Goal: Task Accomplishment & Management: Use online tool/utility

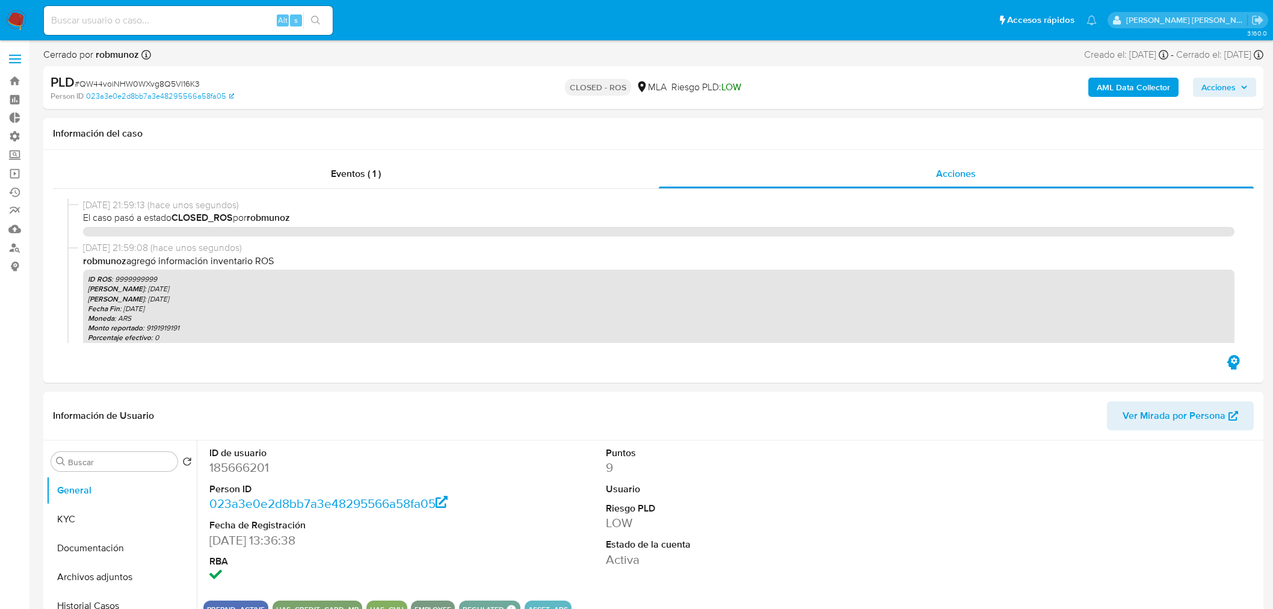
select select "10"
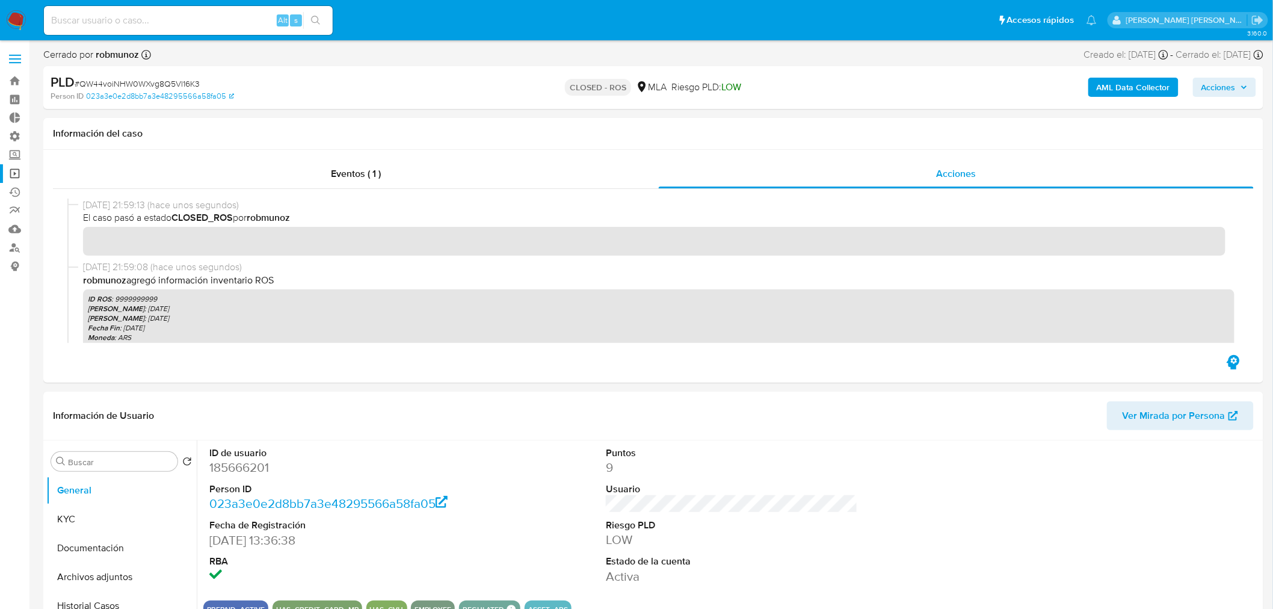
scroll to position [67, 0]
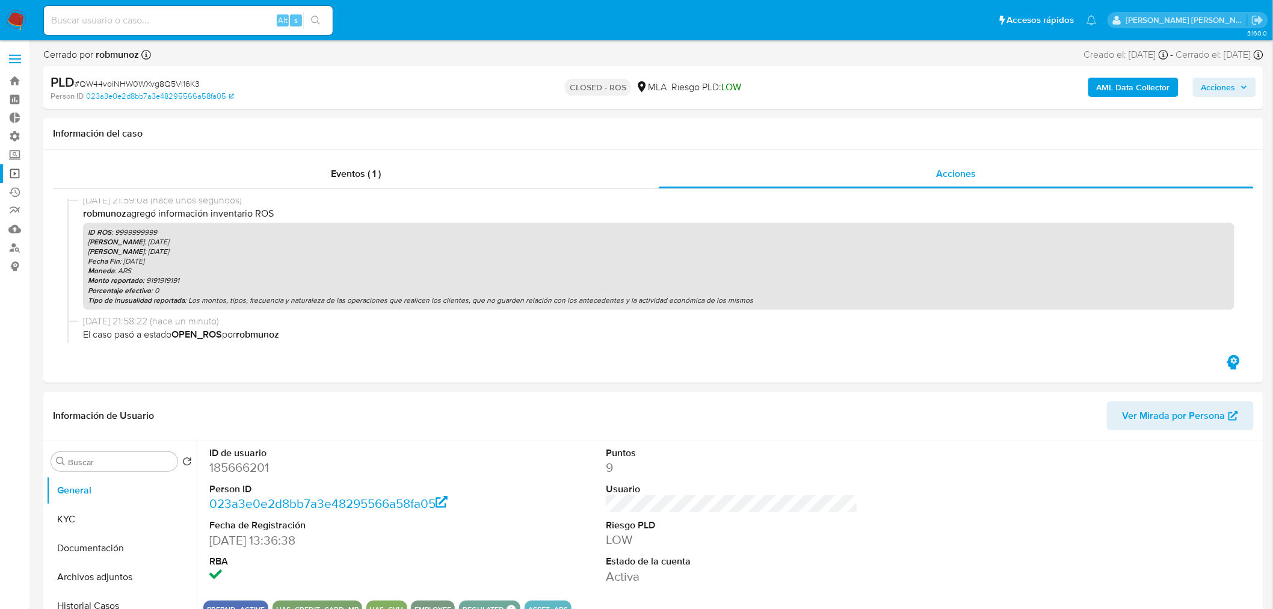
click at [15, 171] on link "Operaciones masivas" at bounding box center [71, 173] width 143 height 19
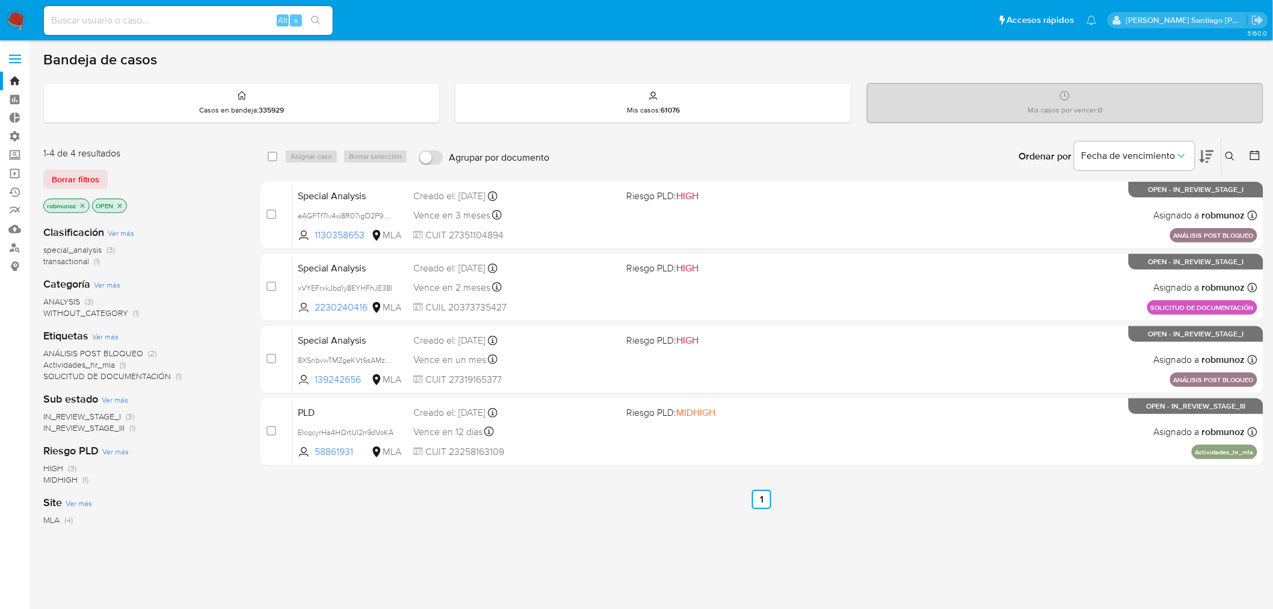
click at [266, 22] on input at bounding box center [188, 21] width 289 height 16
paste input "ax2uWdxgy14DUsLfDPVGsbl2 amedzovich sgl4wphmJcMf2XaYFpT7Rl8k aviggiano bum7VEXC…"
type input "ax2uWdxgy14DUsLfDPVGsbl2 amedzovich sgl4wphmJcMf2XaYFpT7Rl8k aviggiano bum7VEXC…"
click at [10, 170] on link "Operaciones masivas" at bounding box center [71, 173] width 143 height 19
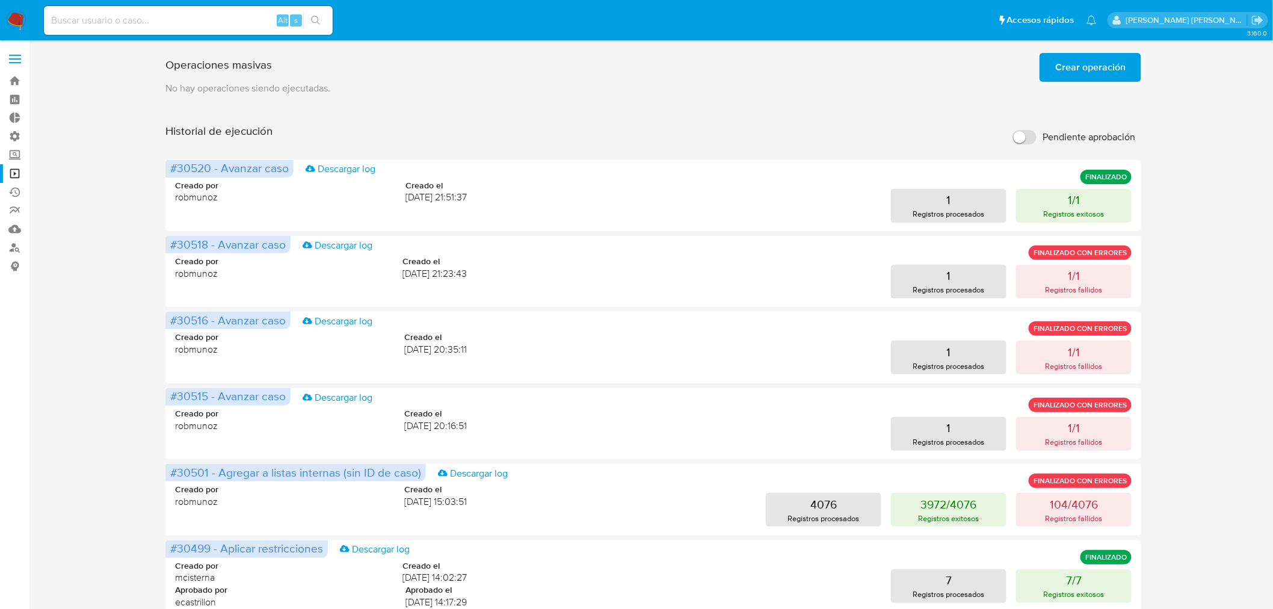
click at [1100, 54] on span "Crear operación" at bounding box center [1090, 67] width 70 height 26
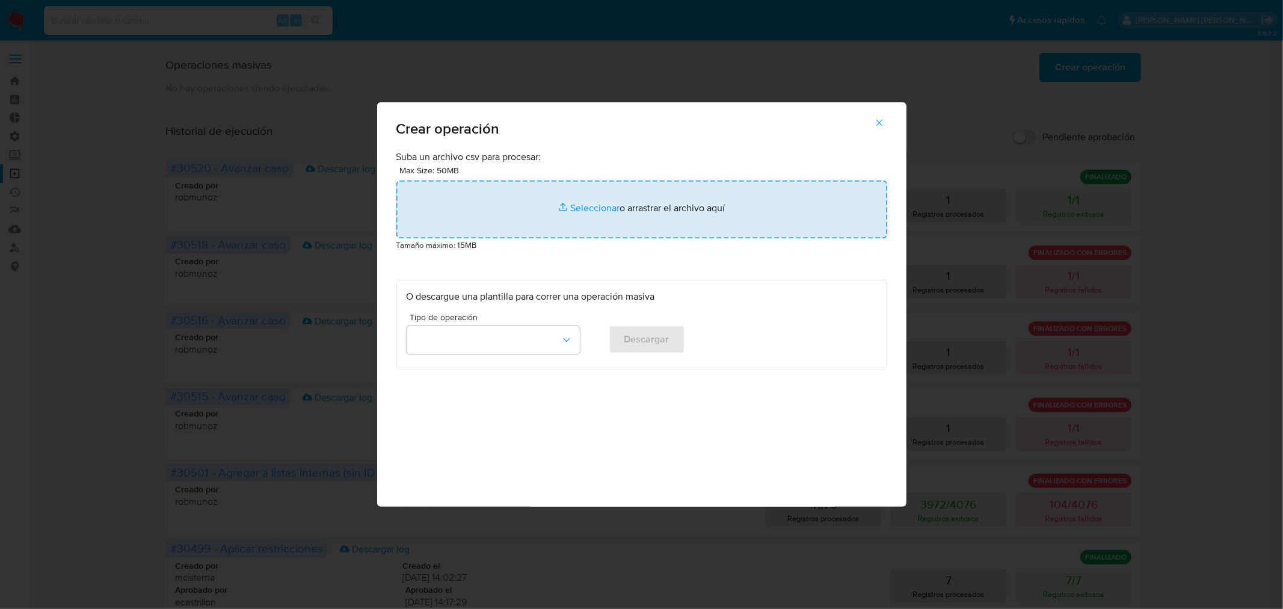
click at [556, 194] on input "file" at bounding box center [641, 209] width 491 height 58
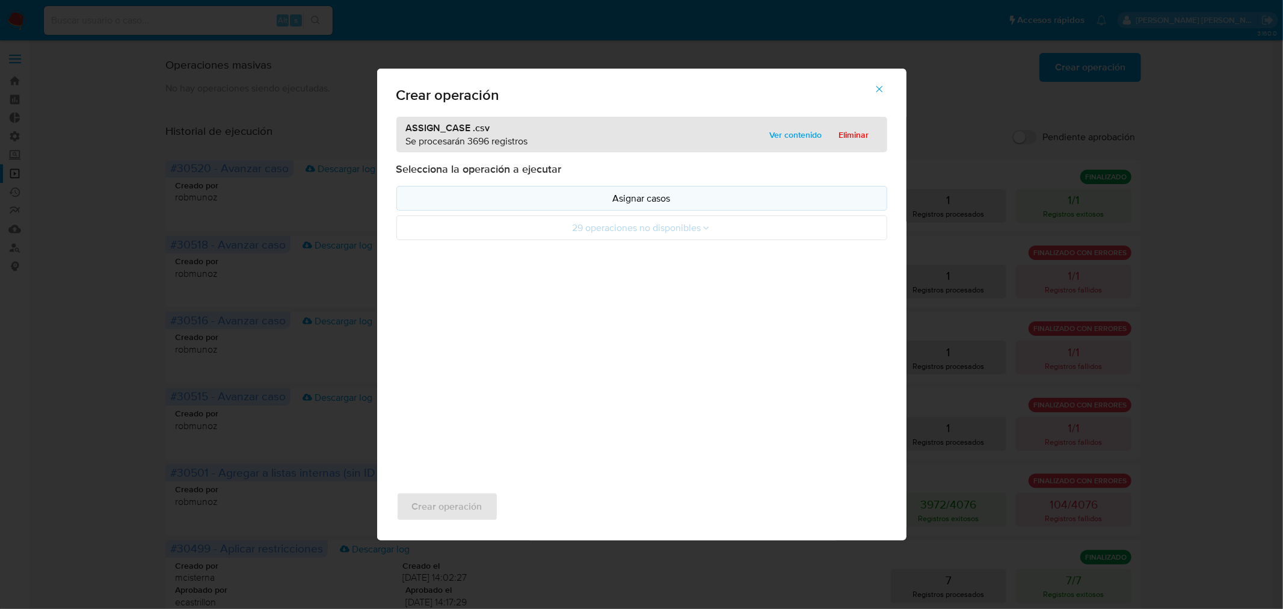
click at [550, 201] on p "Asignar casos" at bounding box center [642, 198] width 470 height 14
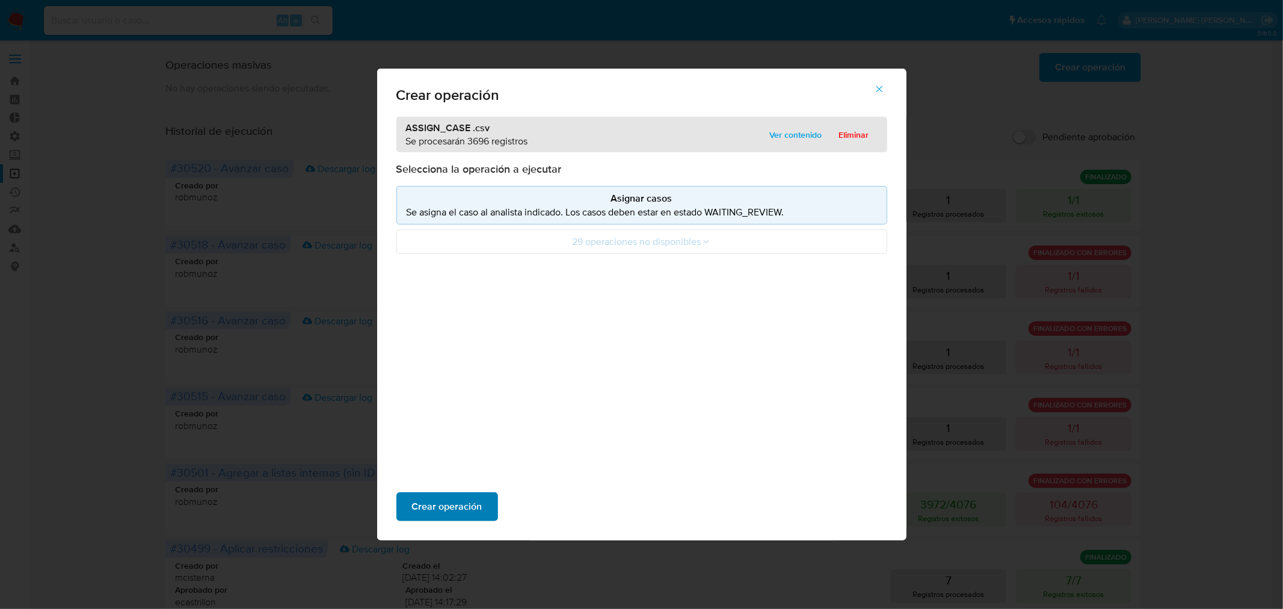
click at [445, 512] on span "Crear operación" at bounding box center [447, 506] width 70 height 26
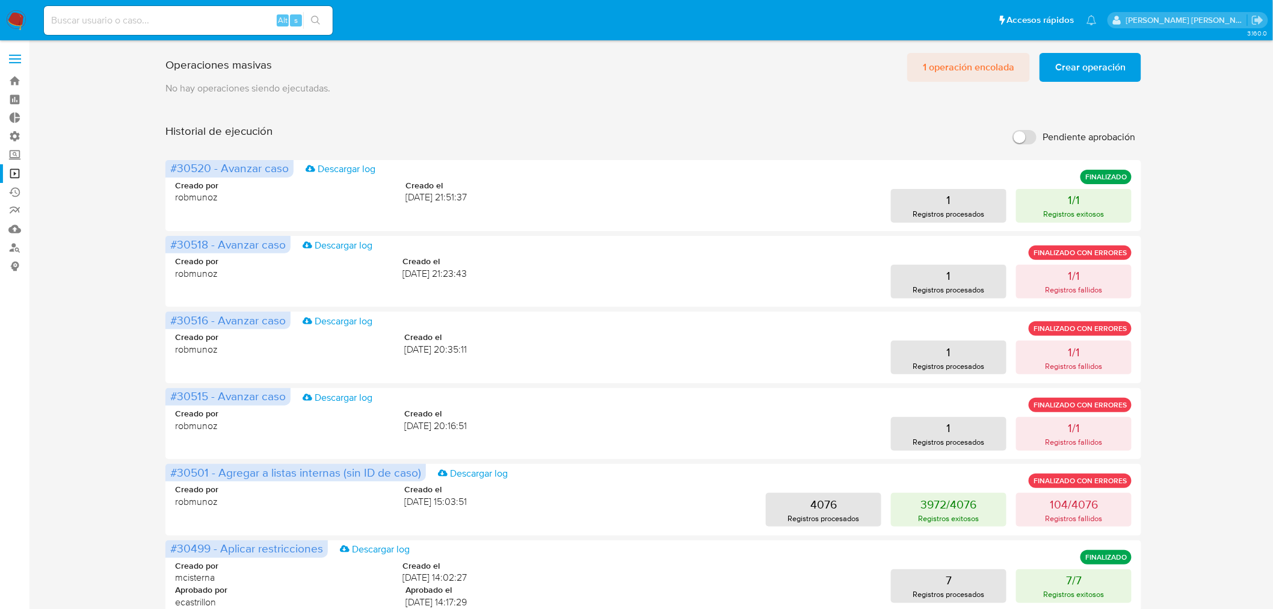
click at [946, 68] on span "1 operación encolada" at bounding box center [968, 67] width 91 height 26
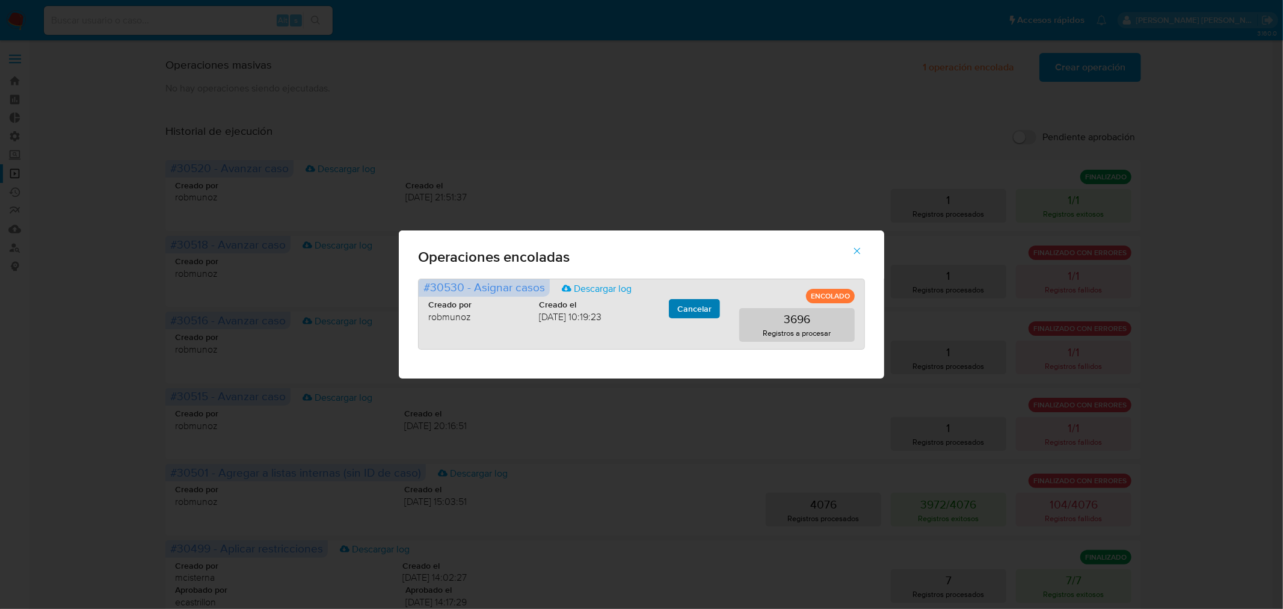
click at [691, 304] on span "Cancelar" at bounding box center [694, 308] width 34 height 17
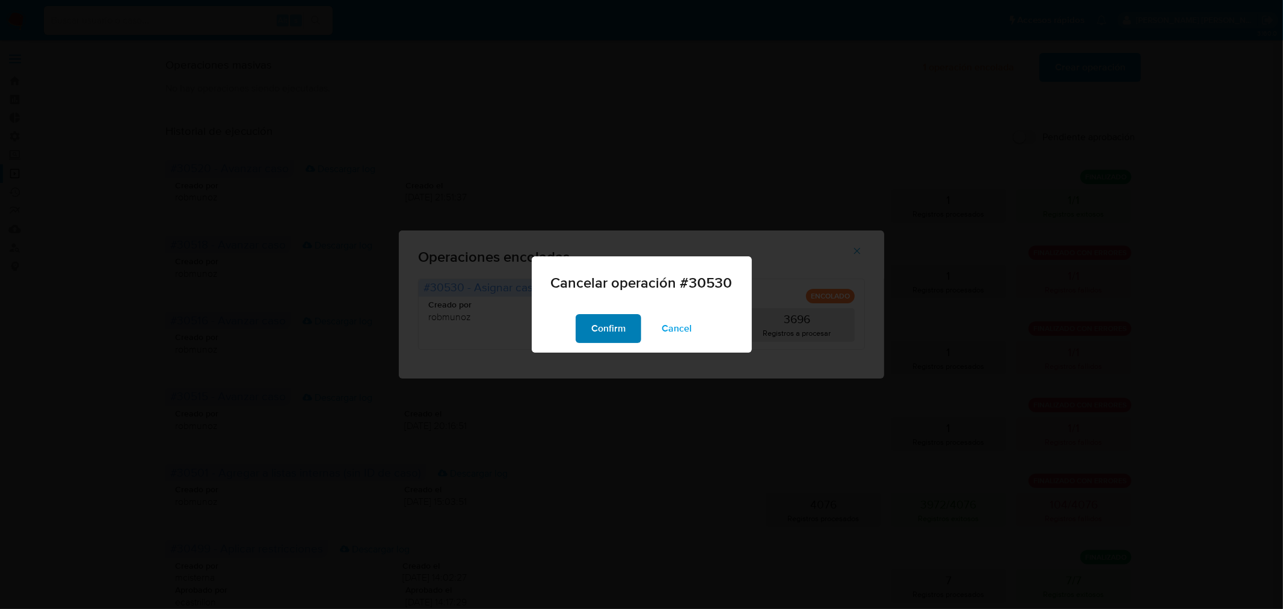
click at [600, 325] on span "Confirm" at bounding box center [608, 328] width 34 height 26
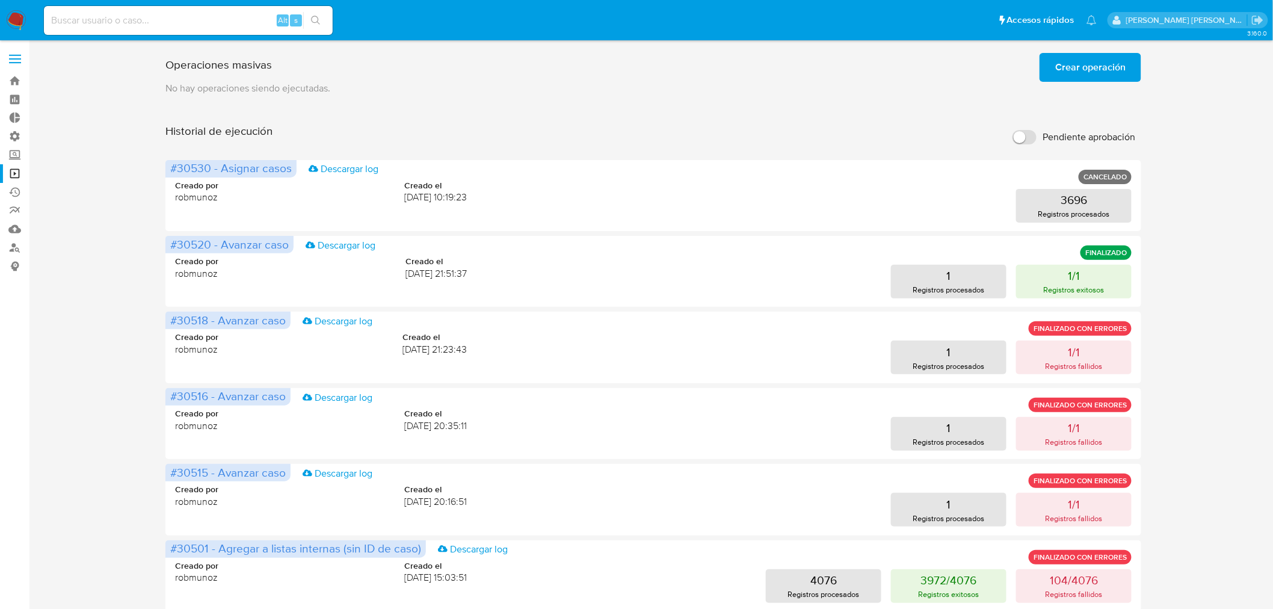
click at [1082, 61] on span "Crear operación" at bounding box center [1090, 67] width 70 height 26
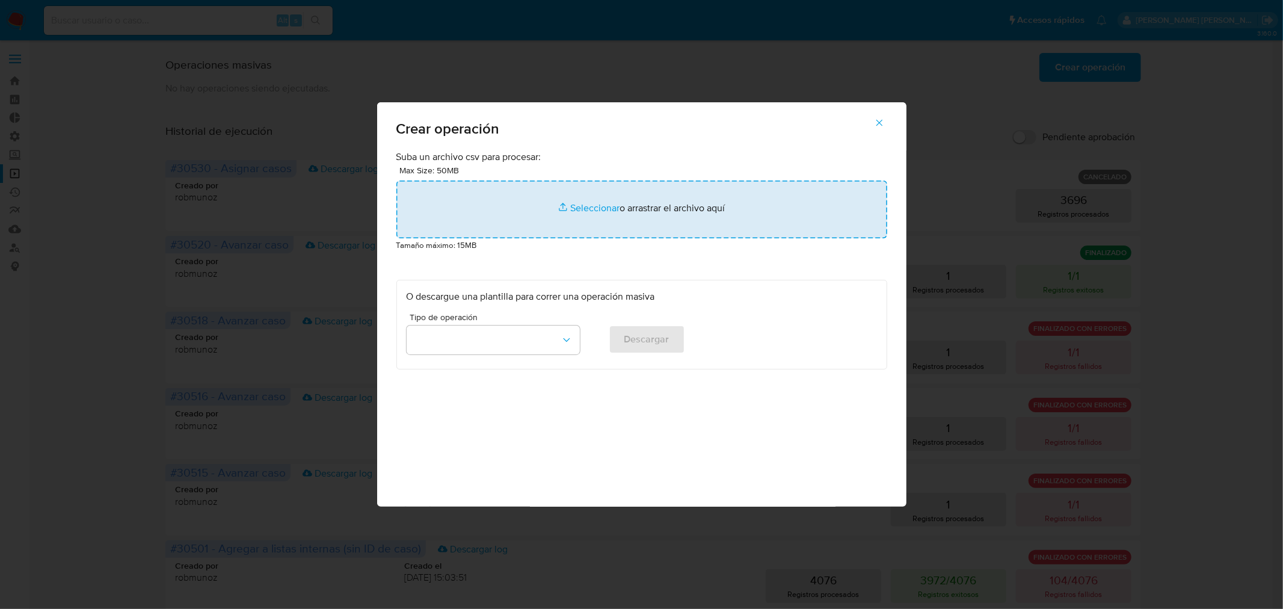
click at [573, 201] on input "file" at bounding box center [641, 209] width 491 height 58
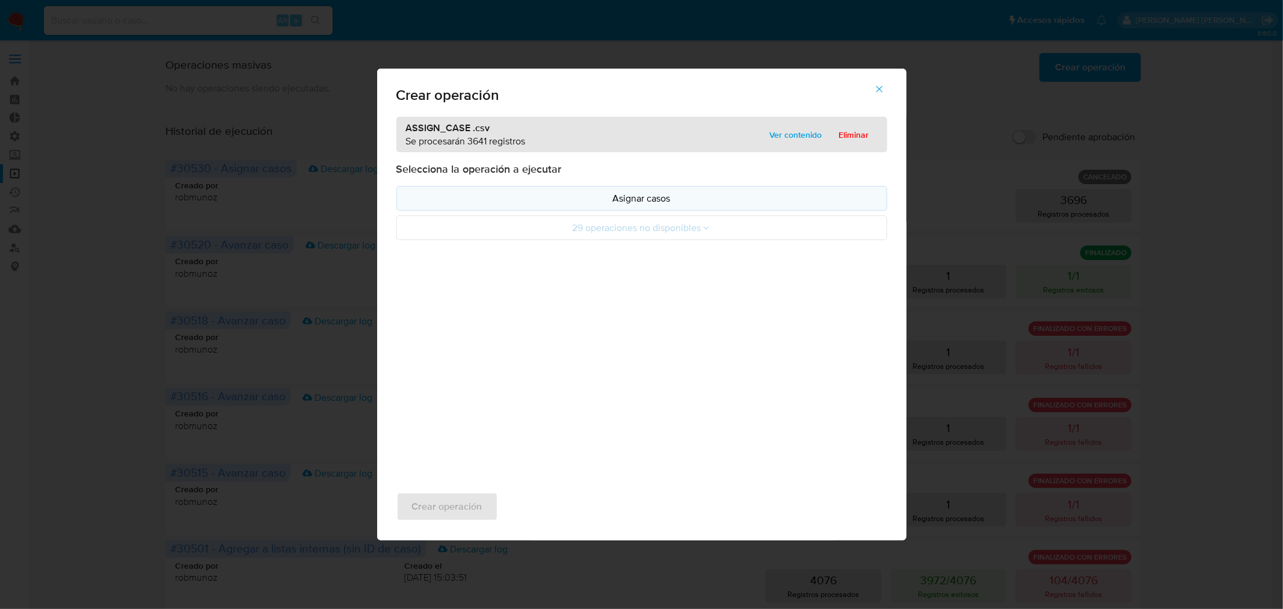
click at [594, 196] on p "Asignar casos" at bounding box center [642, 198] width 470 height 14
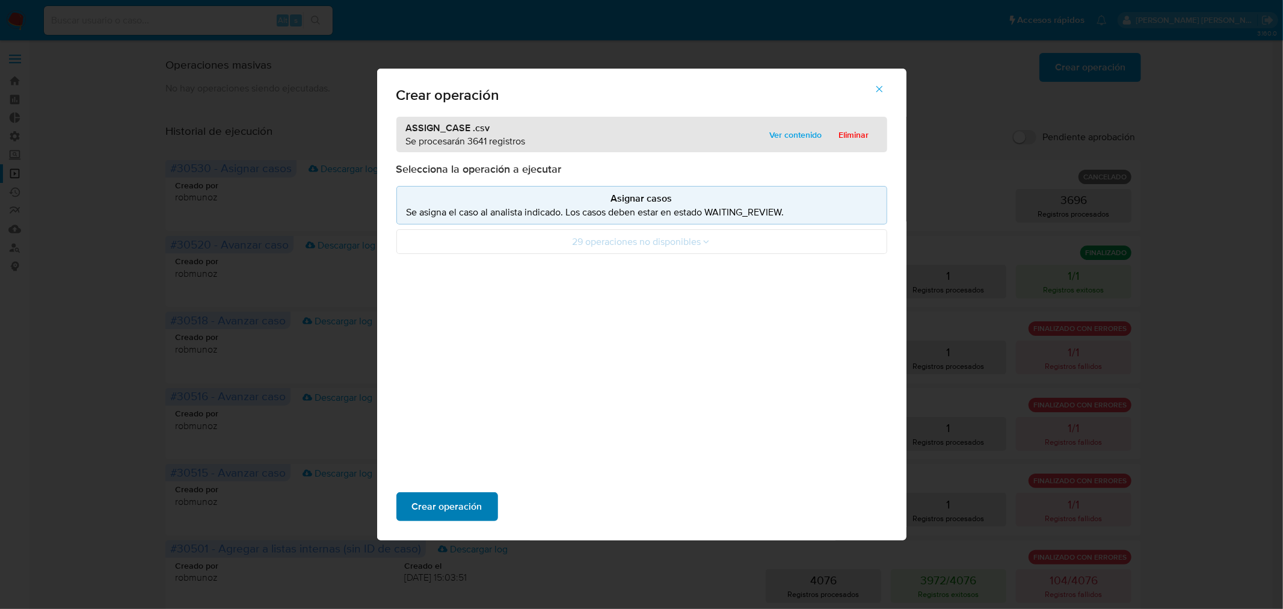
click at [467, 513] on span "Crear operación" at bounding box center [447, 506] width 70 height 26
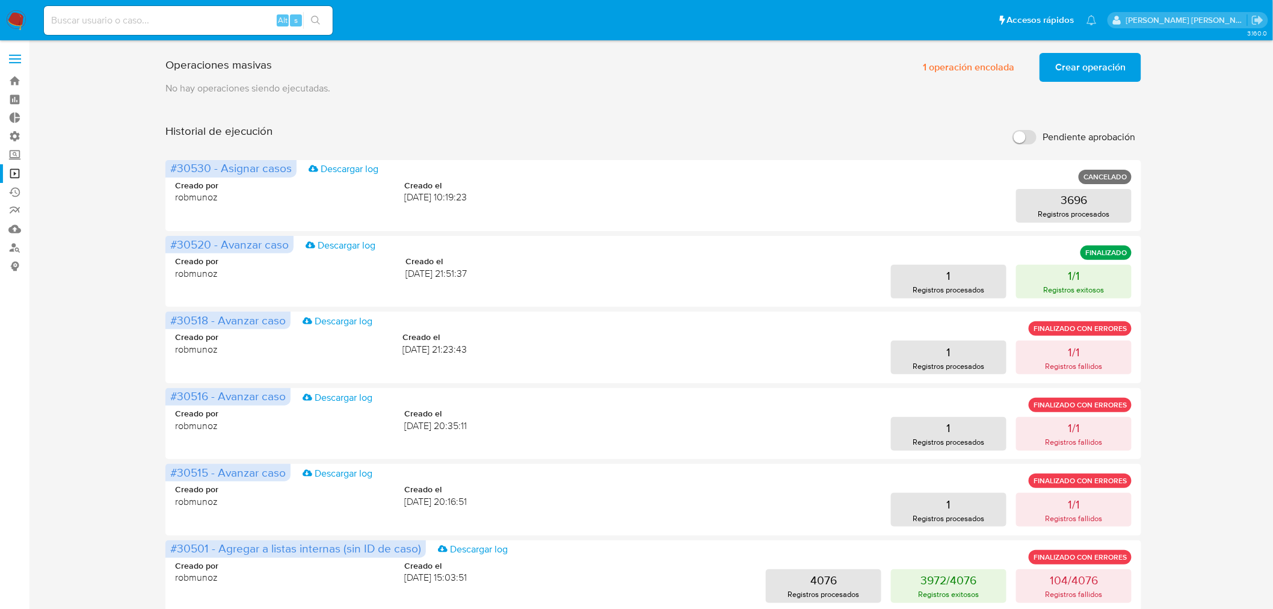
click at [206, 16] on input at bounding box center [188, 21] width 289 height 16
paste input "A3xe2lNaqNcRZbeJsQUQN70z"
type input "A3xe2lNaqNcRZbeJsQUQN70z"
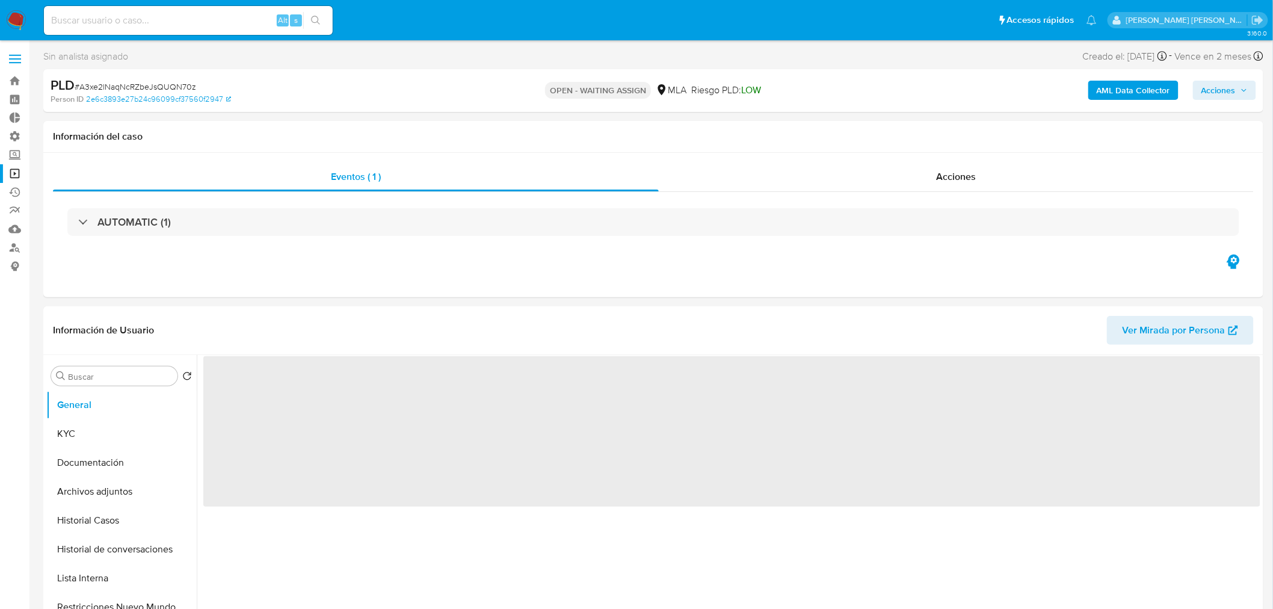
select select "10"
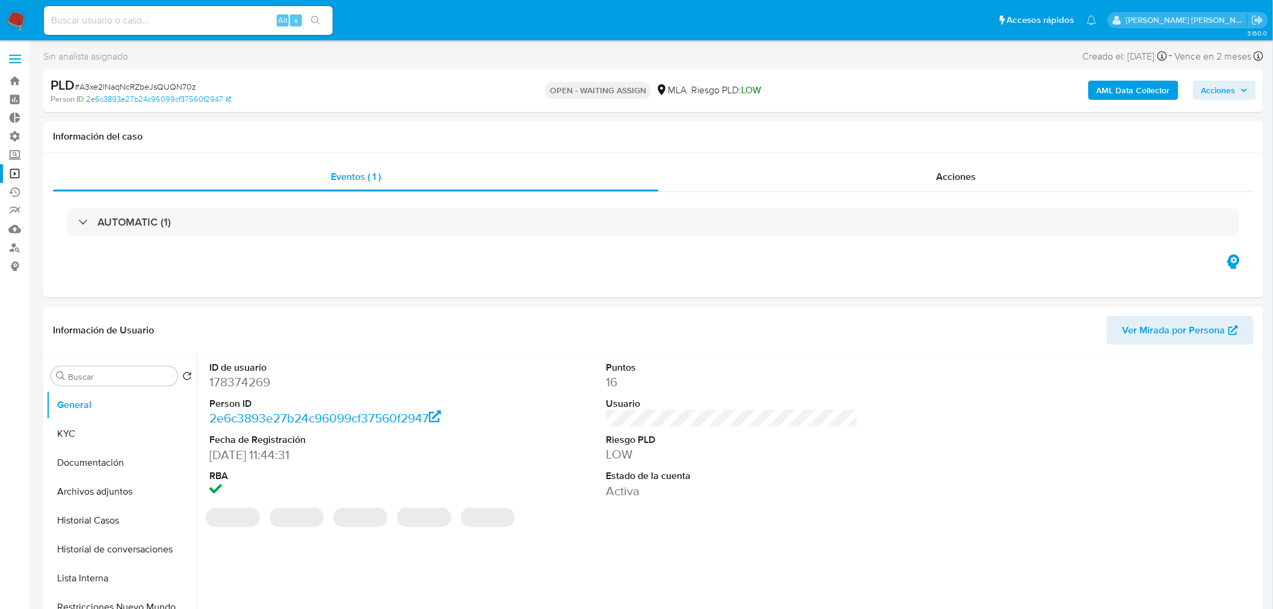
click at [8, 22] on img at bounding box center [16, 20] width 20 height 20
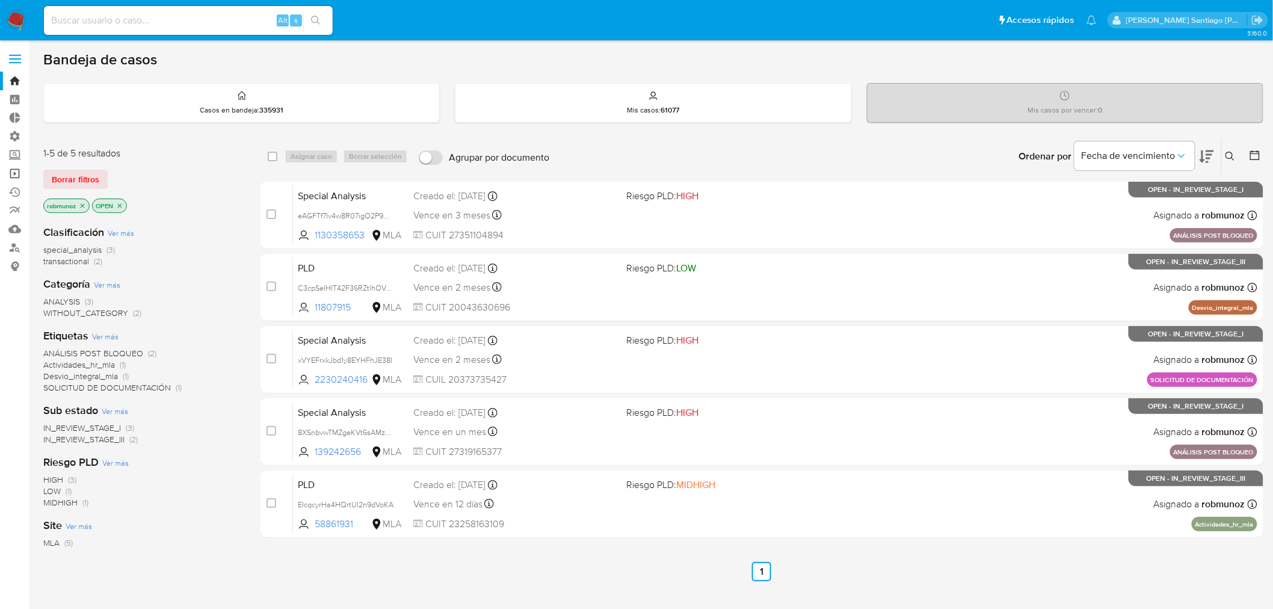
click at [10, 170] on link "Operaciones masivas" at bounding box center [71, 173] width 143 height 19
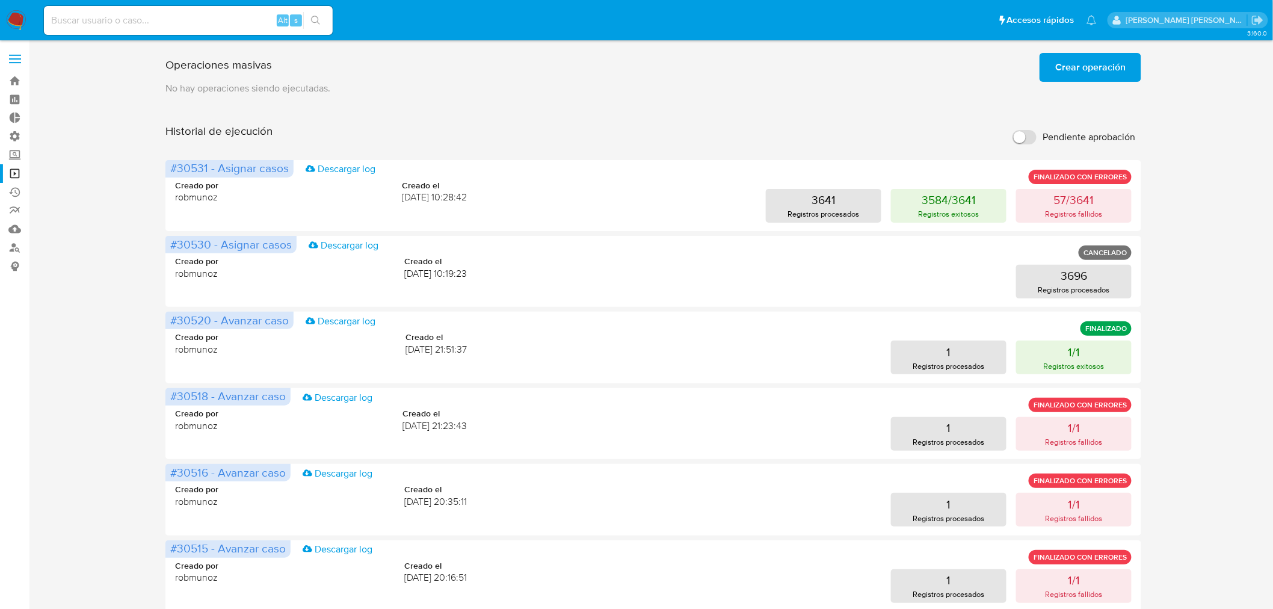
click at [1134, 75] on button "Crear operación" at bounding box center [1090, 67] width 102 height 29
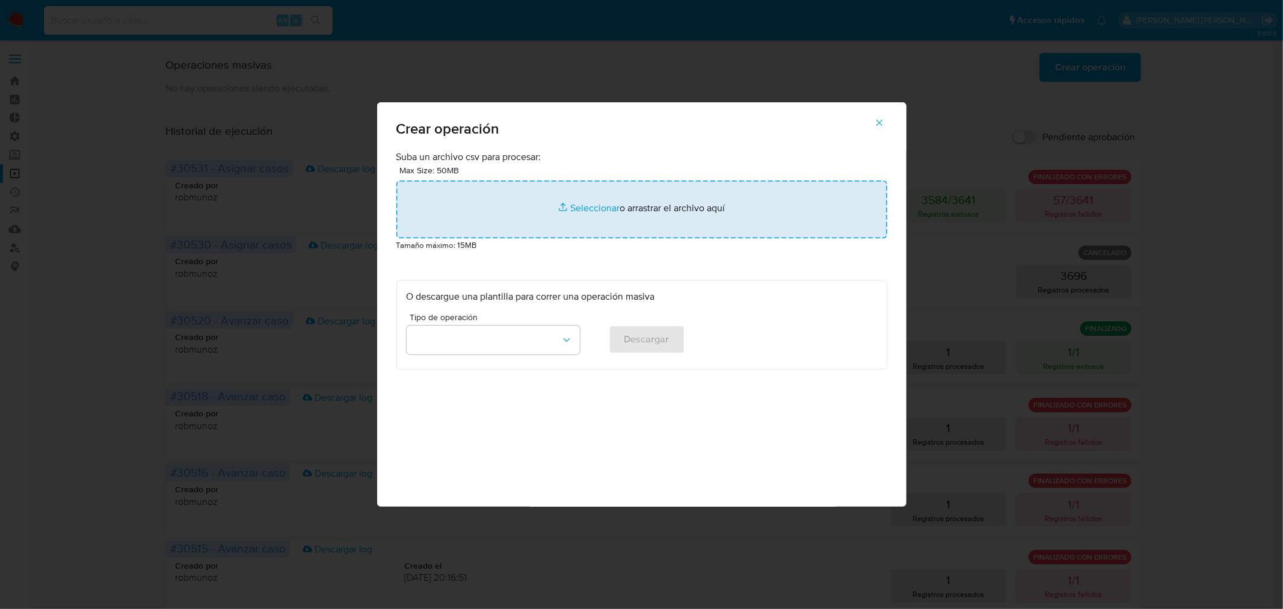
click at [757, 199] on input "file" at bounding box center [641, 209] width 491 height 58
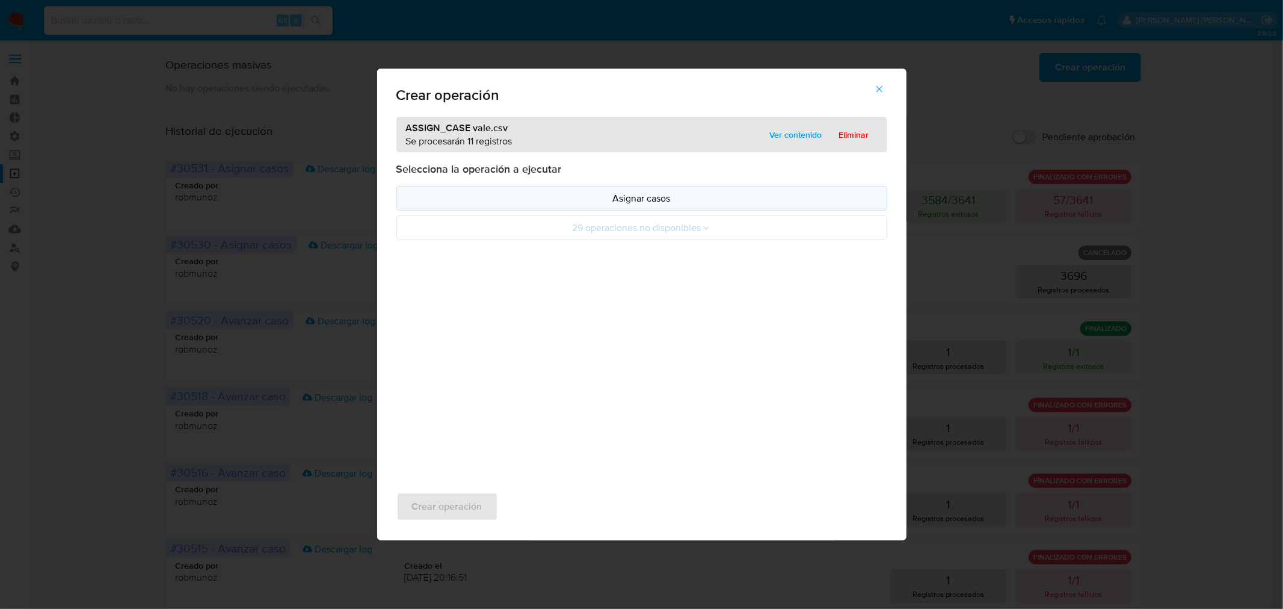
click at [518, 206] on button "Asignar casos" at bounding box center [641, 198] width 491 height 25
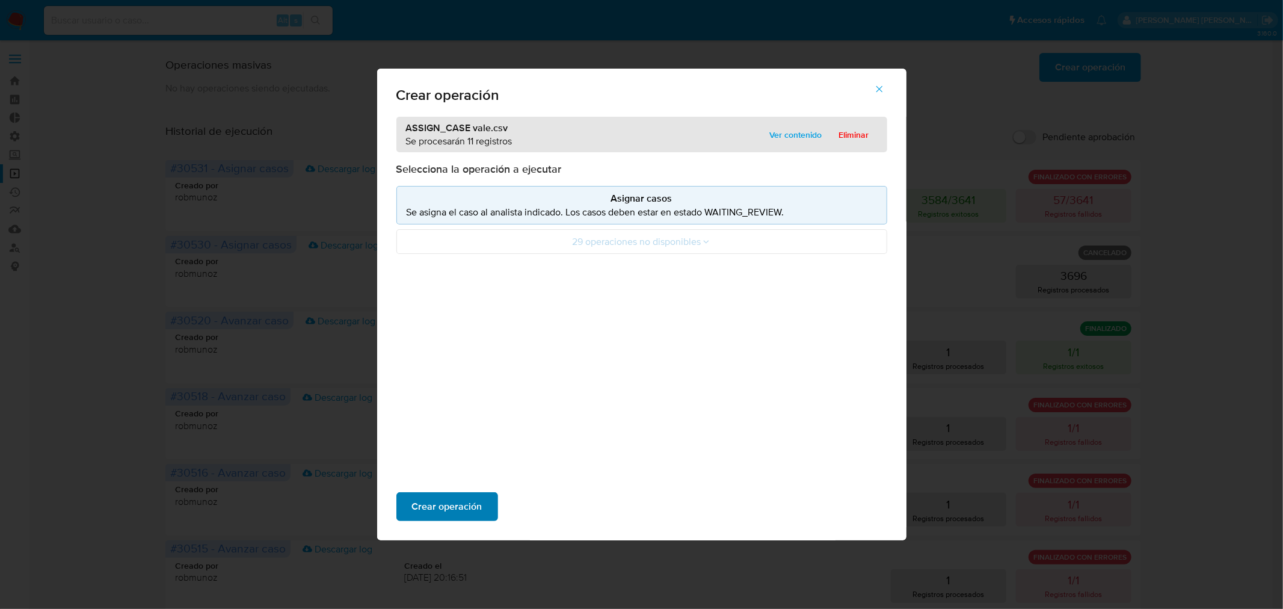
click at [442, 497] on span "Crear operación" at bounding box center [447, 506] width 70 height 26
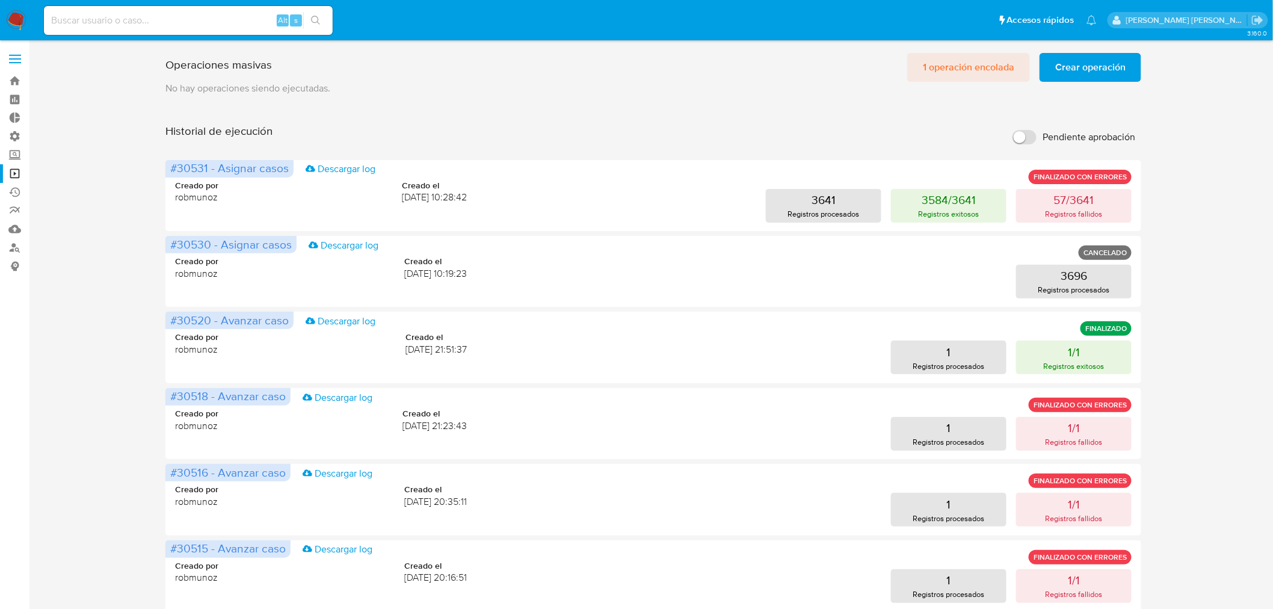
click at [985, 69] on span "1 operación encolada" at bounding box center [968, 67] width 91 height 26
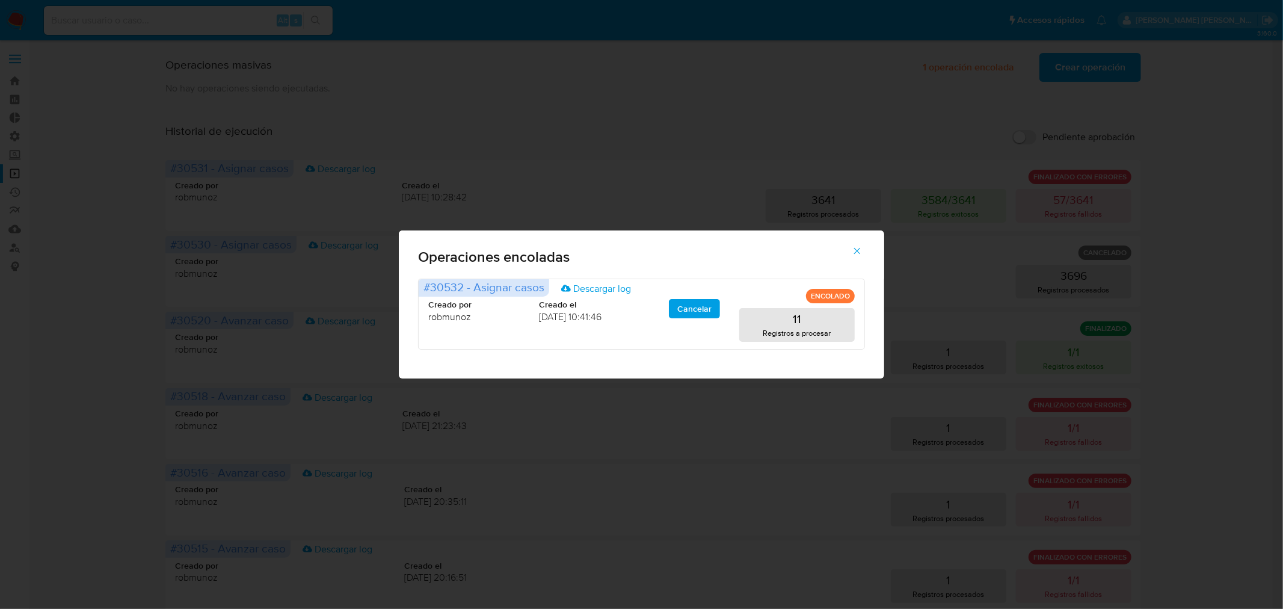
click at [864, 248] on button "button" at bounding box center [857, 250] width 42 height 29
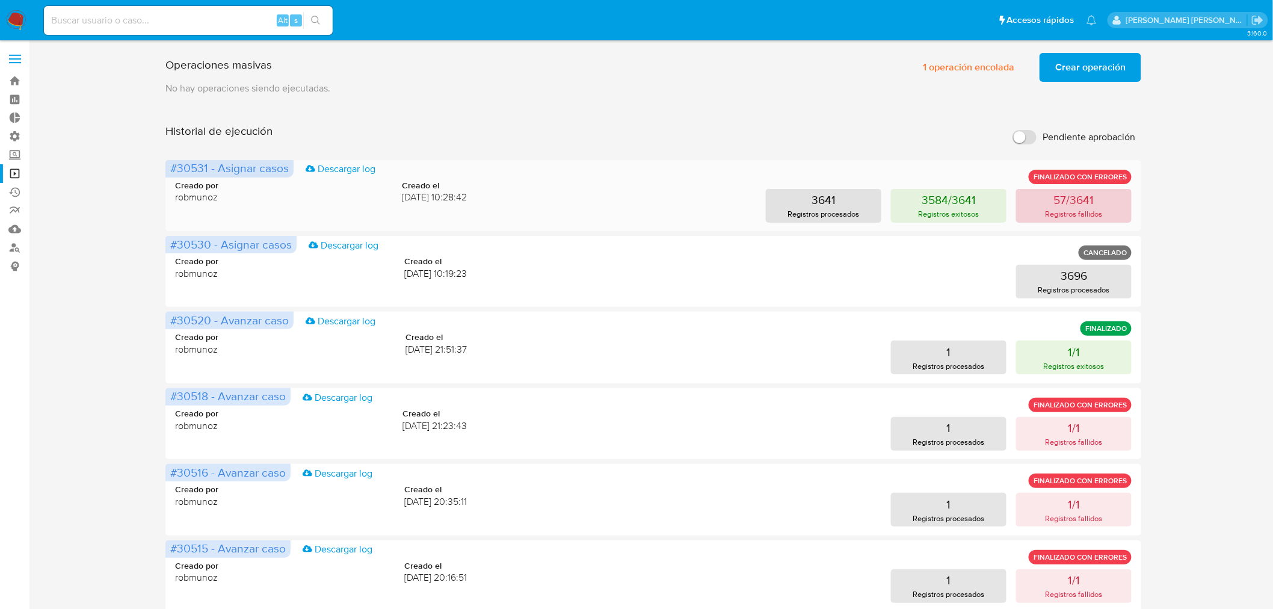
click at [1074, 206] on p "57/3641" at bounding box center [1074, 199] width 40 height 17
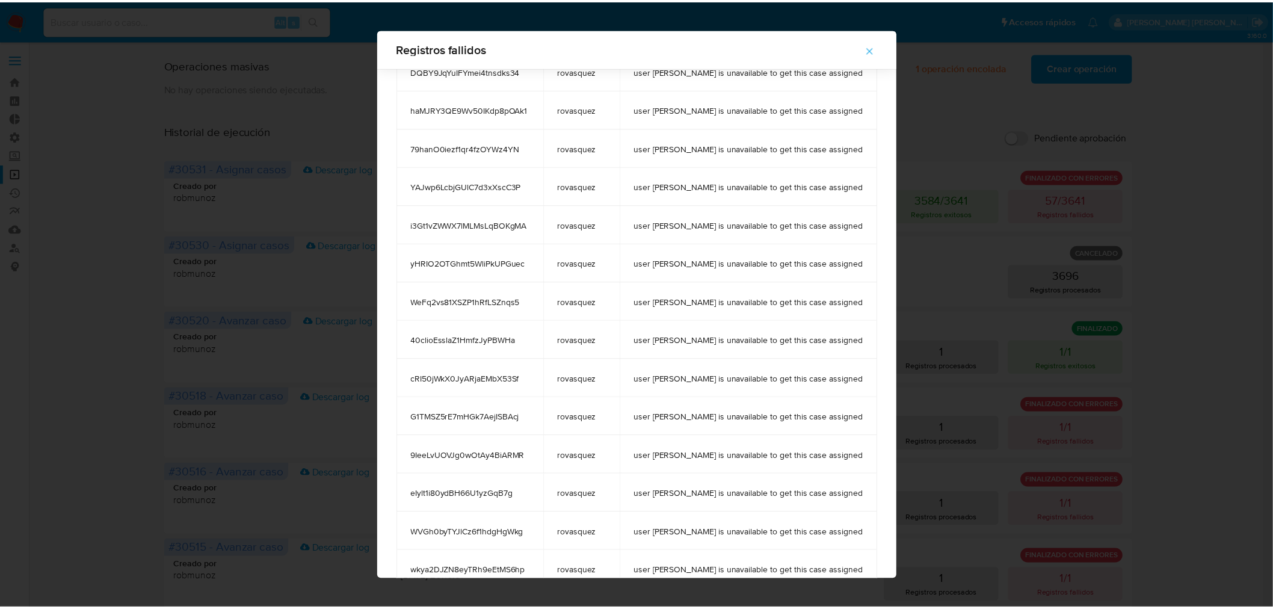
scroll to position [1730, 0]
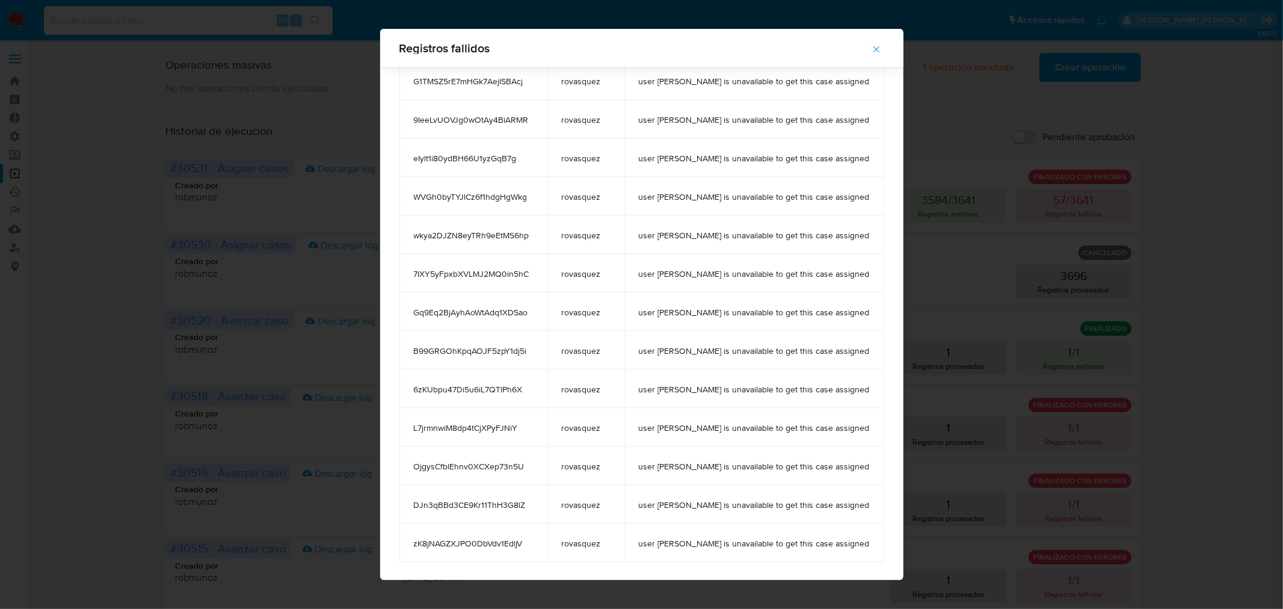
click at [871, 45] on icon "button" at bounding box center [876, 49] width 11 height 11
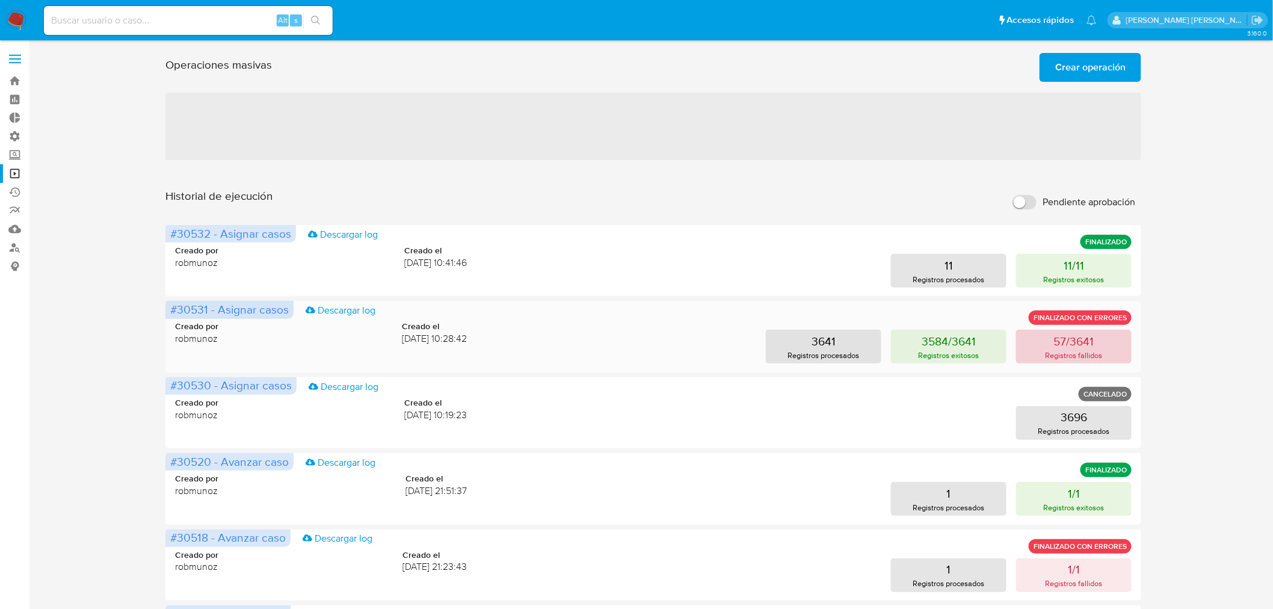
click at [1121, 350] on button "57/3641 Registros fallidos" at bounding box center [1073, 347] width 115 height 34
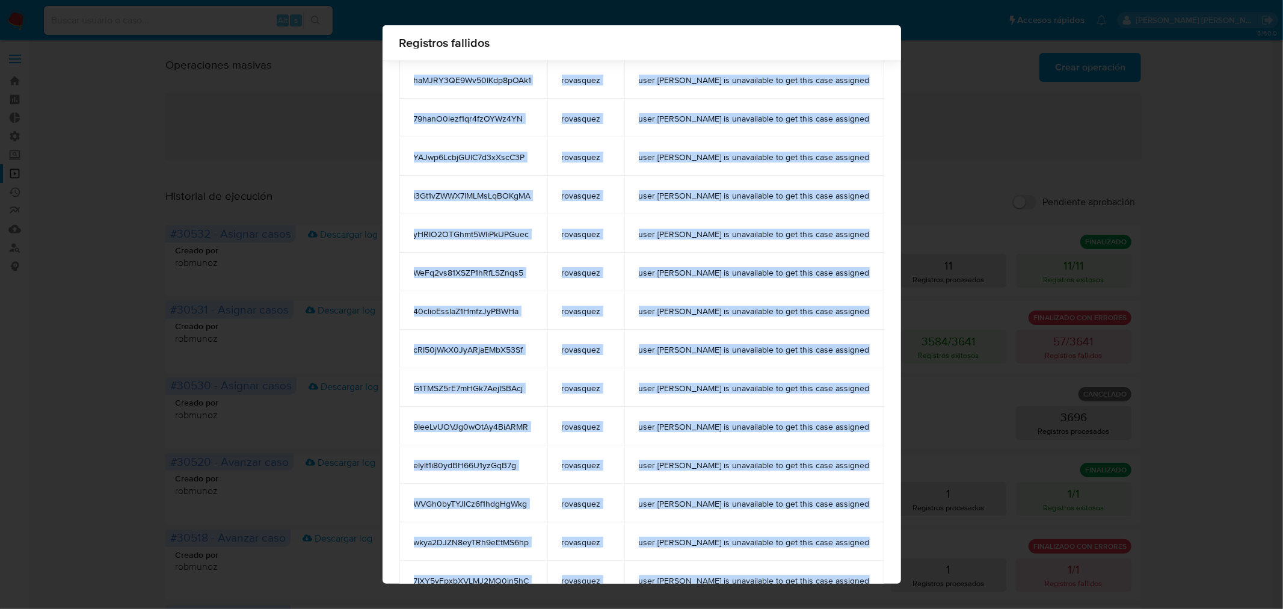
scroll to position [1747, 0]
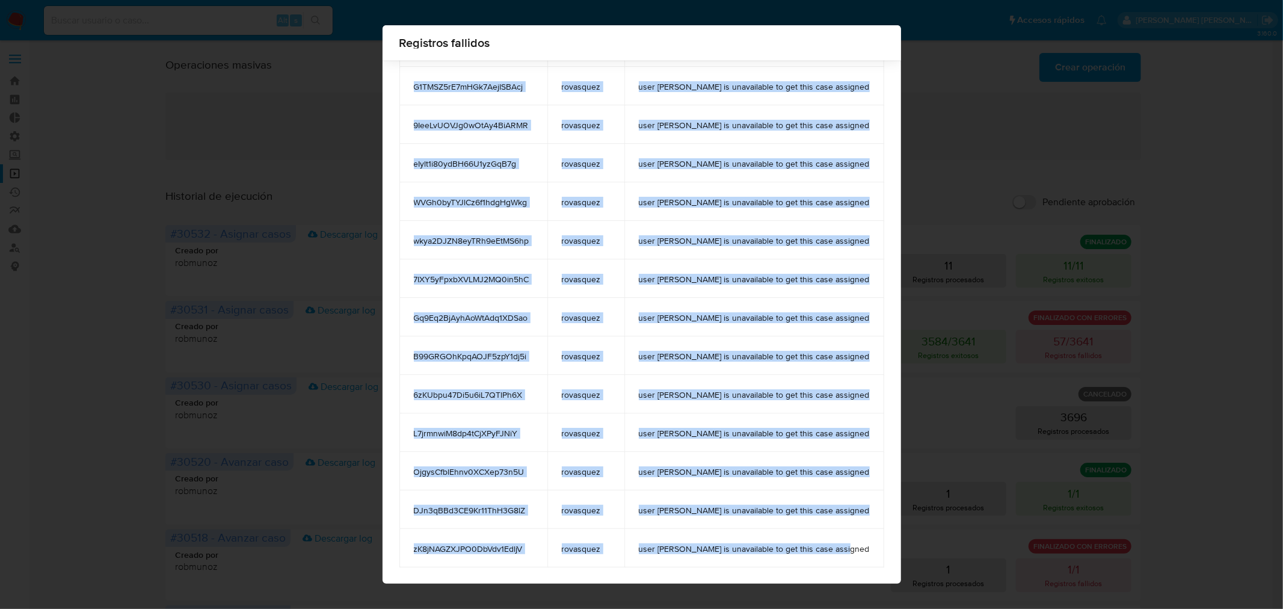
drag, startPoint x: 423, startPoint y: 114, endPoint x: 859, endPoint y: 552, distance: 617.6
copy table "case_id case_owner message AMrVfF3RAemAVR9qxTz6MaSa rovasquez user rovasquez is…"
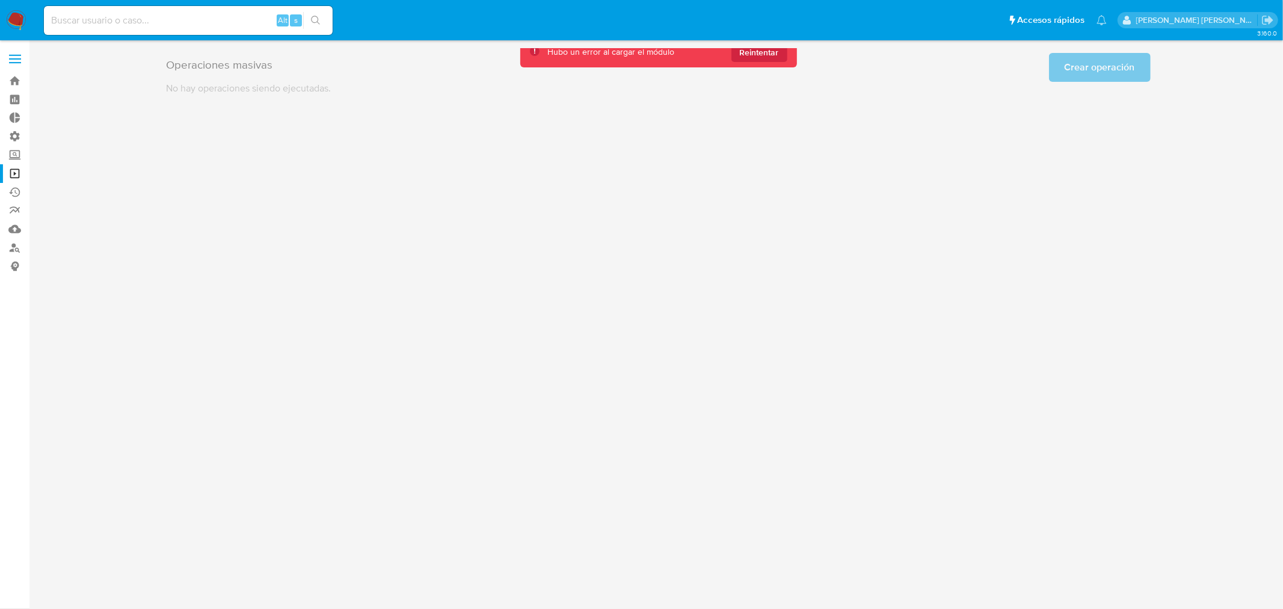
click at [1076, 63] on div "Operaciones masivas Crear operación Sólo puede haber hasta un máximo de 5 opera…" at bounding box center [658, 71] width 1230 height 47
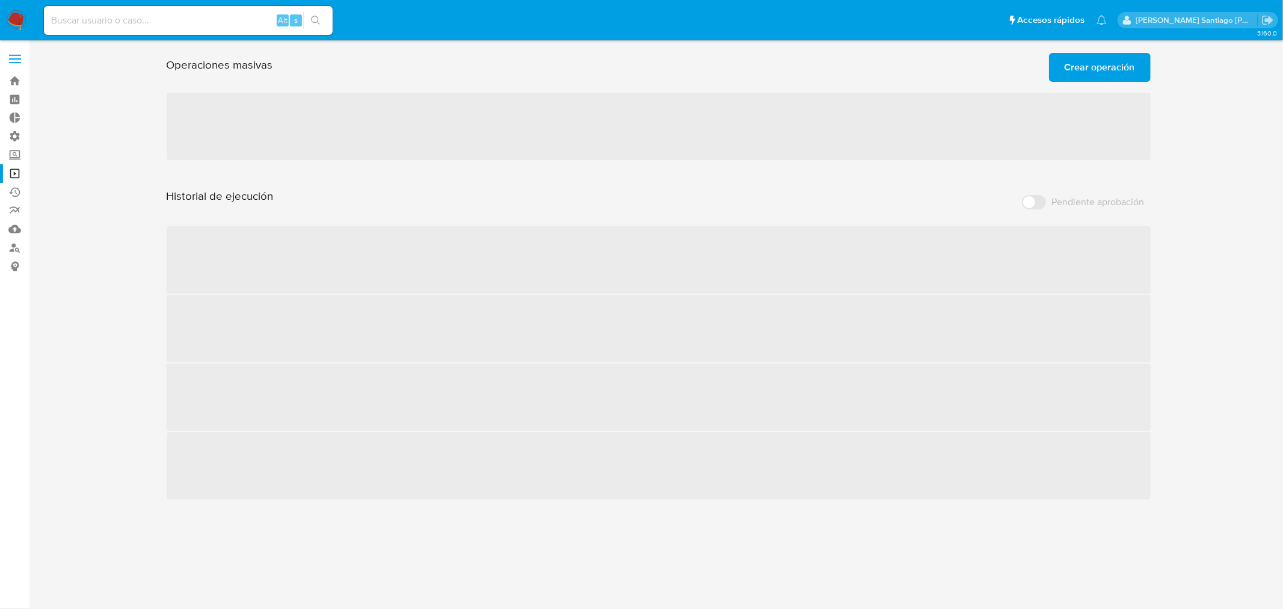
click at [1116, 73] on span "Crear operación" at bounding box center [1100, 67] width 70 height 26
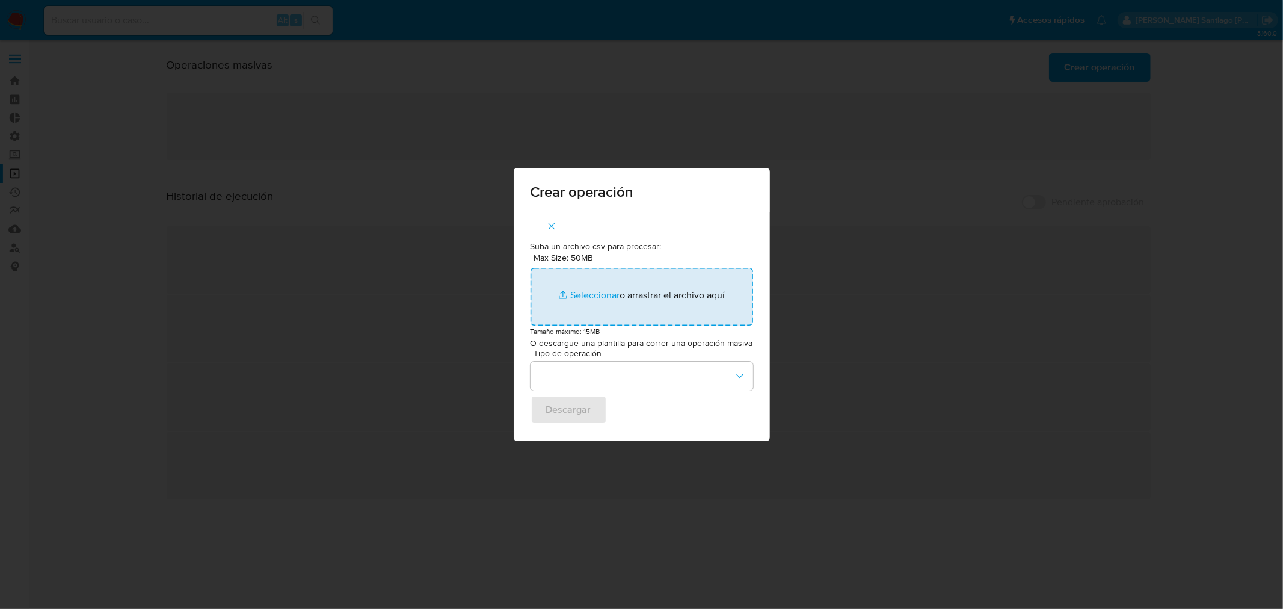
click at [684, 279] on input "Max Size: 50MB Seleccionar archivos" at bounding box center [642, 297] width 223 height 58
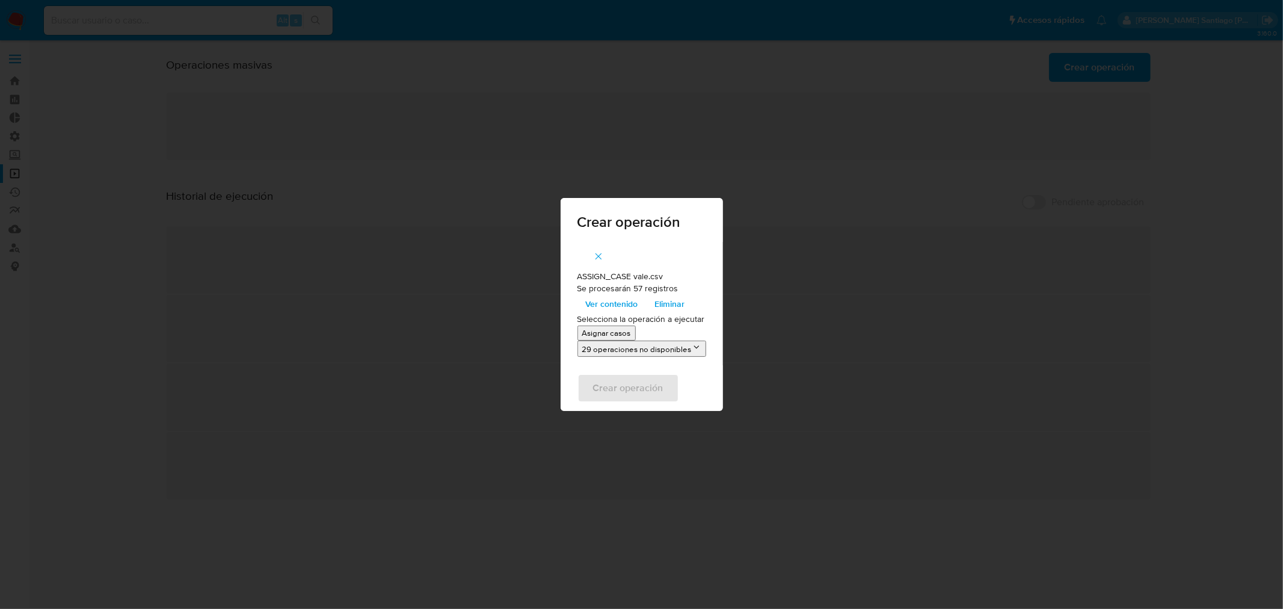
drag, startPoint x: 684, startPoint y: 279, endPoint x: 626, endPoint y: 334, distance: 80.0
click at [626, 334] on p "Asignar casos" at bounding box center [606, 332] width 49 height 11
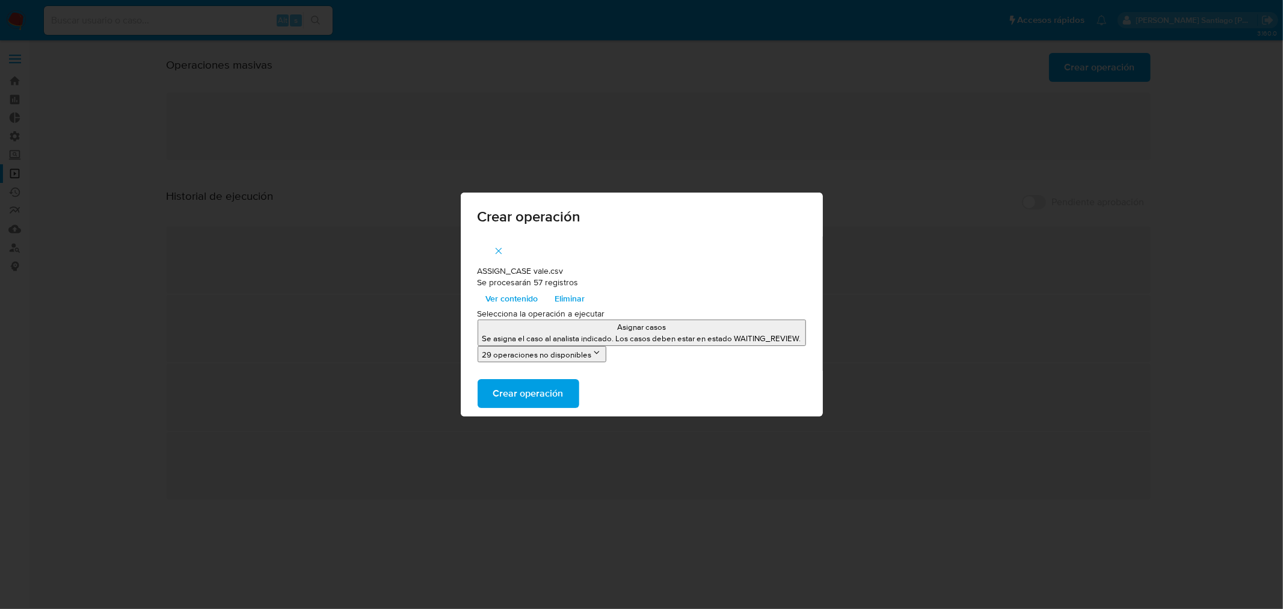
click at [546, 393] on span "Crear operación" at bounding box center [528, 393] width 70 height 26
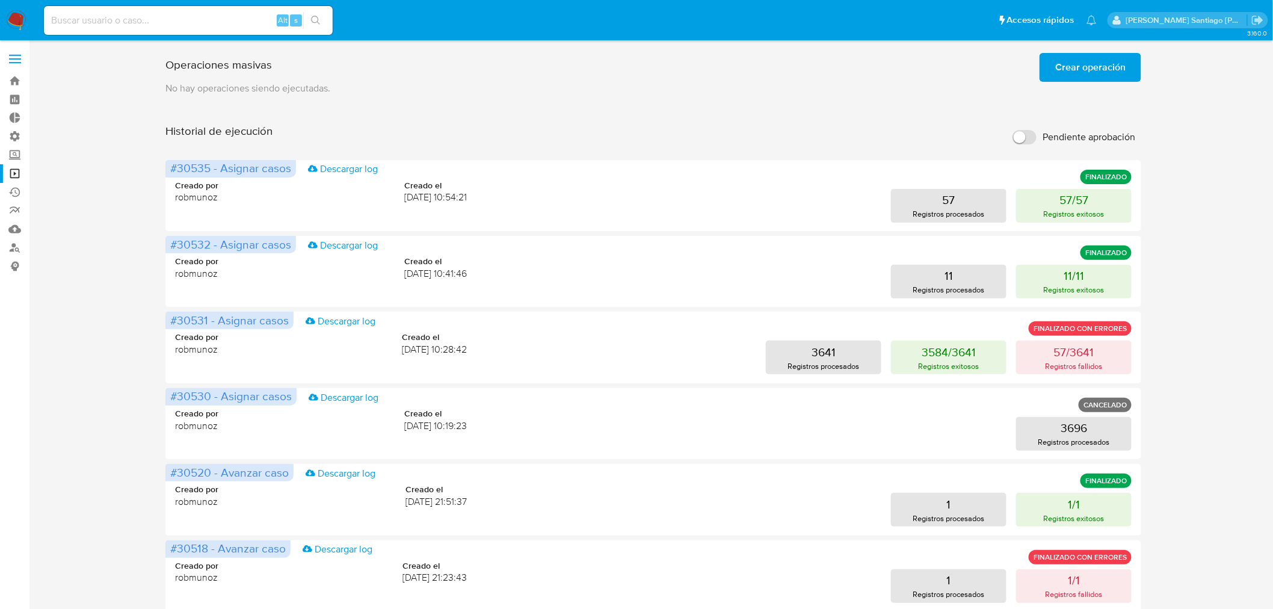
click at [1097, 71] on span "Crear operación" at bounding box center [1090, 67] width 70 height 26
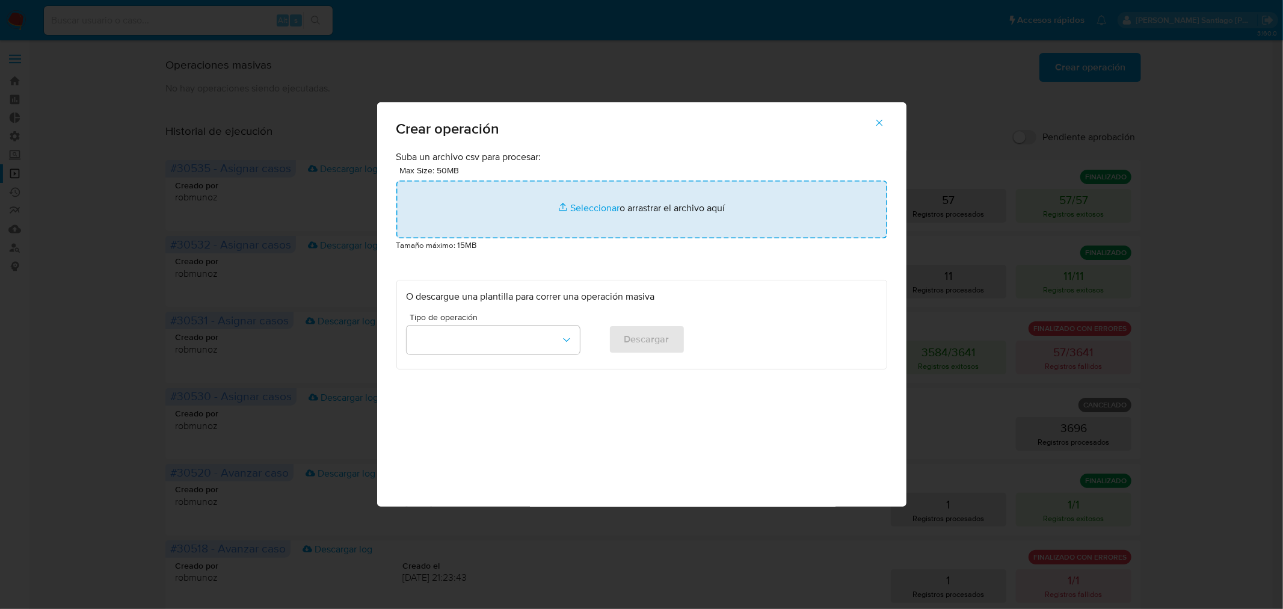
click at [689, 201] on input "file" at bounding box center [641, 209] width 491 height 58
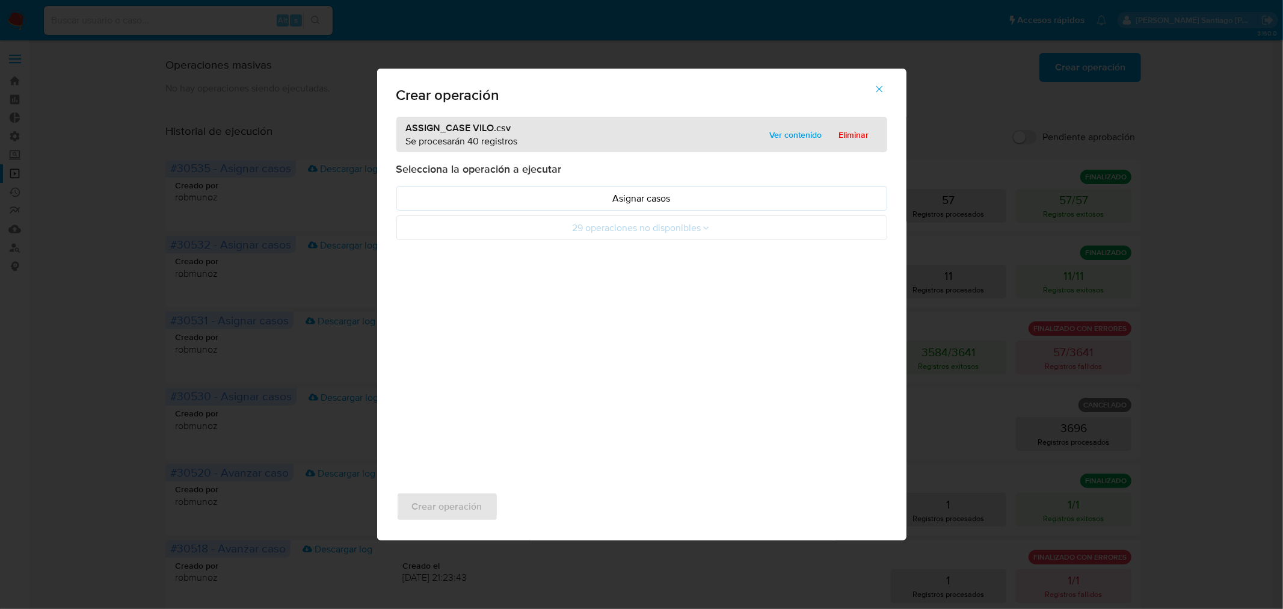
click at [869, 182] on div "Selecciona la operación a ejecutar Asignar casos 29 operaciones no disponibles" at bounding box center [641, 201] width 491 height 78
click at [855, 195] on p "Asignar casos" at bounding box center [642, 198] width 470 height 14
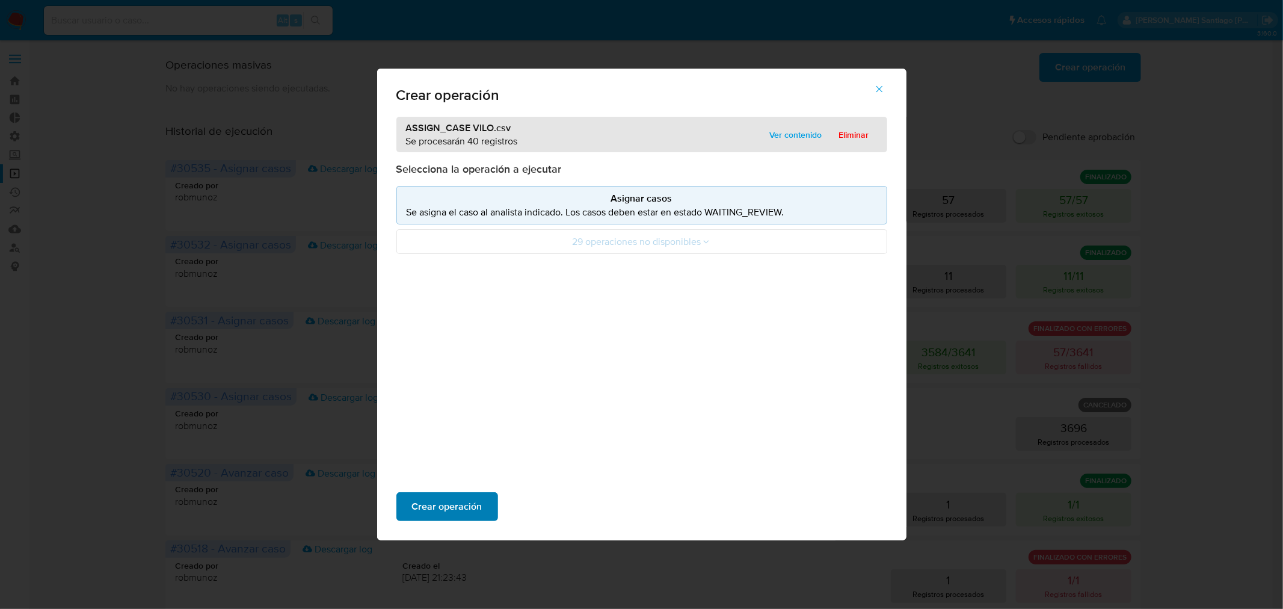
click at [418, 514] on span "Crear operación" at bounding box center [447, 506] width 70 height 26
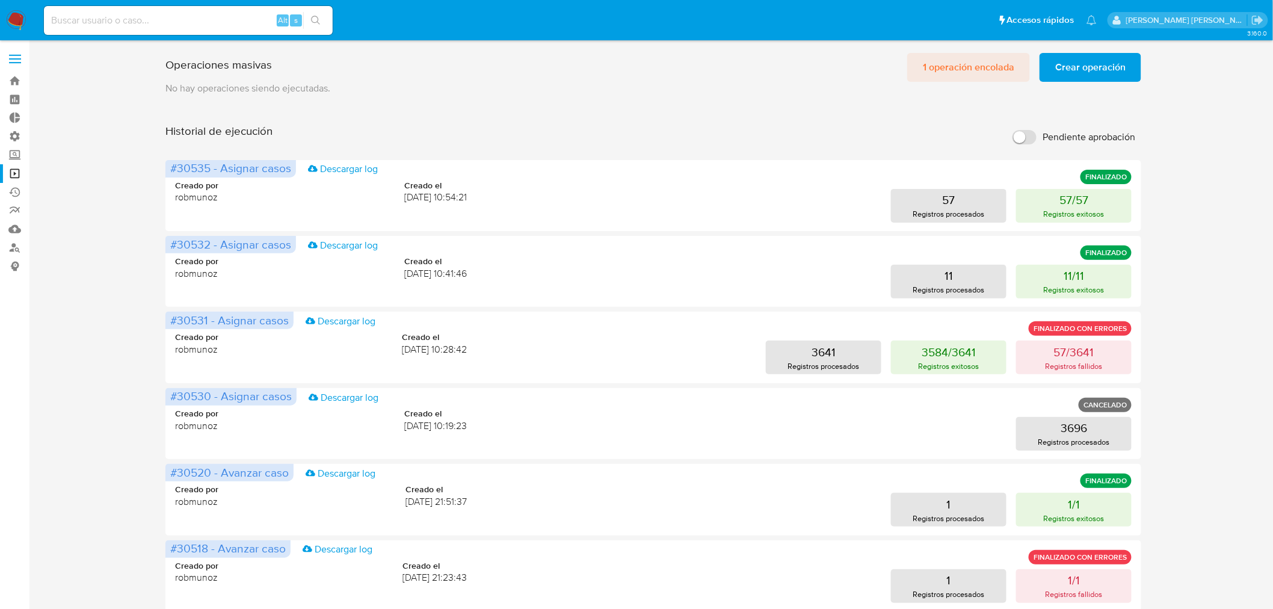
click at [969, 67] on span "1 operación encolada" at bounding box center [968, 67] width 91 height 26
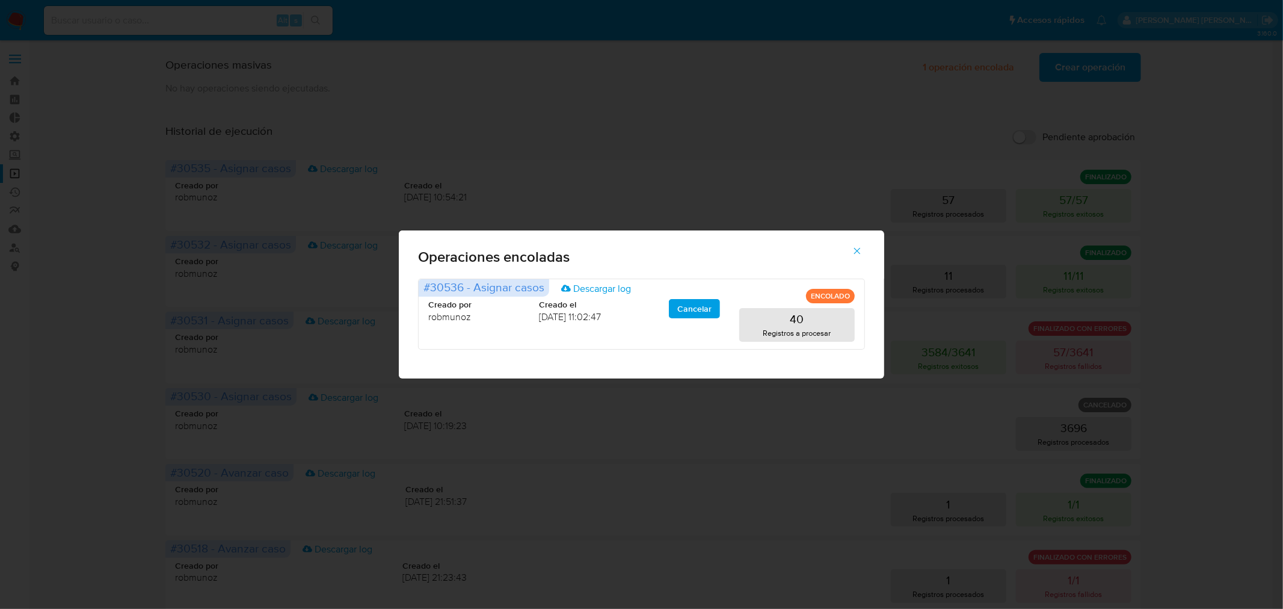
click at [856, 254] on icon "button" at bounding box center [857, 250] width 11 height 11
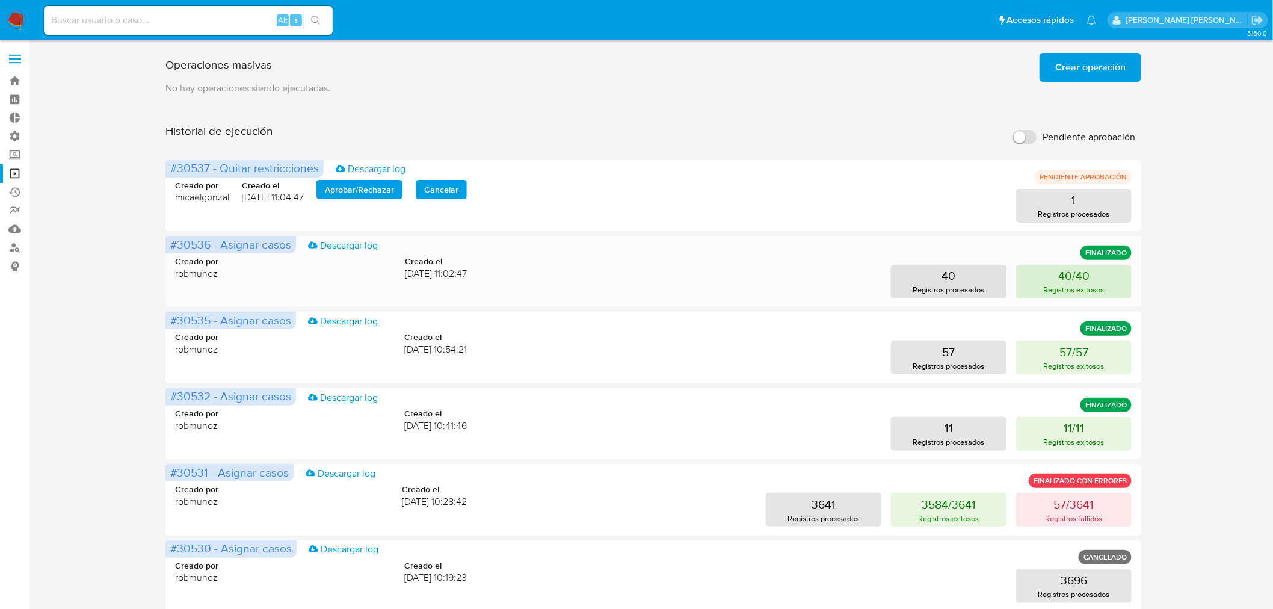
click at [1090, 283] on button "40/40 Registros exitosos" at bounding box center [1073, 282] width 115 height 34
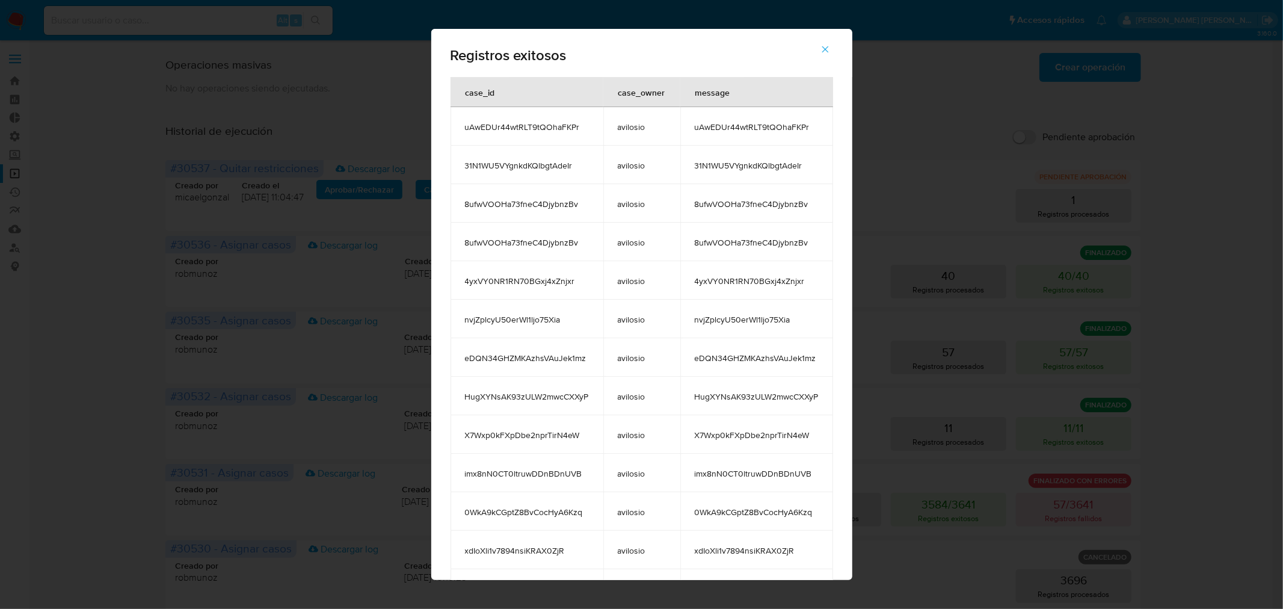
drag, startPoint x: 1262, startPoint y: 305, endPoint x: 1244, endPoint y: 302, distance: 18.3
click at [1261, 304] on div "Registros exitosos case_id case_owner message uAwEDUr44wtRLT9tQOhaFKPr avilosio…" at bounding box center [641, 304] width 1283 height 609
click at [831, 52] on icon "button" at bounding box center [825, 49] width 11 height 11
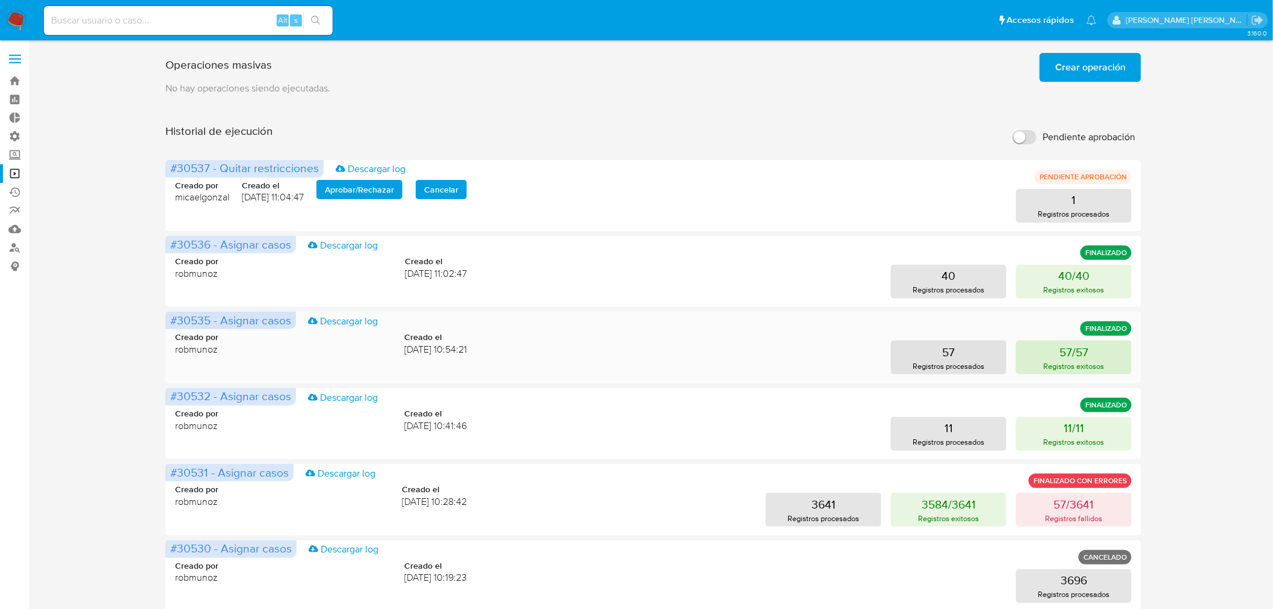
click at [1091, 354] on button "57/57 Registros exitosos" at bounding box center [1073, 357] width 115 height 34
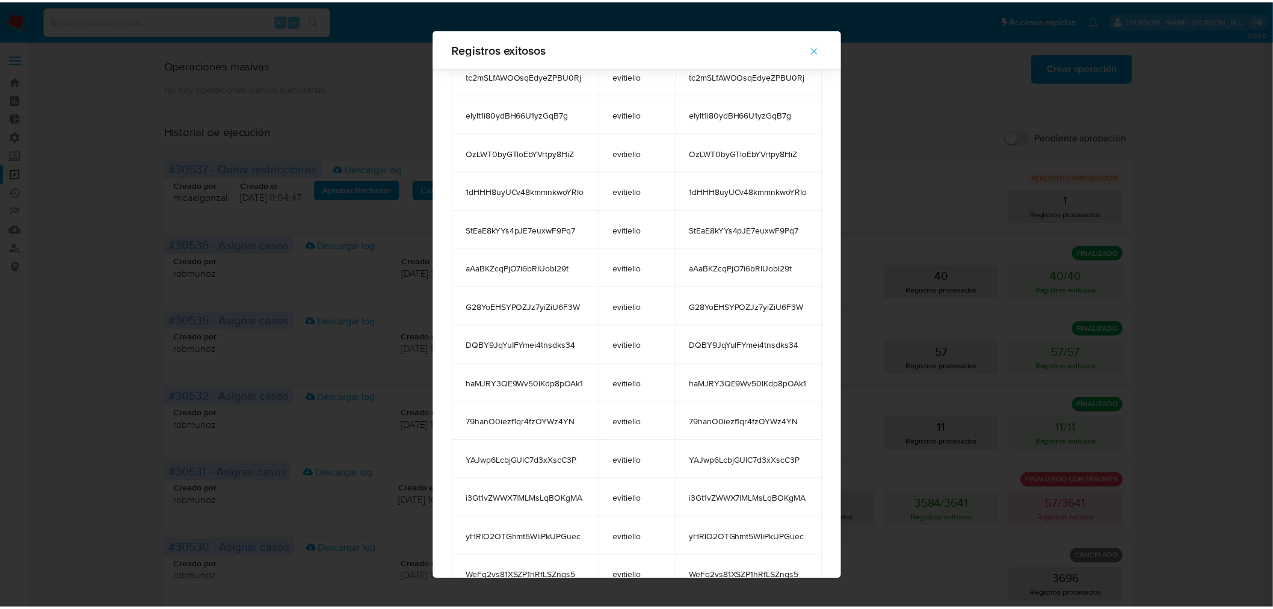
scroll to position [1730, 0]
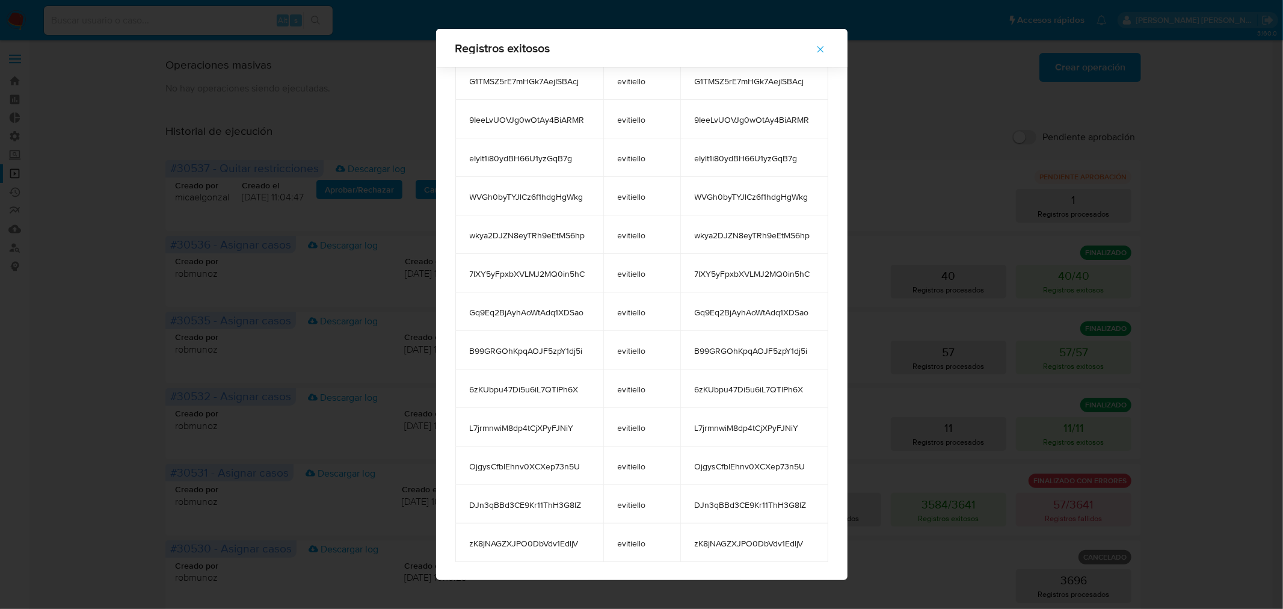
drag, startPoint x: 463, startPoint y: 93, endPoint x: 798, endPoint y: 566, distance: 579.5
click at [825, 47] on icon "button" at bounding box center [820, 49] width 11 height 11
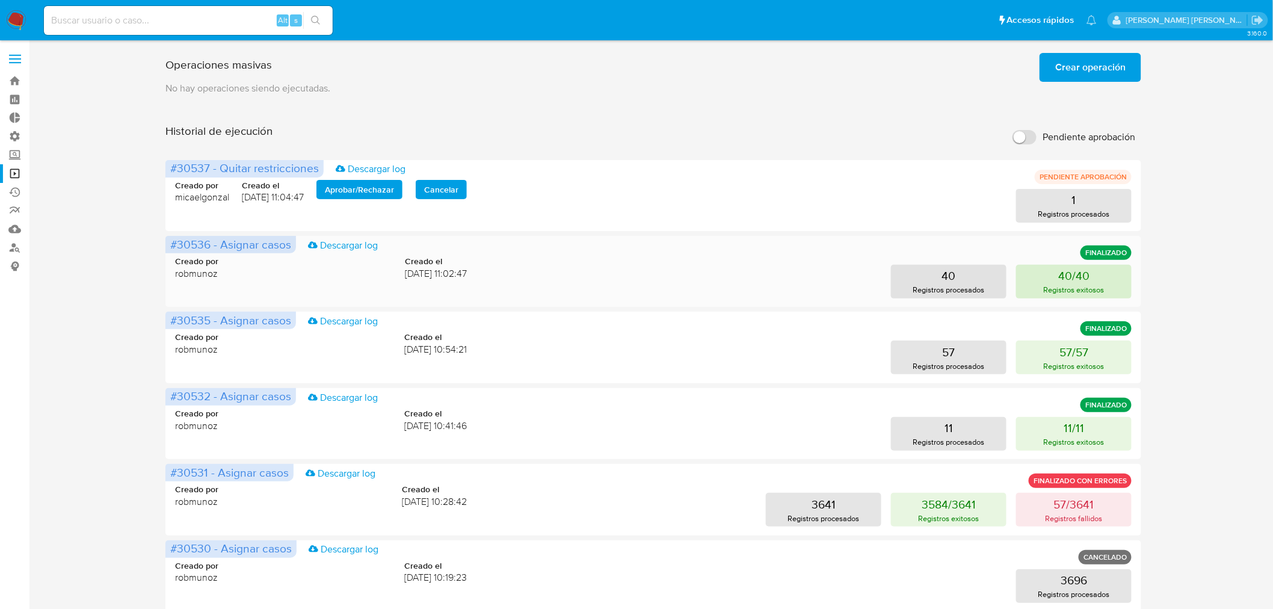
click at [1091, 280] on button "40/40 Registros exitosos" at bounding box center [1073, 282] width 115 height 34
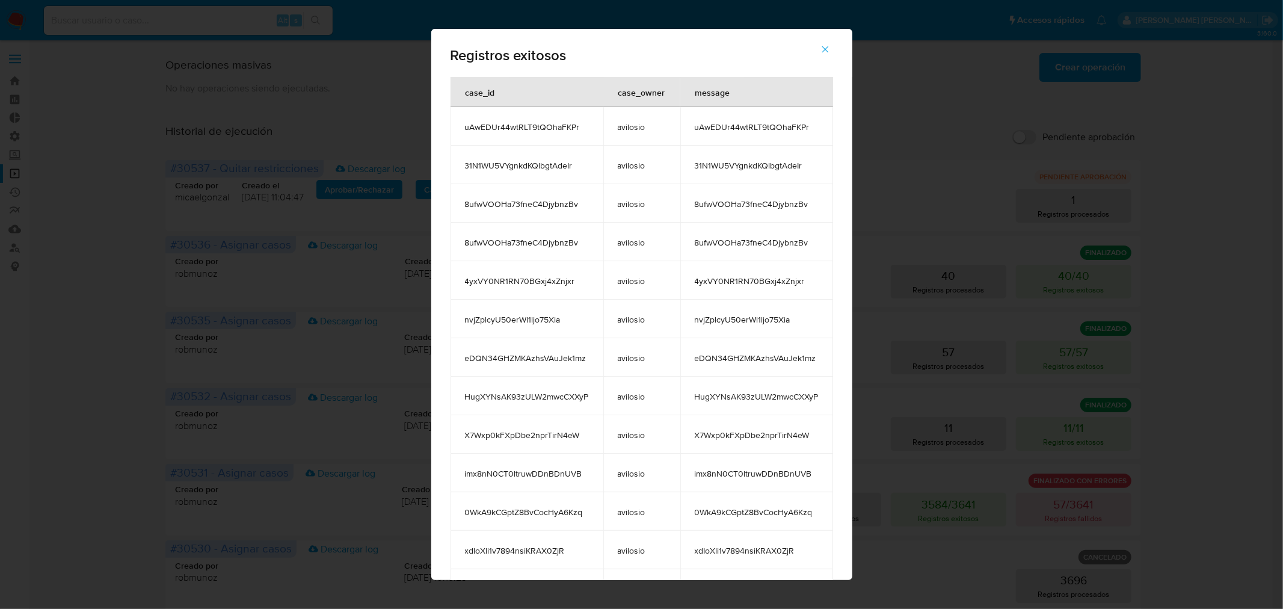
click at [1094, 330] on div "Registros exitosos case_id case_owner message uAwEDUr44wtRLT9tQOhaFKPr avilosio…" at bounding box center [641, 304] width 1283 height 609
drag, startPoint x: 1094, startPoint y: 356, endPoint x: 839, endPoint y: 147, distance: 329.1
click at [1093, 354] on div "Registros exitosos case_id case_owner message uAwEDUr44wtRLT9tQOhaFKPr avilosio…" at bounding box center [641, 304] width 1283 height 609
click at [831, 52] on icon "button" at bounding box center [825, 49] width 11 height 11
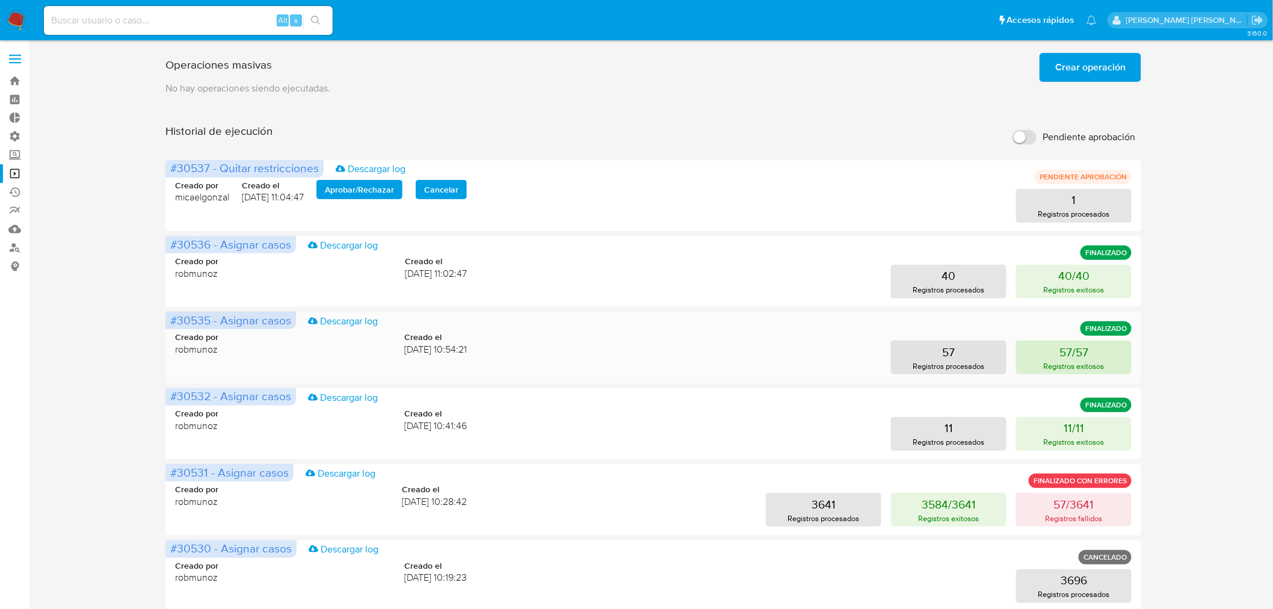
click at [1104, 365] on button "57/57 Registros exitosos" at bounding box center [1073, 357] width 115 height 34
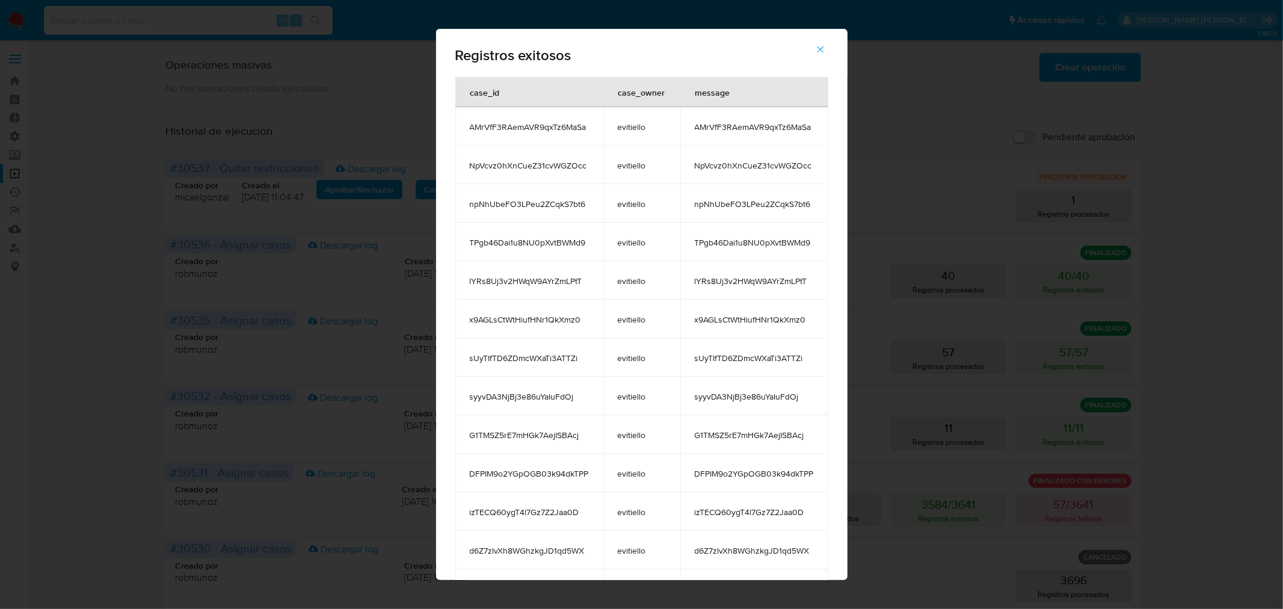
click at [1283, 345] on div "Registros exitosos case_id case_owner message AMrVfF3RAemAVR9qxTz6MaSa evitiell…" at bounding box center [641, 304] width 1283 height 609
drag, startPoint x: 1129, startPoint y: 295, endPoint x: 1068, endPoint y: 218, distance: 98.1
click at [1118, 280] on div "Registros exitosos case_id case_owner message AMrVfF3RAemAVR9qxTz6MaSa evitiell…" at bounding box center [641, 304] width 1283 height 609
drag, startPoint x: 1181, startPoint y: 519, endPoint x: 977, endPoint y: 263, distance: 326.6
click at [1079, 369] on div "Registros exitosos case_id case_owner message AMrVfF3RAemAVR9qxTz6MaSa evitiell…" at bounding box center [641, 304] width 1283 height 609
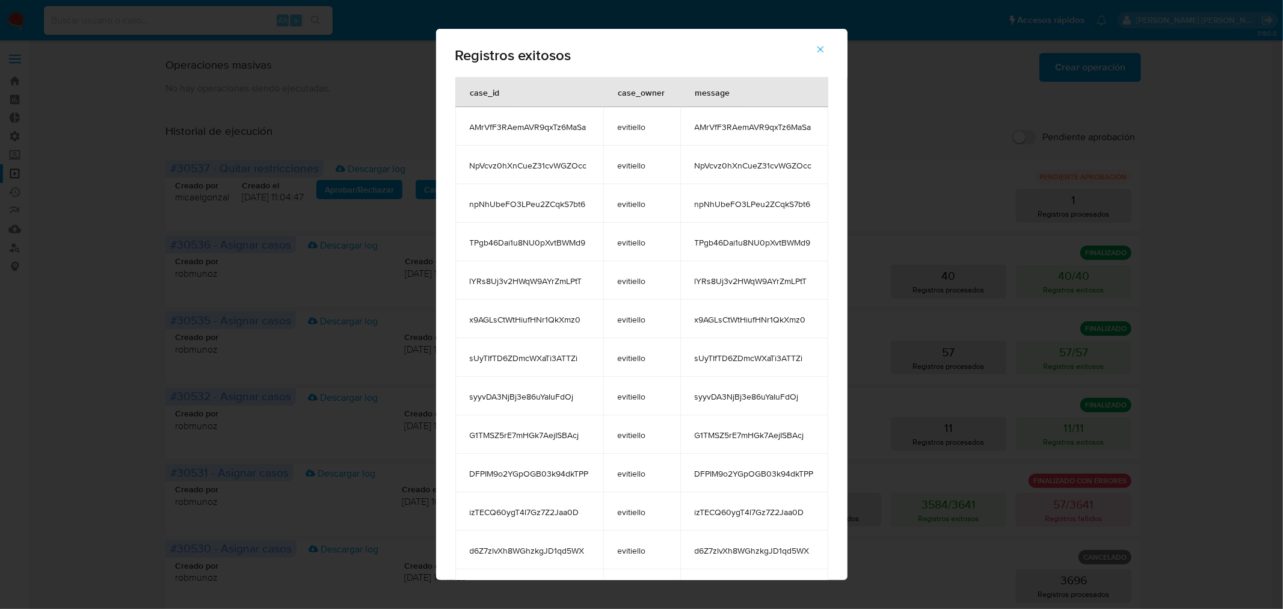
click at [826, 52] on icon "button" at bounding box center [820, 49] width 11 height 11
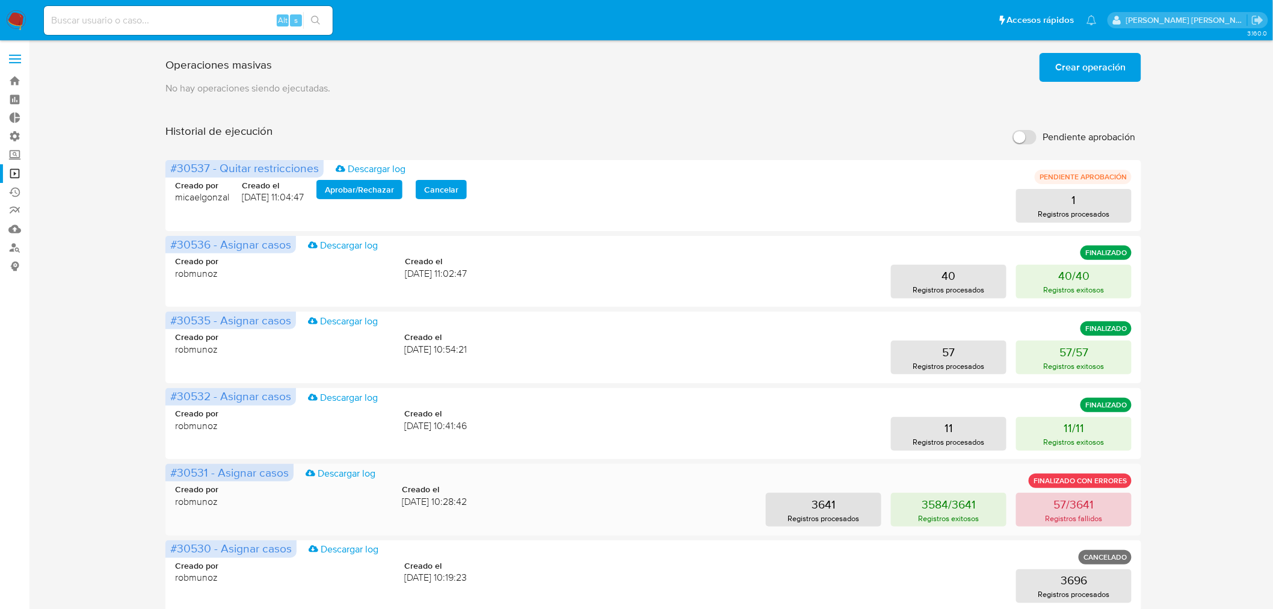
click at [1107, 510] on button "57/3641 Registros fallidos" at bounding box center [1073, 510] width 115 height 34
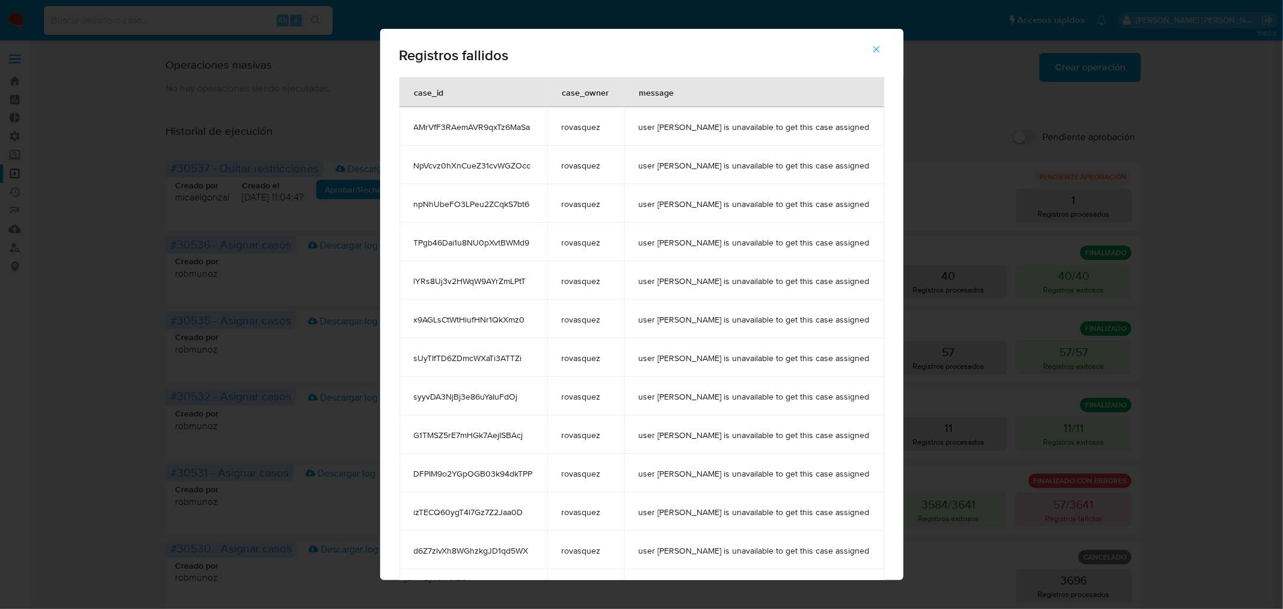
click at [590, 360] on span "rovasquez" at bounding box center [586, 358] width 48 height 11
drag, startPoint x: 1068, startPoint y: 466, endPoint x: 964, endPoint y: 301, distance: 194.6
click at [1064, 457] on div "Registros fallidos case_id case_owner message AMrVfF3RAemAVR9qxTz6MaSa rovasque…" at bounding box center [641, 304] width 1283 height 609
drag, startPoint x: 876, startPoint y: 45, endPoint x: 753, endPoint y: 47, distance: 122.7
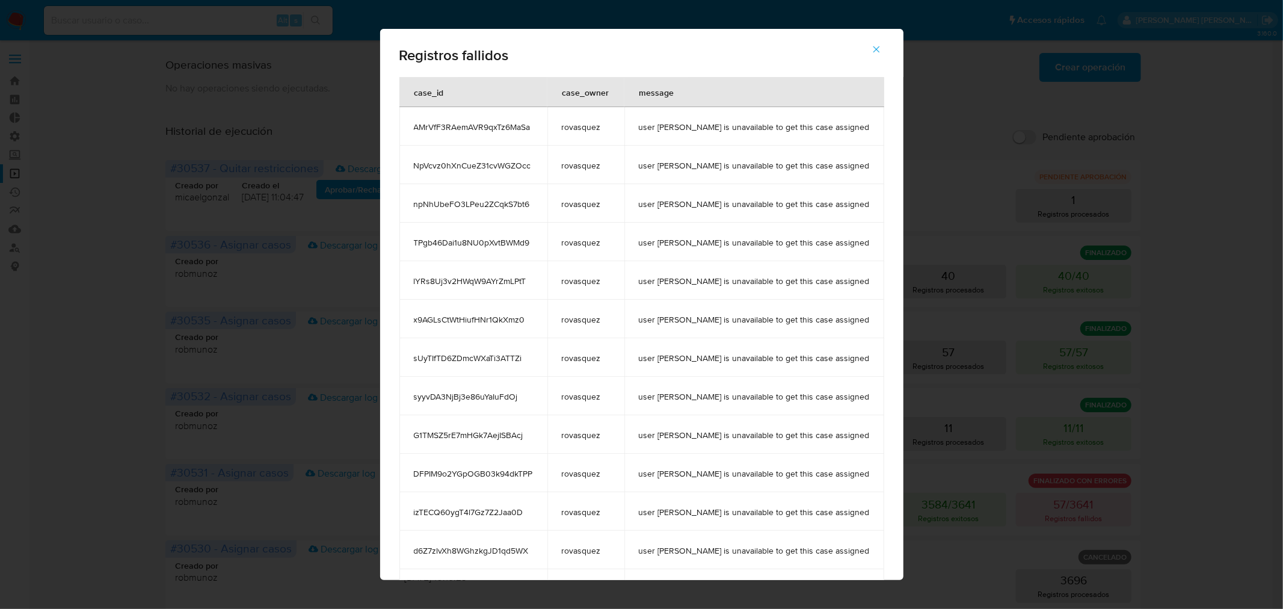
click at [875, 45] on button "button" at bounding box center [876, 49] width 42 height 29
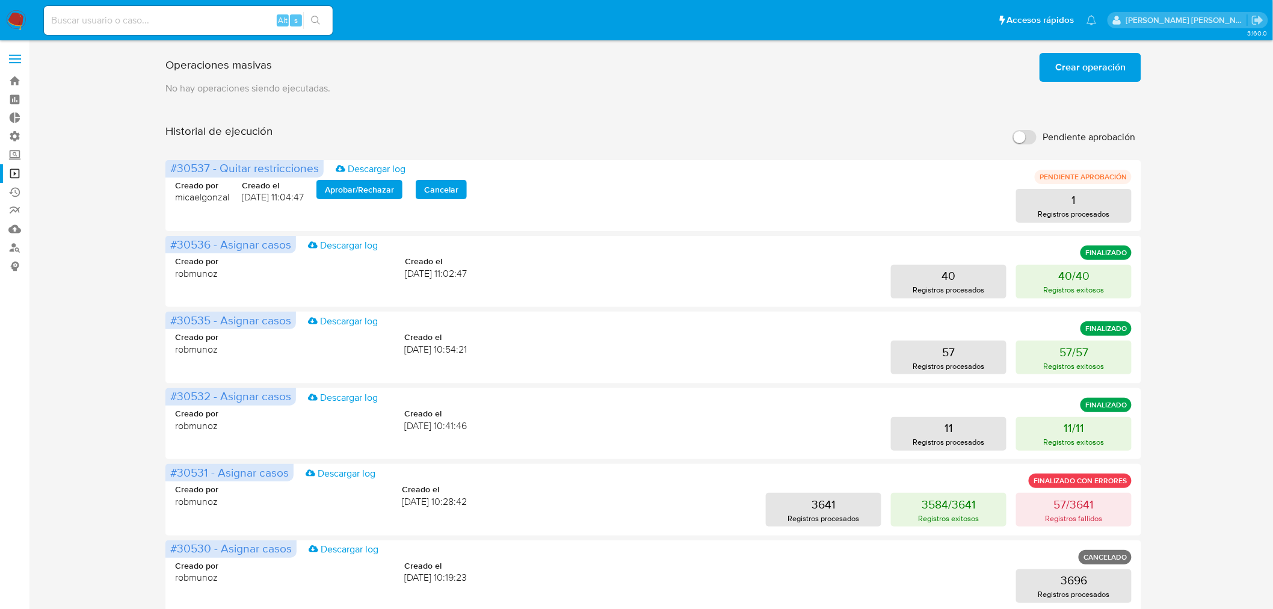
click at [1081, 64] on span "Crear operación" at bounding box center [1090, 67] width 70 height 26
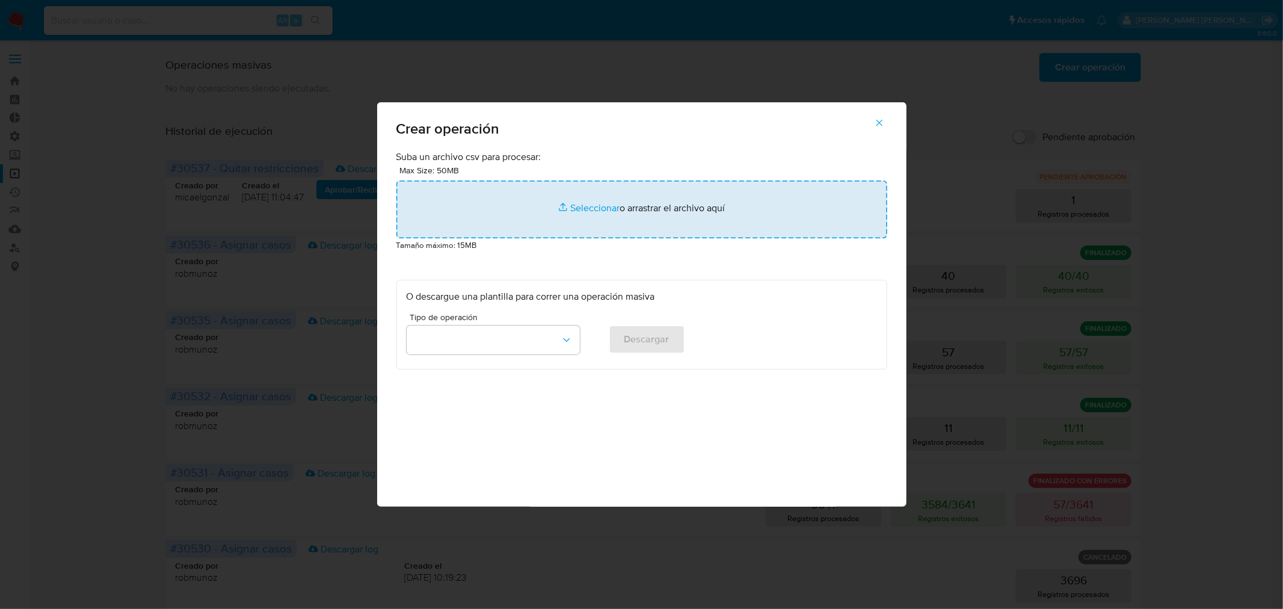
click at [654, 237] on input "file" at bounding box center [641, 209] width 491 height 58
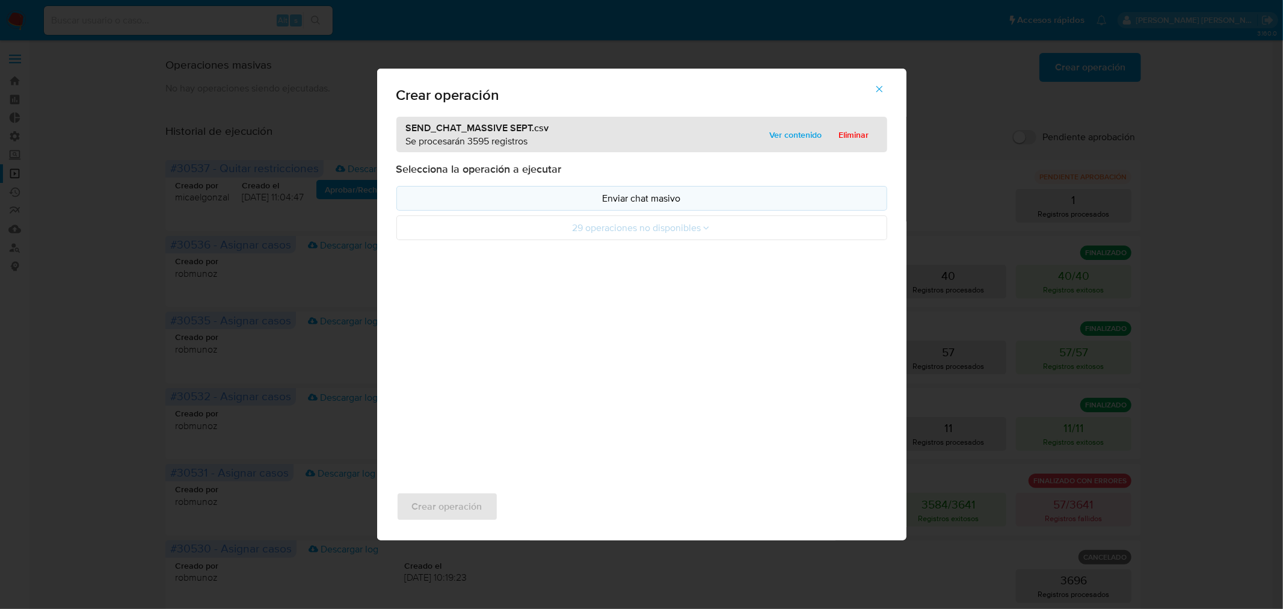
click at [697, 187] on button "Enviar chat masivo" at bounding box center [641, 198] width 491 height 25
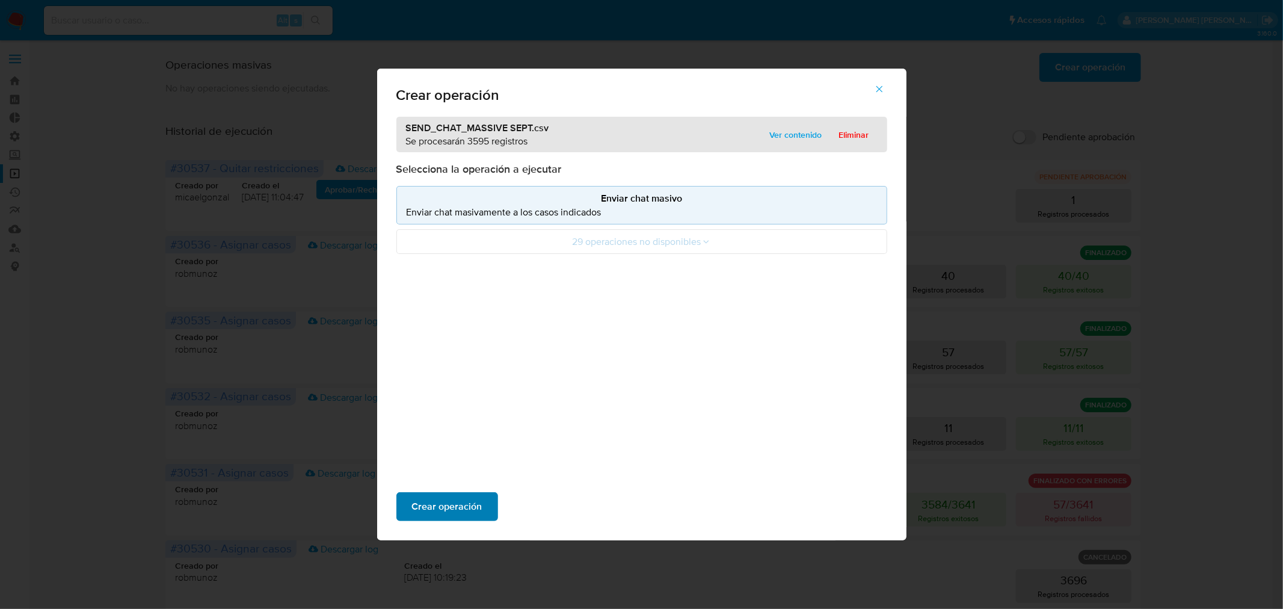
click at [462, 509] on span "Crear operación" at bounding box center [447, 506] width 70 height 26
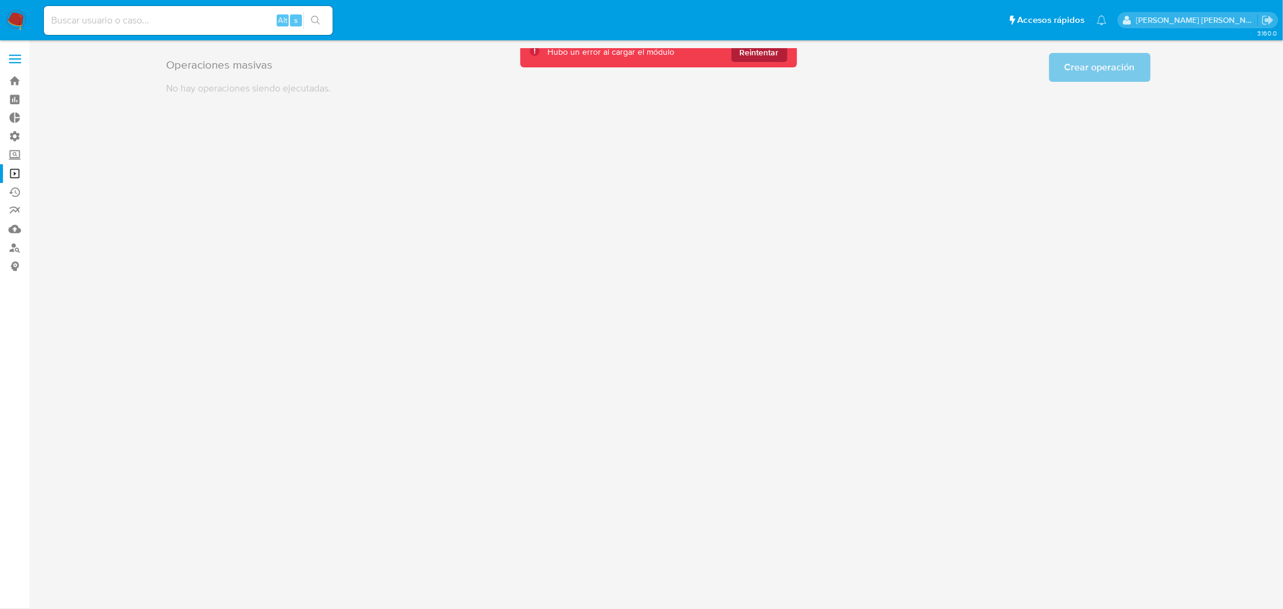
click at [763, 56] on span "Reintentar" at bounding box center [759, 52] width 39 height 19
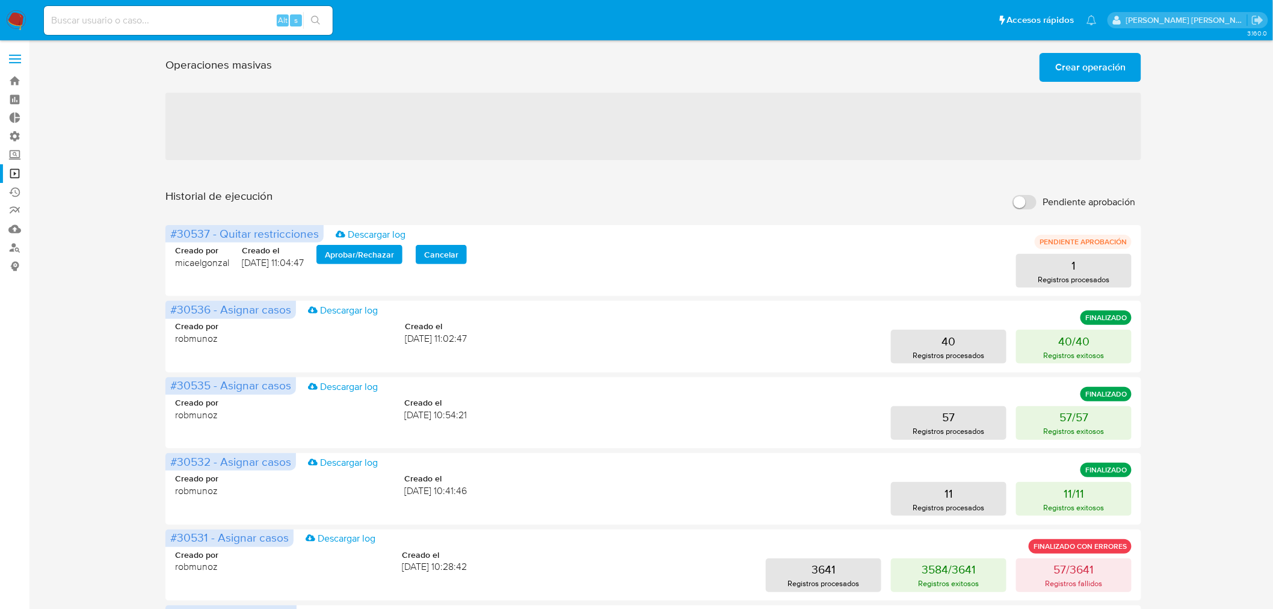
drag, startPoint x: 8, startPoint y: 12, endPoint x: 27, endPoint y: 3, distance: 20.7
click at [8, 11] on img at bounding box center [16, 20] width 20 height 20
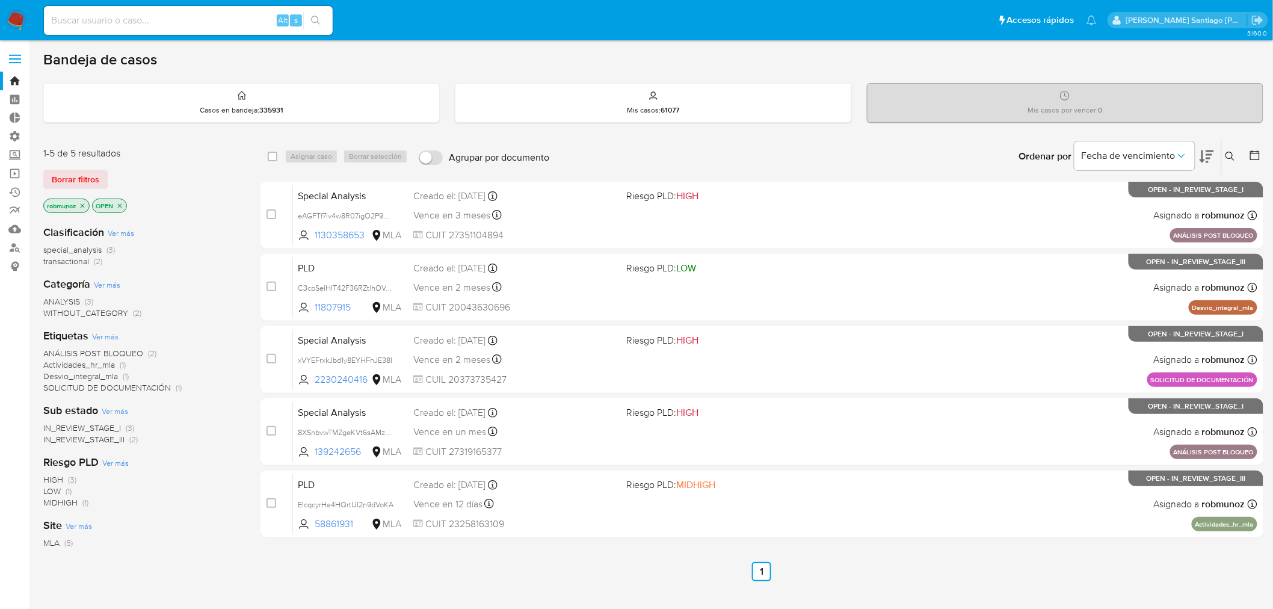
click at [17, 18] on img at bounding box center [16, 20] width 20 height 20
click at [13, 169] on link "Operaciones masivas" at bounding box center [71, 173] width 143 height 19
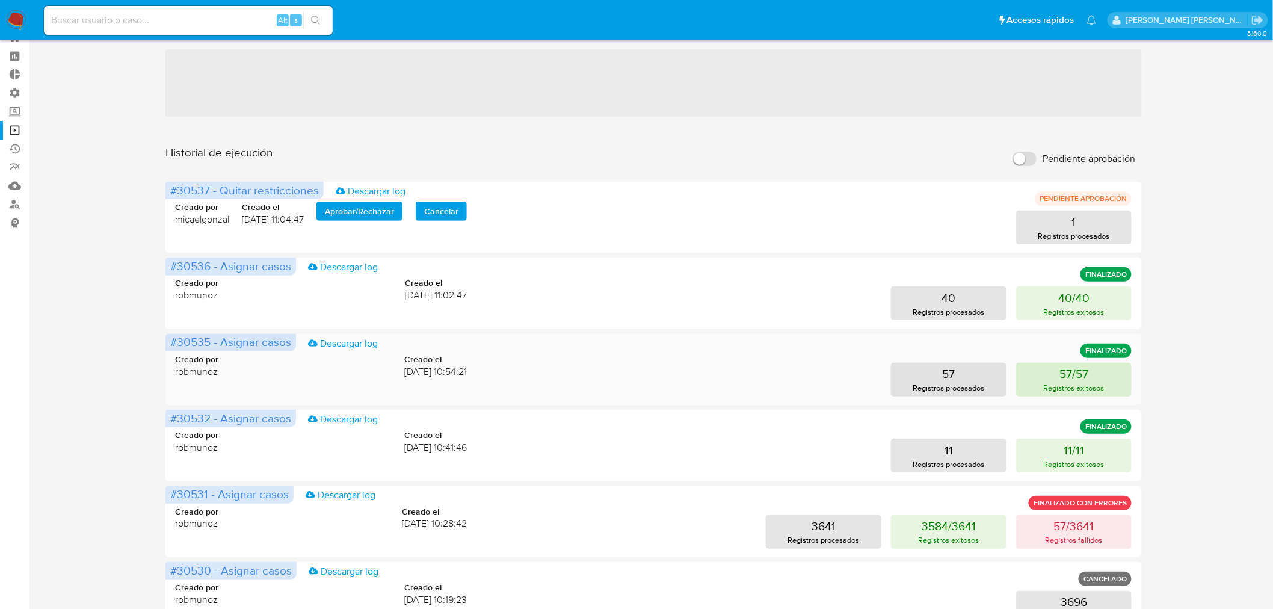
scroll to position [67, 0]
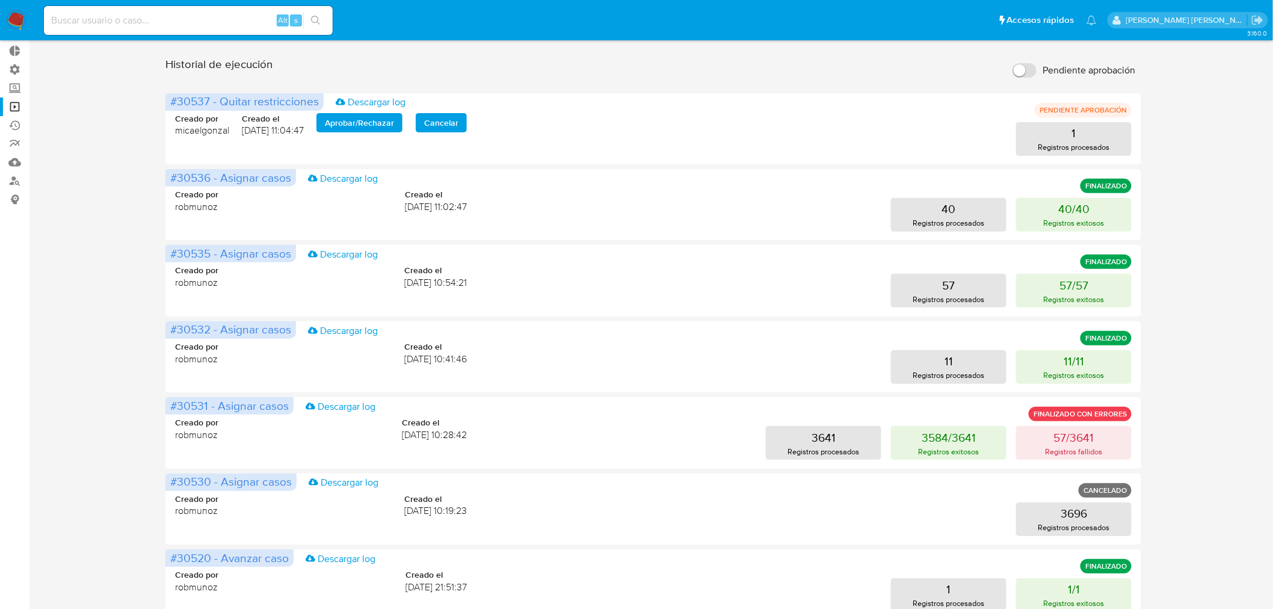
click at [20, 14] on img at bounding box center [16, 20] width 20 height 20
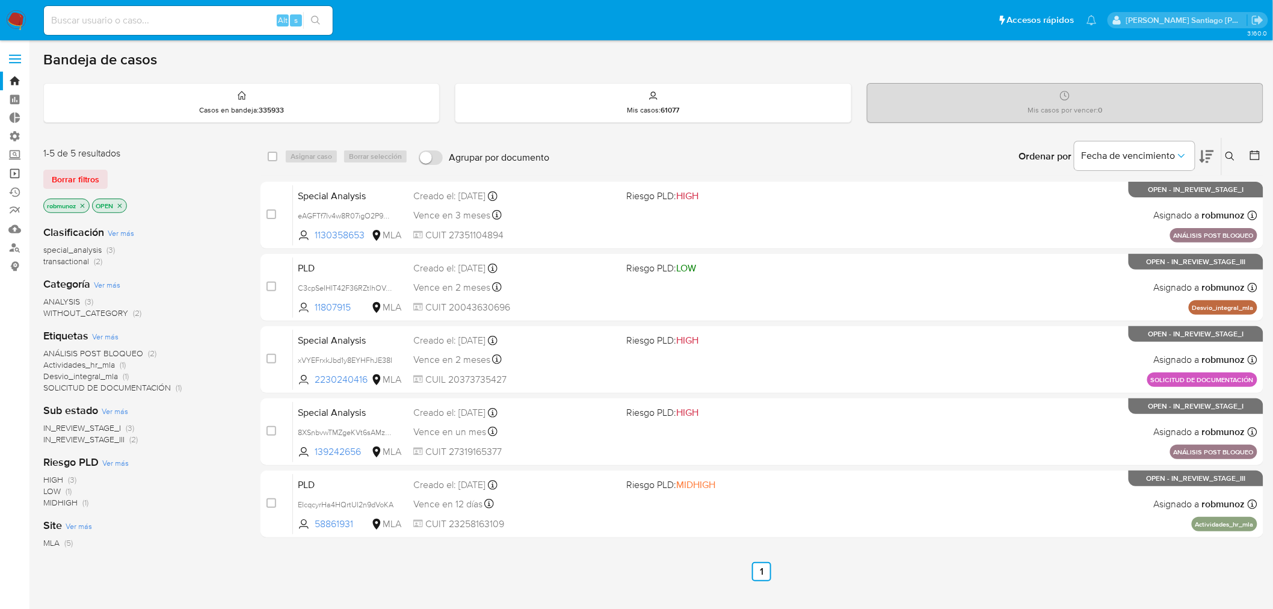
click at [16, 171] on link "Operaciones masivas" at bounding box center [71, 173] width 143 height 19
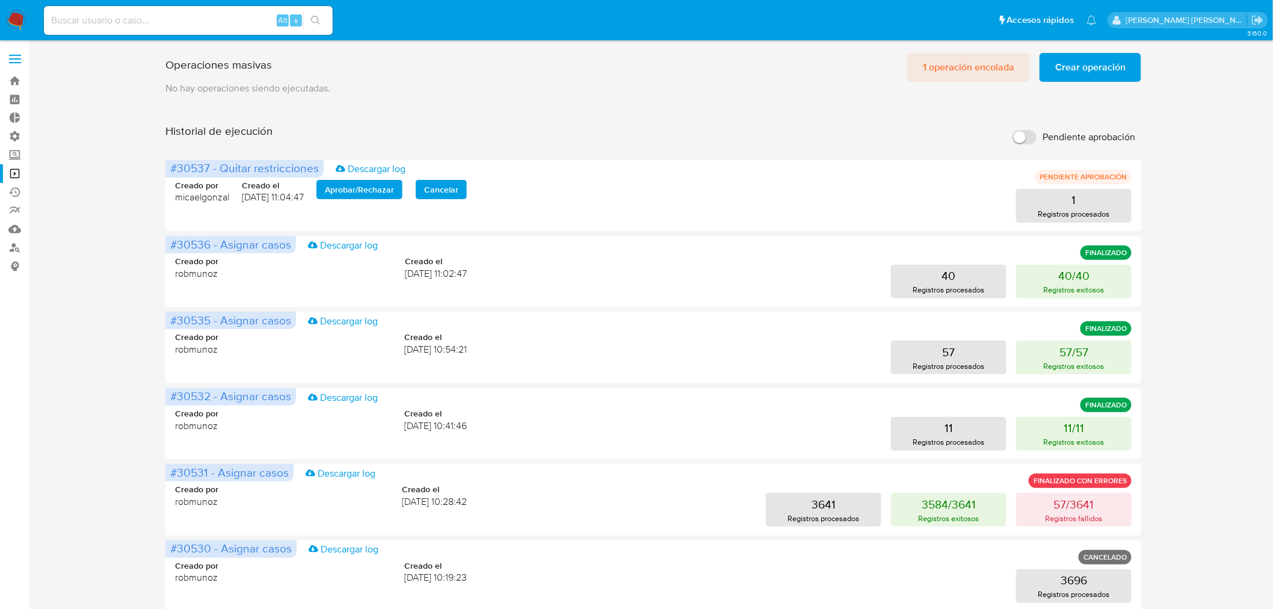
click at [985, 61] on span "1 operación encolada" at bounding box center [968, 67] width 91 height 26
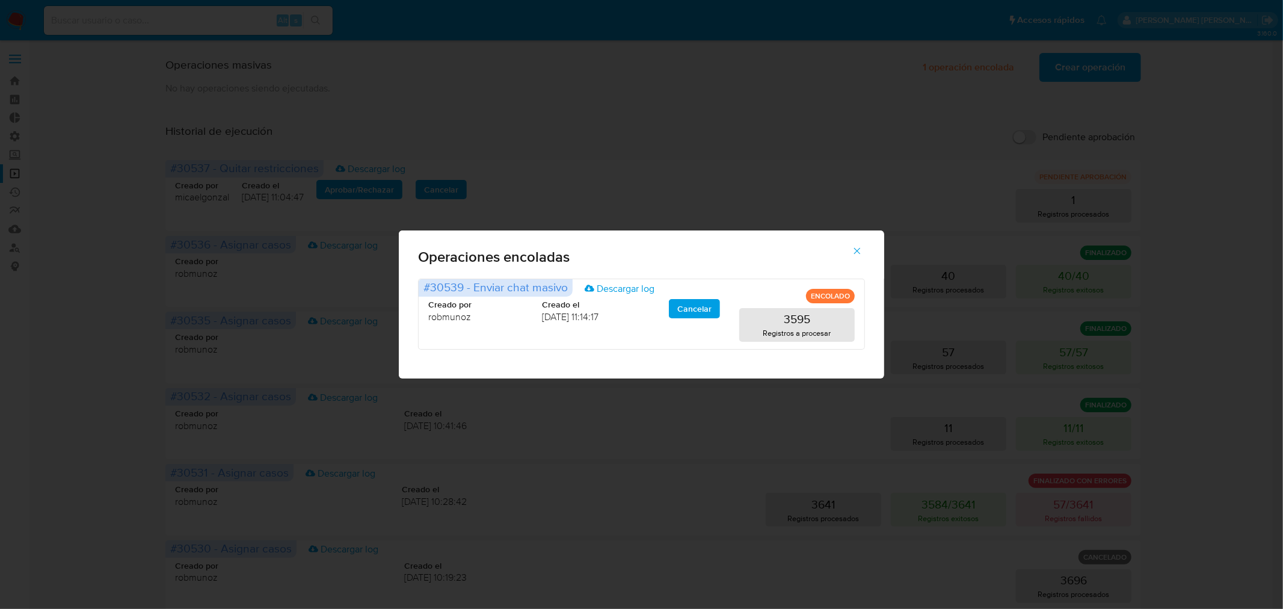
drag, startPoint x: 859, startPoint y: 250, endPoint x: 862, endPoint y: 259, distance: 9.5
click at [858, 250] on icon "button" at bounding box center [857, 250] width 11 height 11
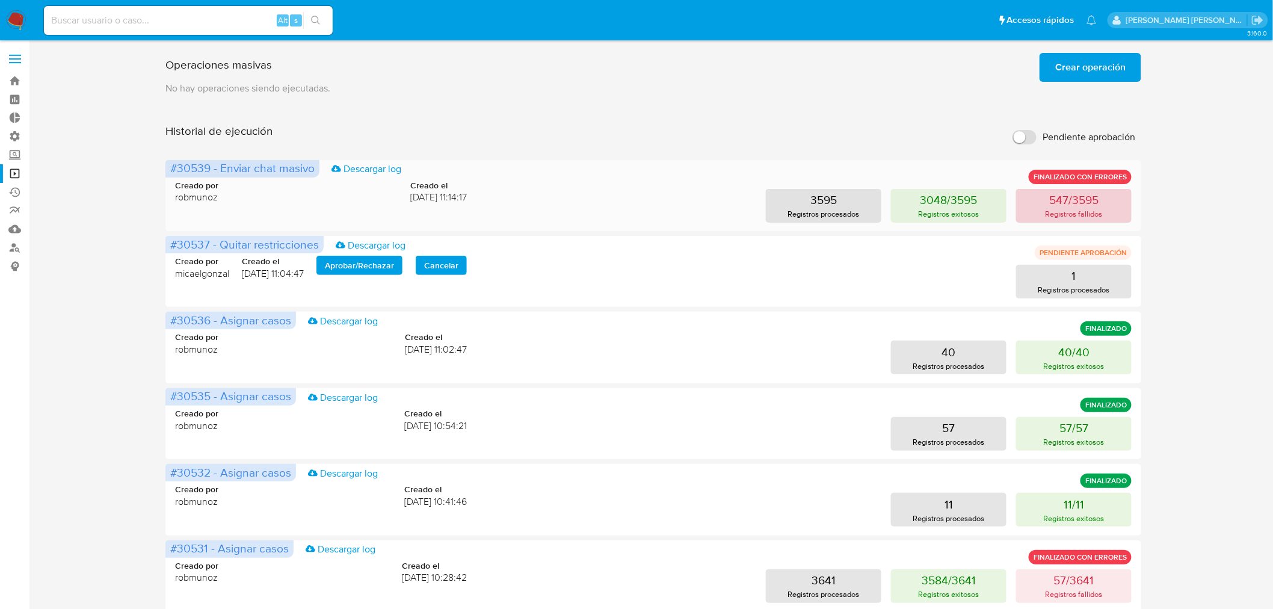
click at [1065, 206] on p "547/3595" at bounding box center [1073, 199] width 49 height 17
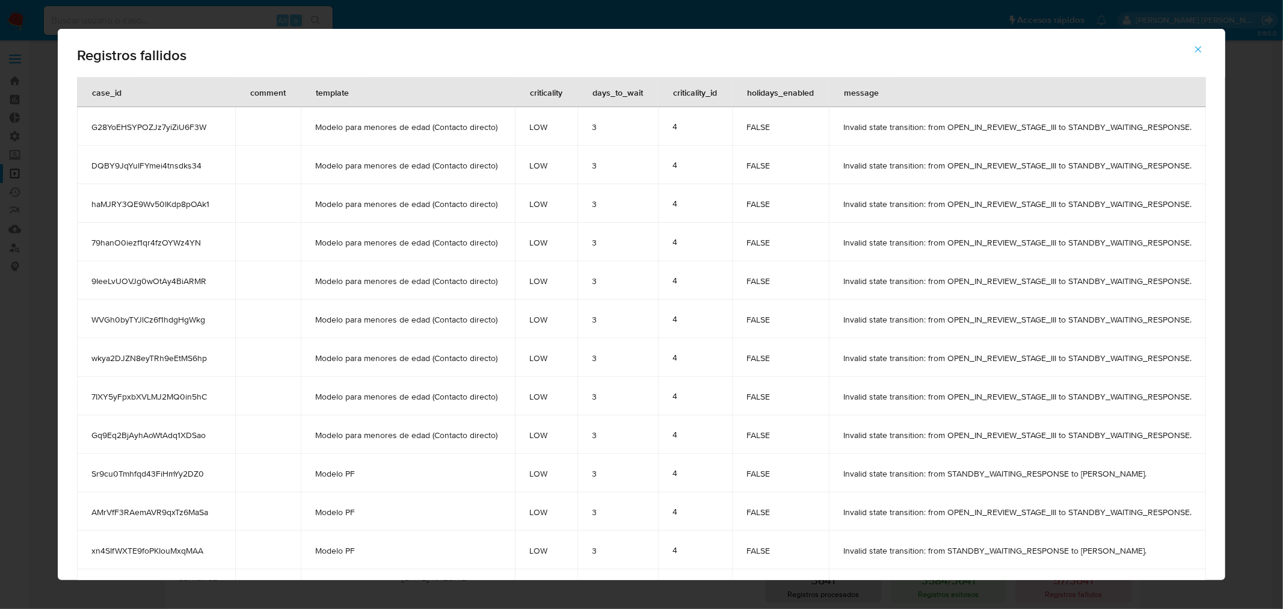
drag, startPoint x: 1229, startPoint y: 48, endPoint x: 1230, endPoint y: 75, distance: 27.1
click at [1225, 75] on div "Registros fallidos case_id comment template criticality days_to_wait criticalit…" at bounding box center [642, 304] width 1168 height 551
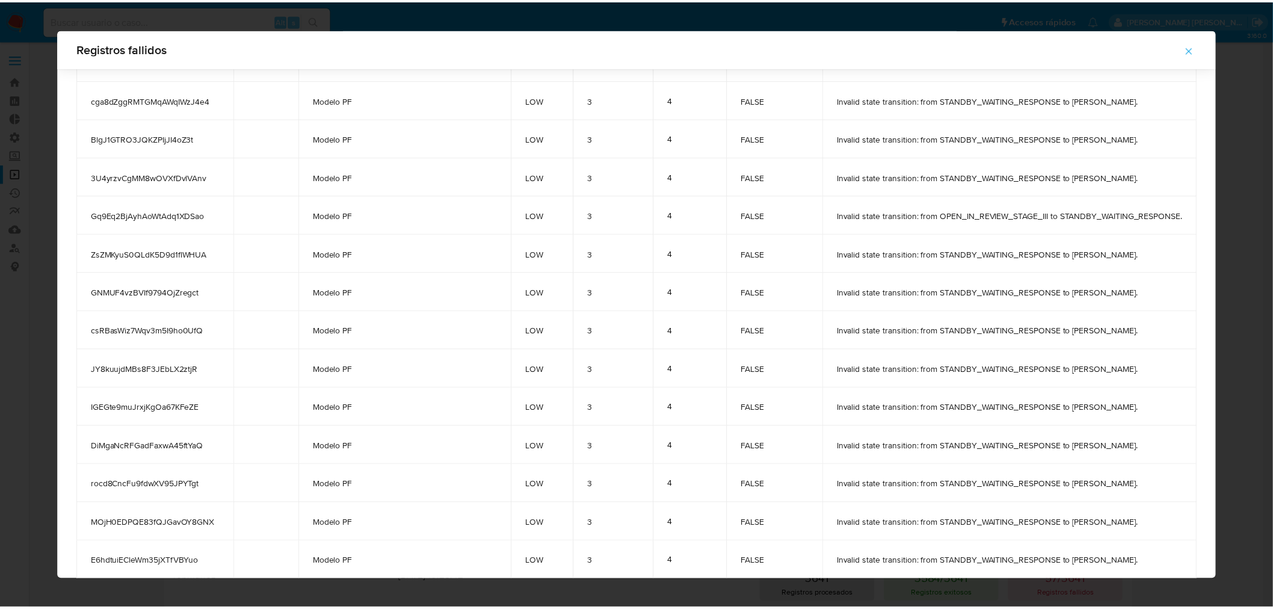
scroll to position [20593, 0]
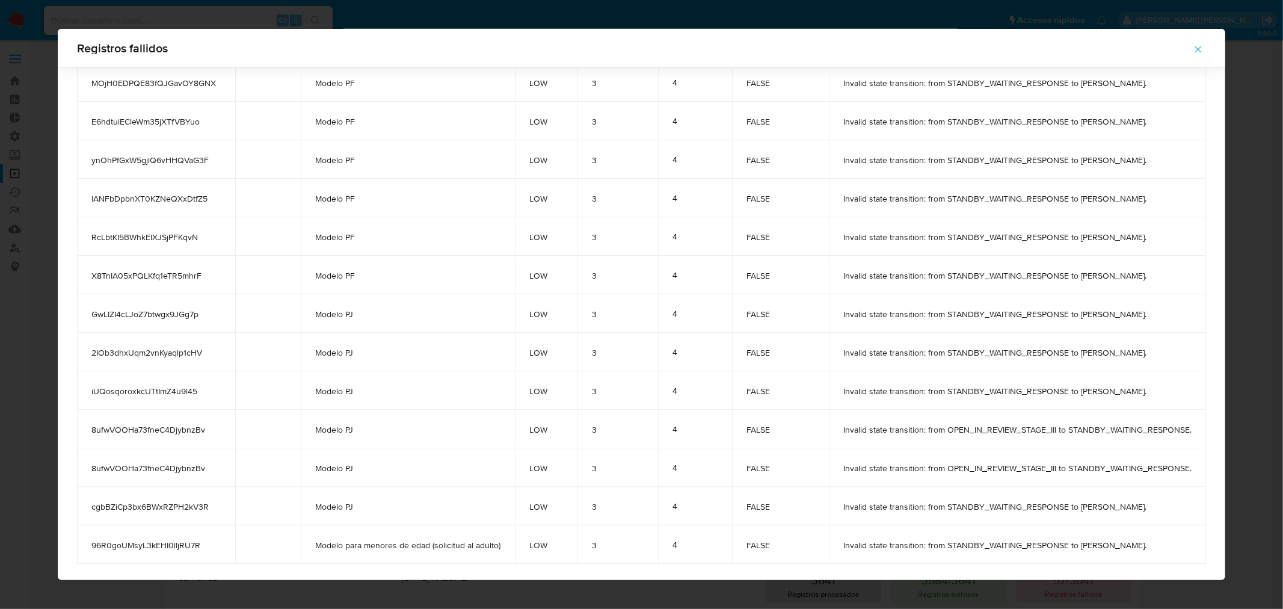
drag, startPoint x: 81, startPoint y: 91, endPoint x: 1213, endPoint y: 546, distance: 1219.5
click at [910, 55] on div "Registros fallidos" at bounding box center [642, 48] width 1168 height 38
click at [1204, 55] on span "button" at bounding box center [1198, 49] width 11 height 26
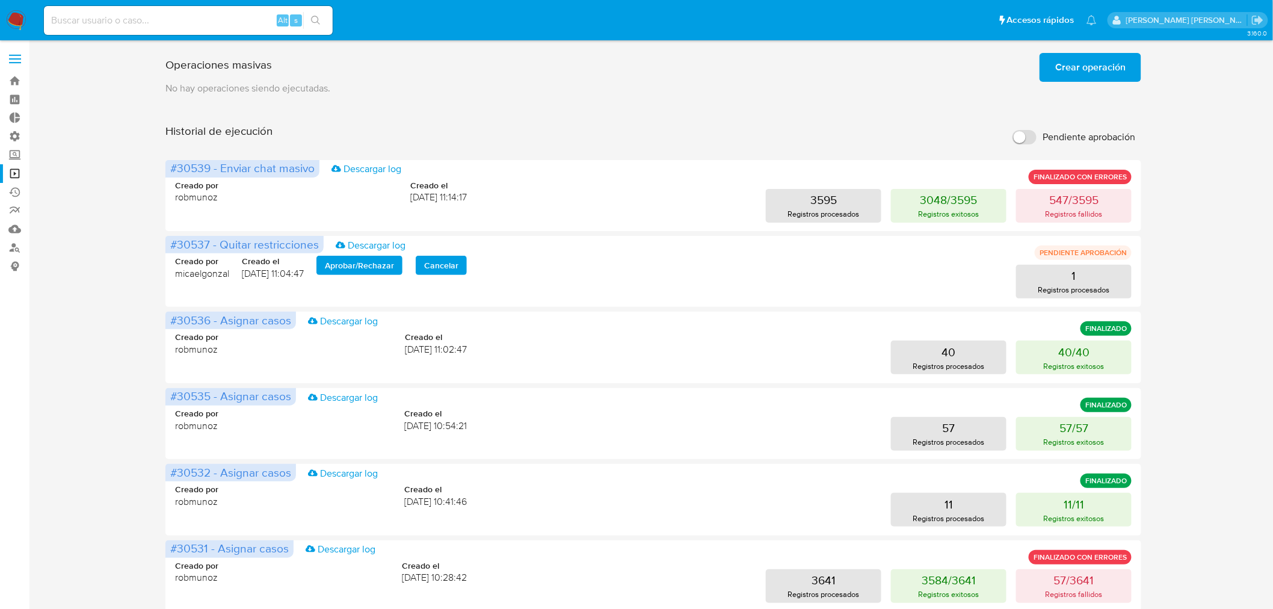
click at [1085, 73] on span "Crear operación" at bounding box center [1090, 67] width 70 height 26
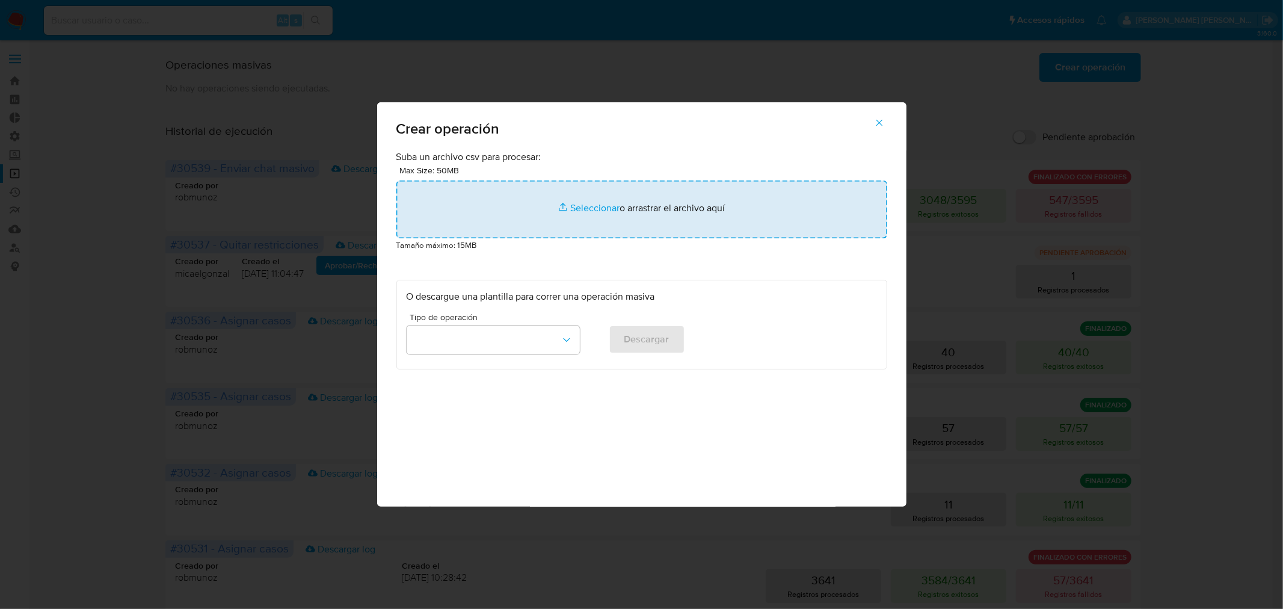
click at [697, 214] on input "file" at bounding box center [641, 209] width 491 height 58
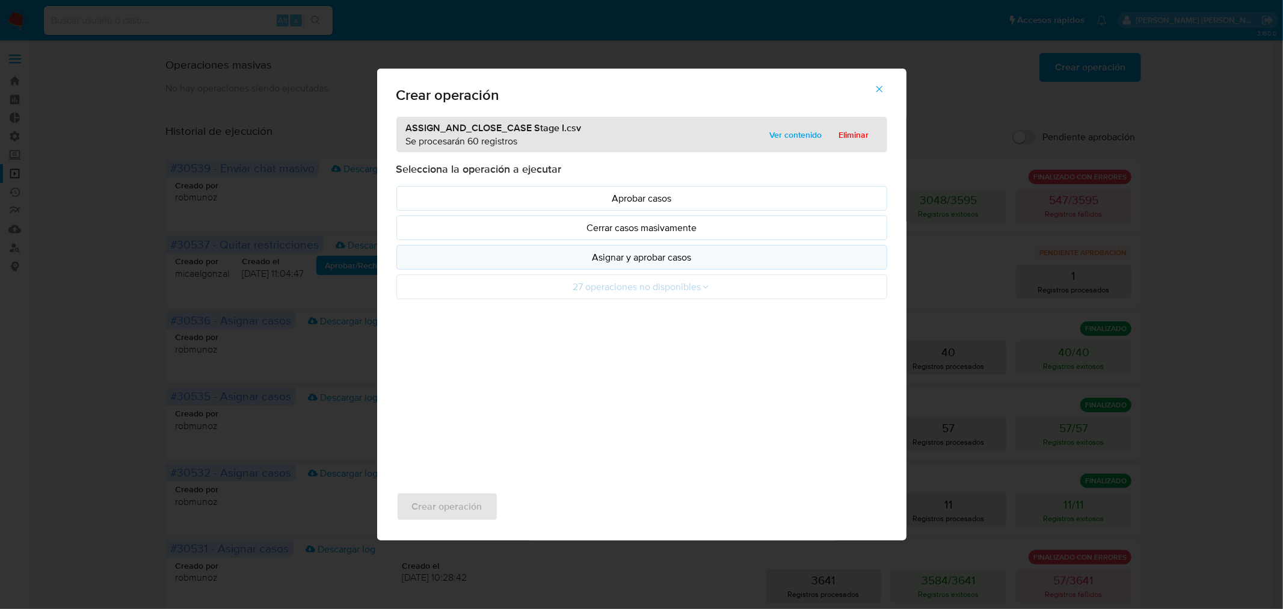
click at [606, 268] on button "Asignar y aprobar casos" at bounding box center [641, 257] width 491 height 25
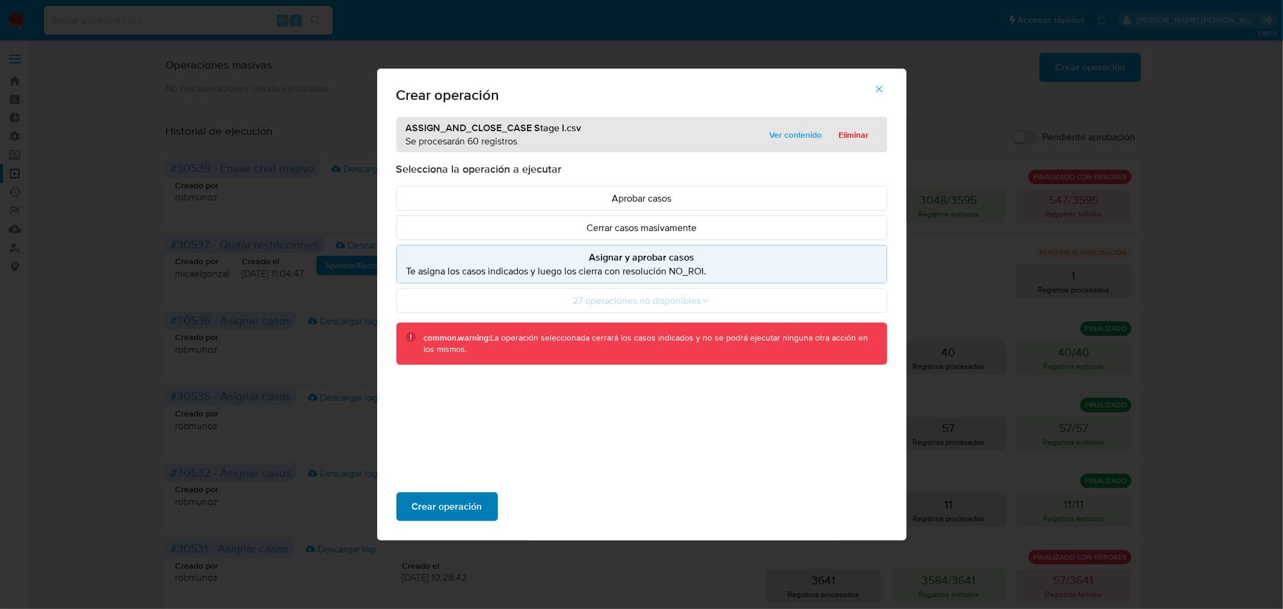
click at [472, 508] on span "Crear operación" at bounding box center [447, 506] width 70 height 26
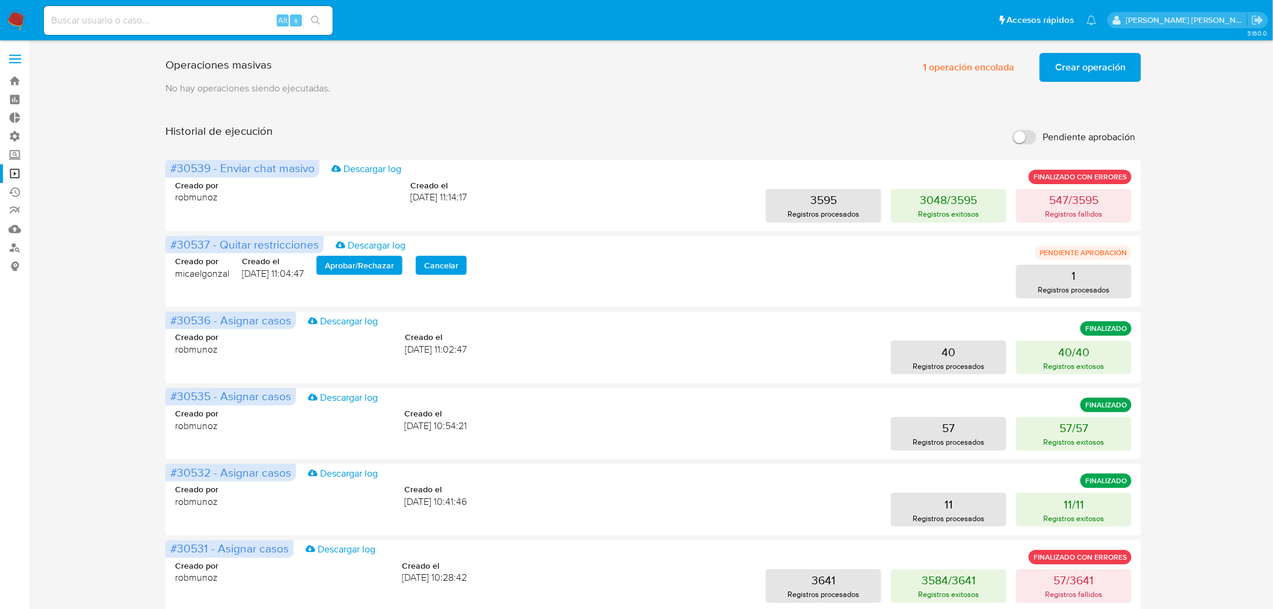
click at [8, 13] on img at bounding box center [16, 20] width 20 height 20
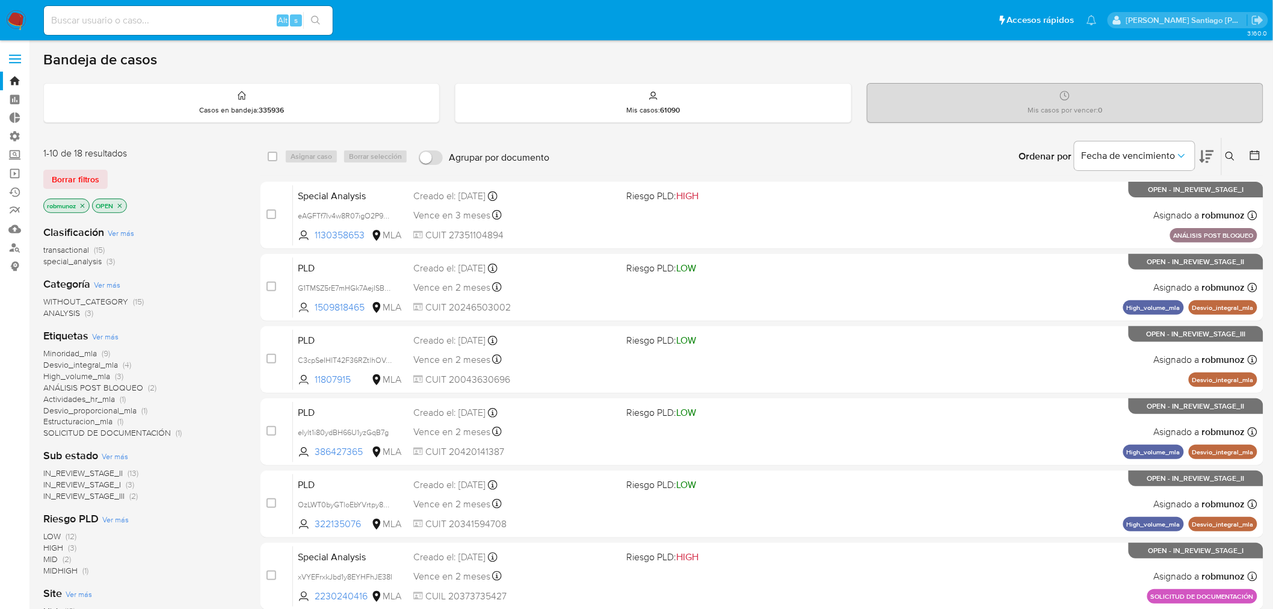
click at [1228, 155] on icon at bounding box center [1230, 157] width 10 height 10
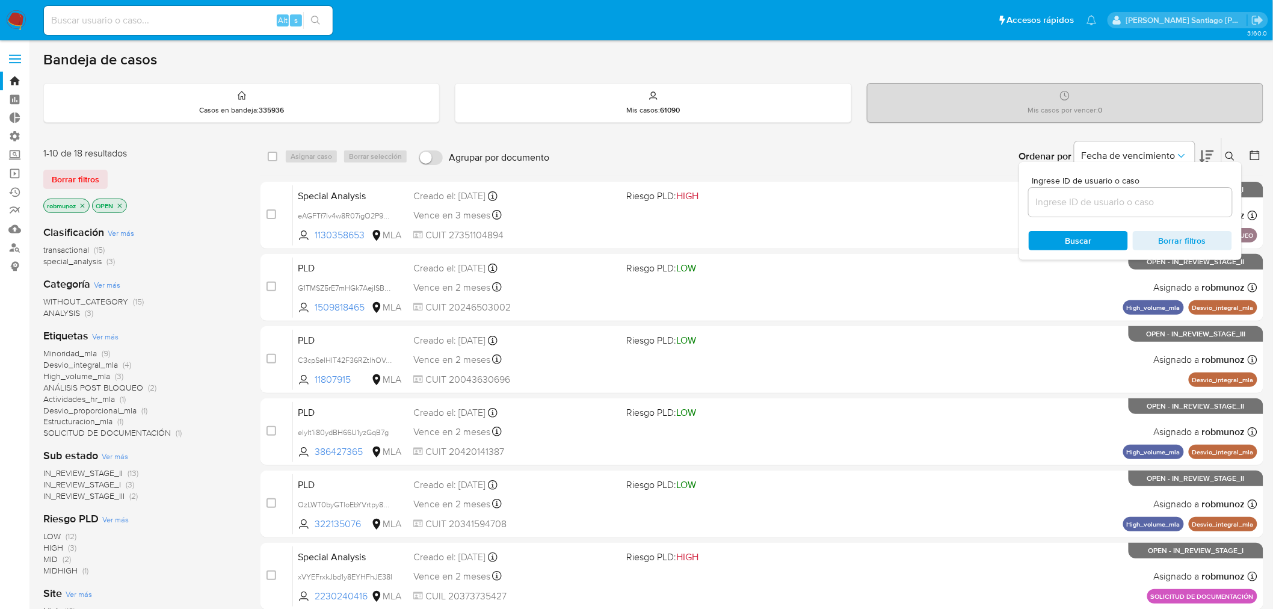
click at [1127, 205] on input at bounding box center [1130, 202] width 203 height 16
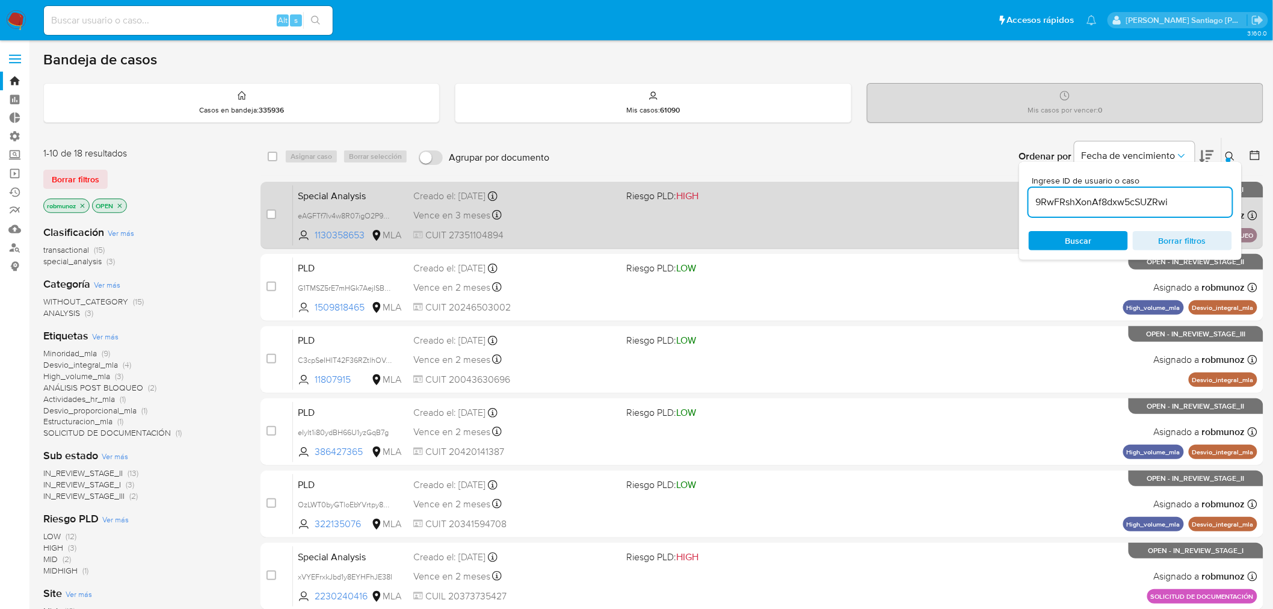
type input "9RwFRshXonAf8dxw5cSUZRwi"
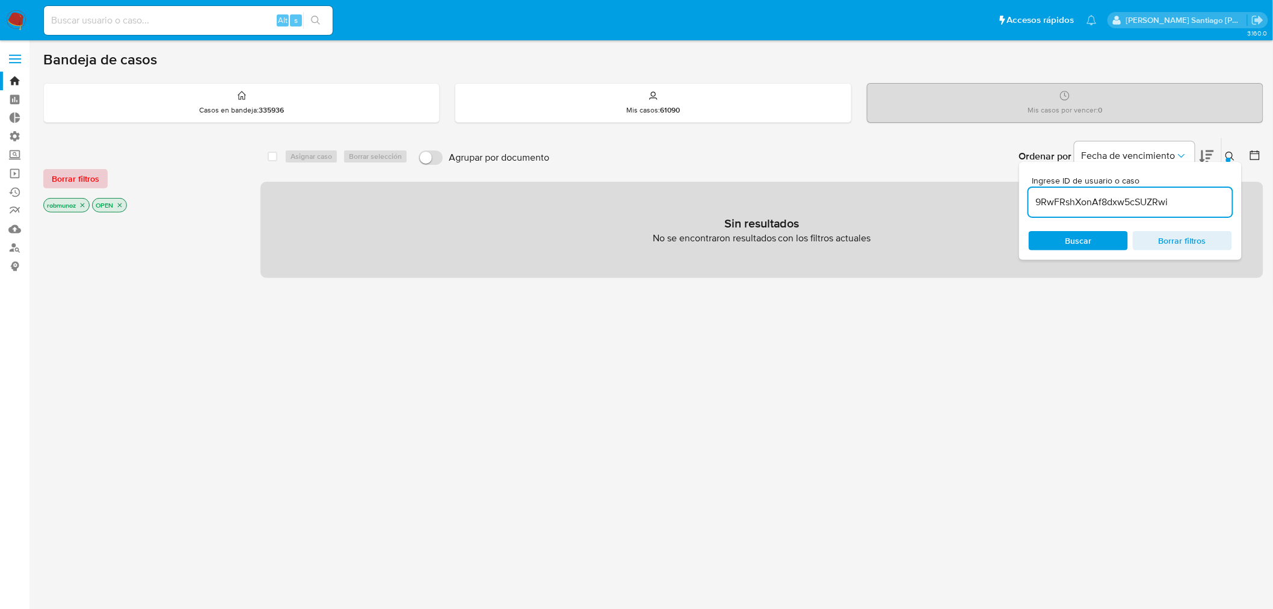
click at [85, 180] on span "Borrar filtros" at bounding box center [76, 178] width 48 height 17
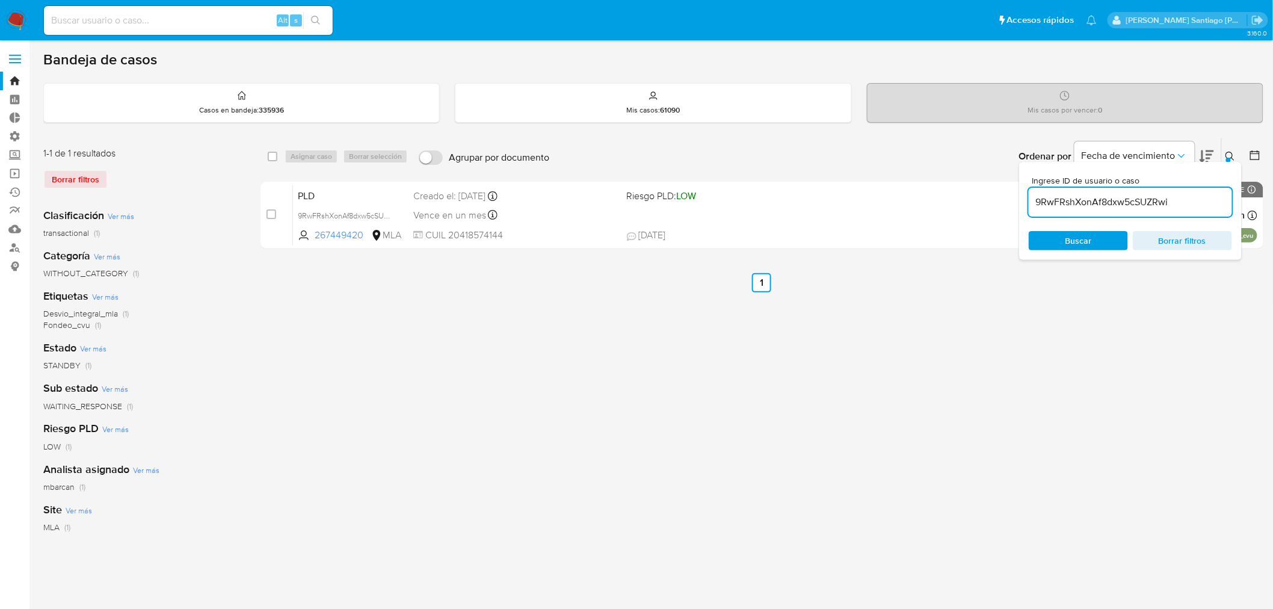
click at [1231, 157] on icon at bounding box center [1230, 157] width 10 height 10
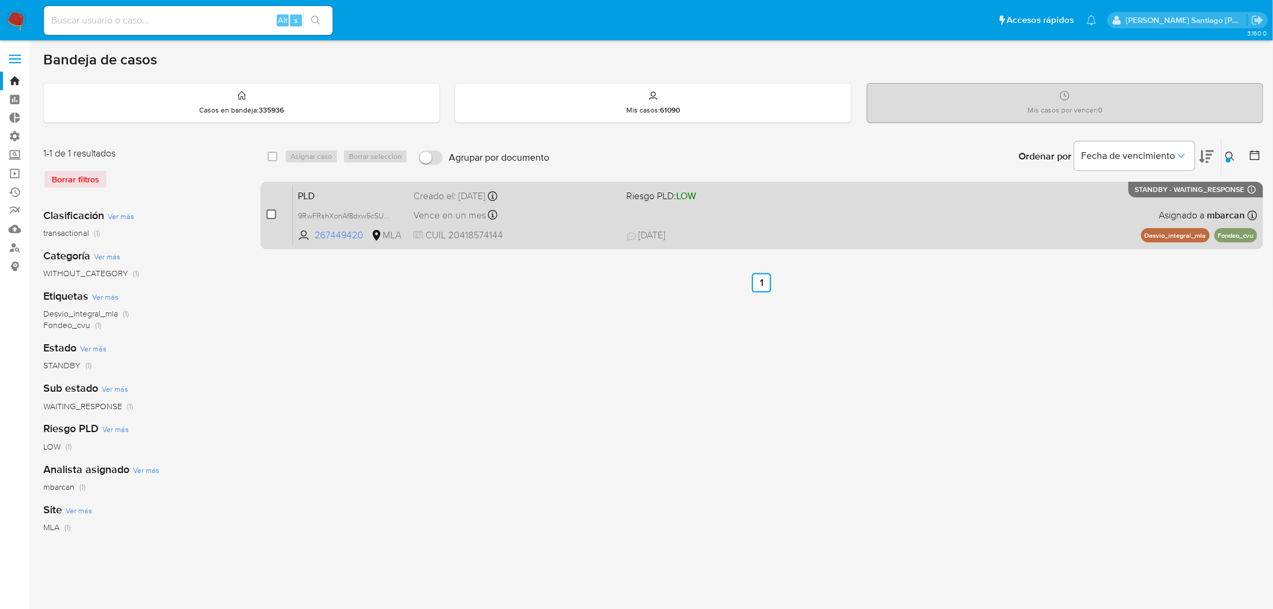
click at [269, 214] on input "checkbox" at bounding box center [271, 214] width 10 height 10
checkbox input "true"
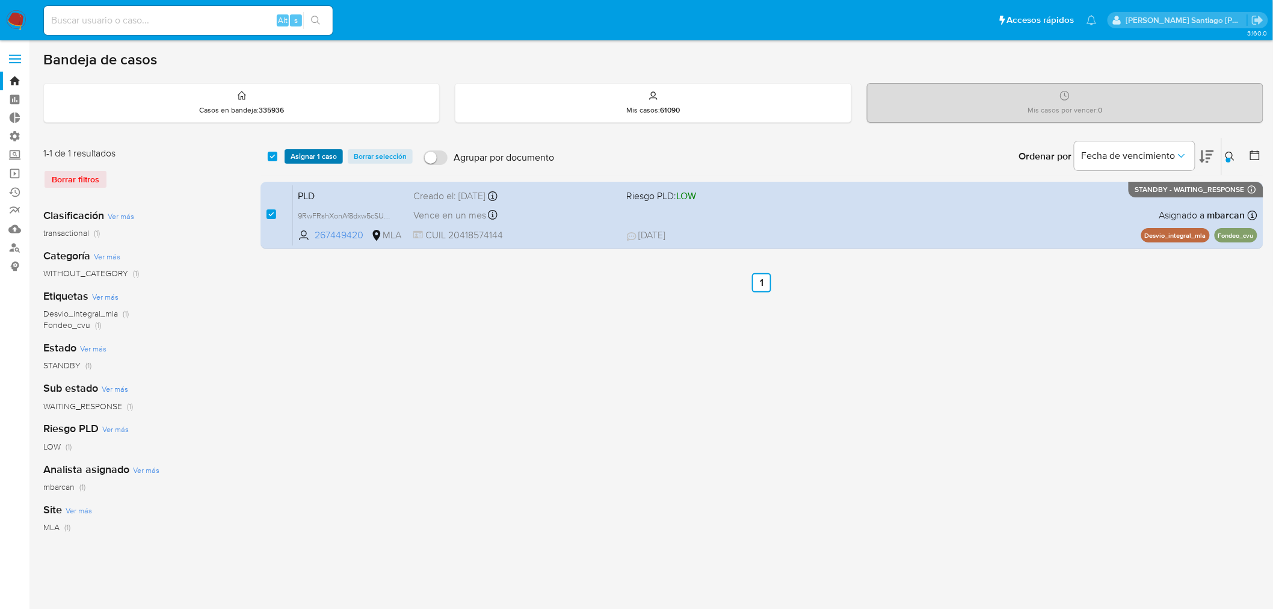
click at [312, 158] on span "Asignar 1 caso" at bounding box center [314, 156] width 46 height 12
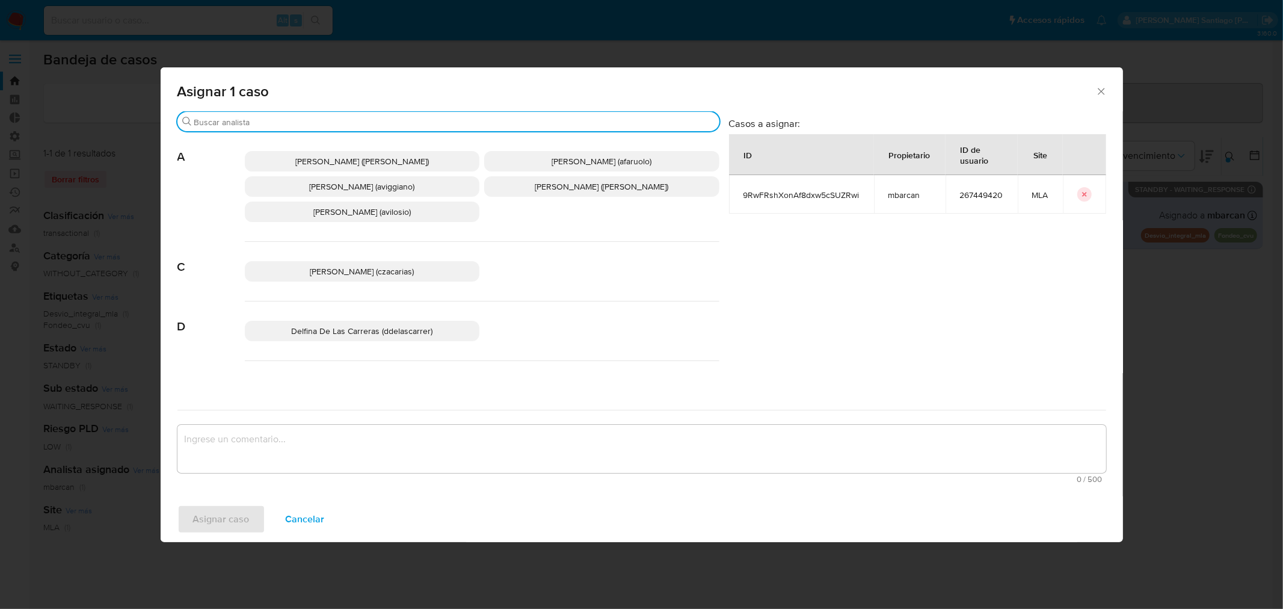
click at [425, 125] on input "Buscar" at bounding box center [454, 122] width 520 height 11
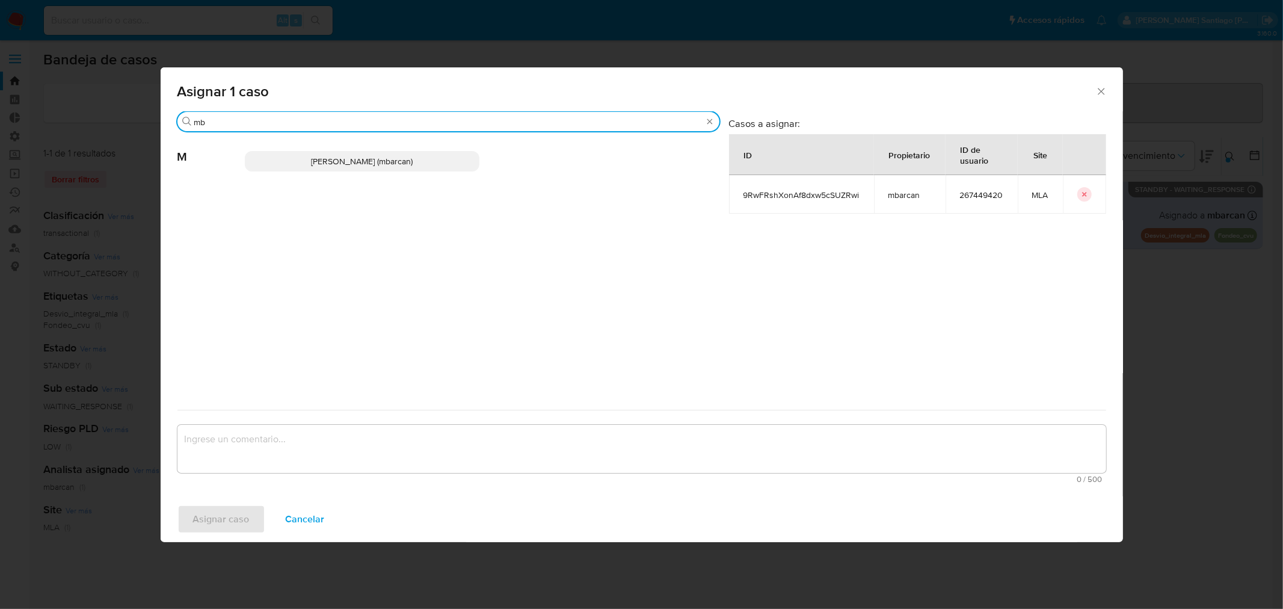
type input "mb"
click at [399, 158] on span "[PERSON_NAME] (mbarcan)" at bounding box center [362, 161] width 102 height 12
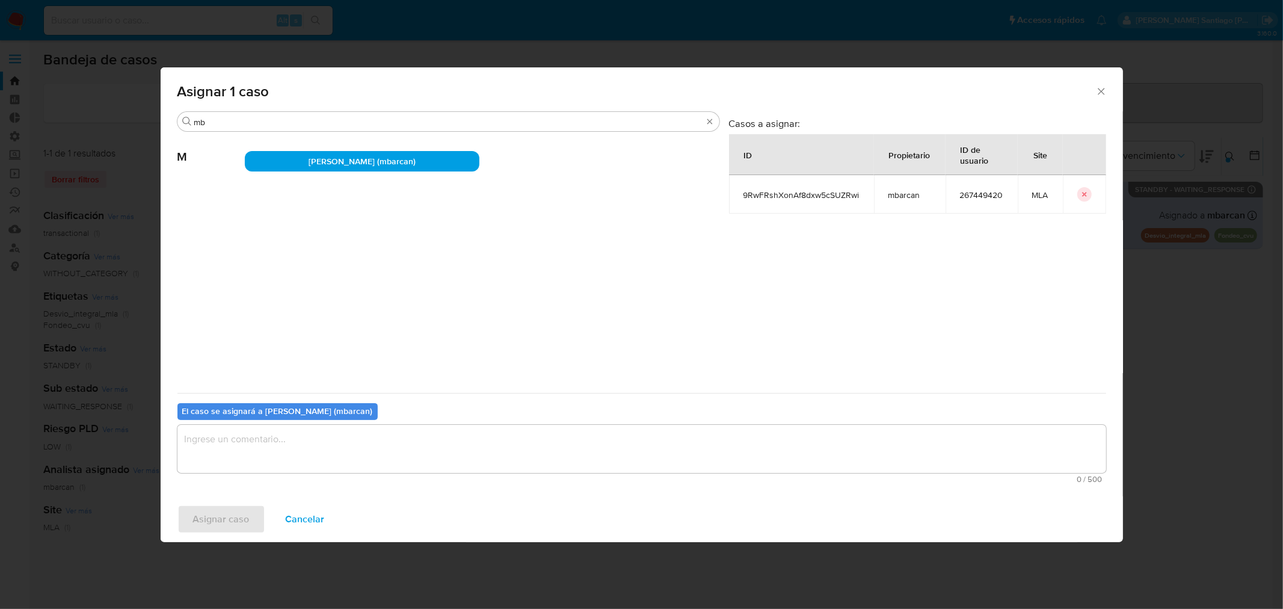
click at [334, 447] on textarea "assign-modal" at bounding box center [641, 449] width 929 height 48
click at [223, 516] on span "Asignar caso" at bounding box center [221, 519] width 57 height 26
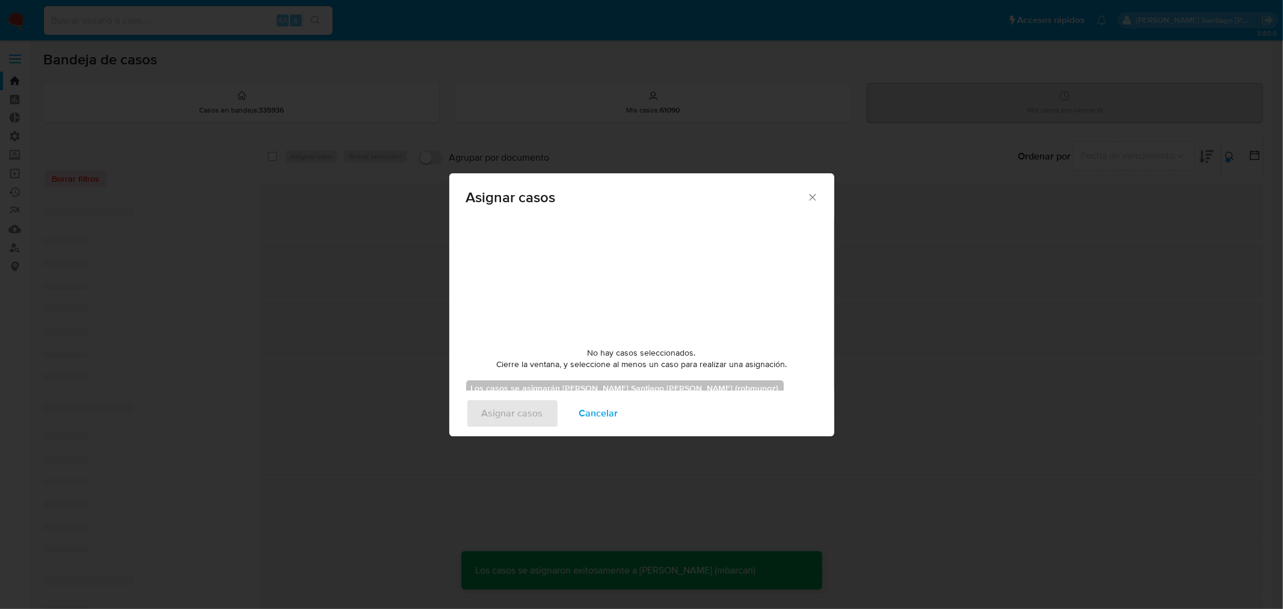
checkbox input "false"
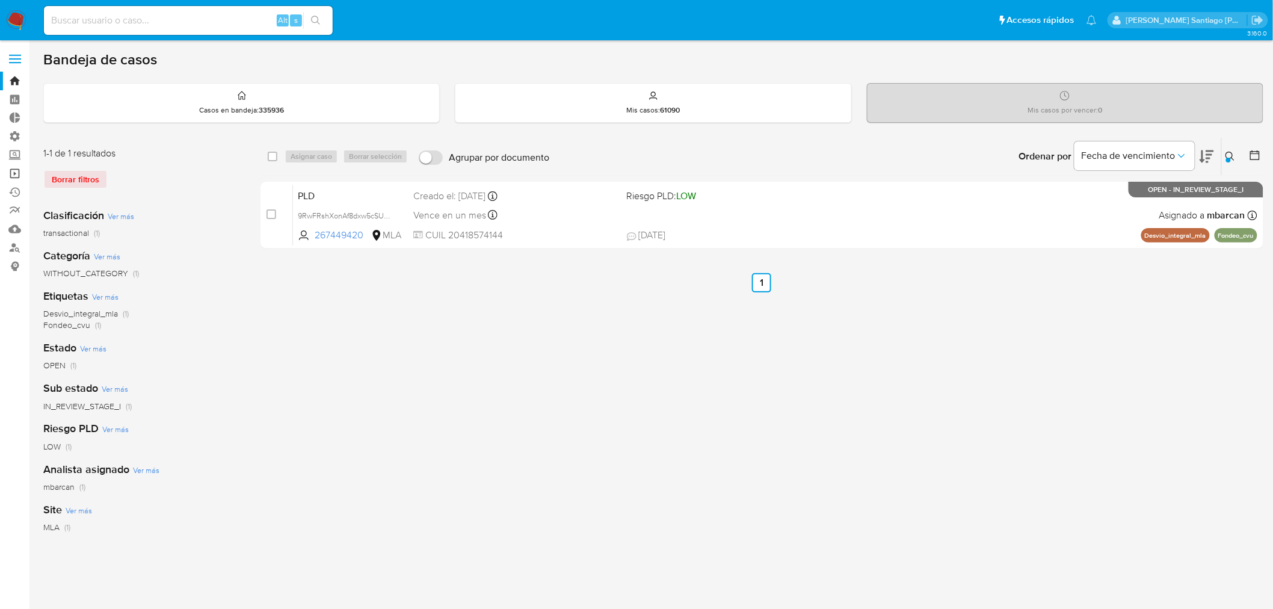
click at [13, 173] on link "Operaciones masivas" at bounding box center [71, 173] width 143 height 19
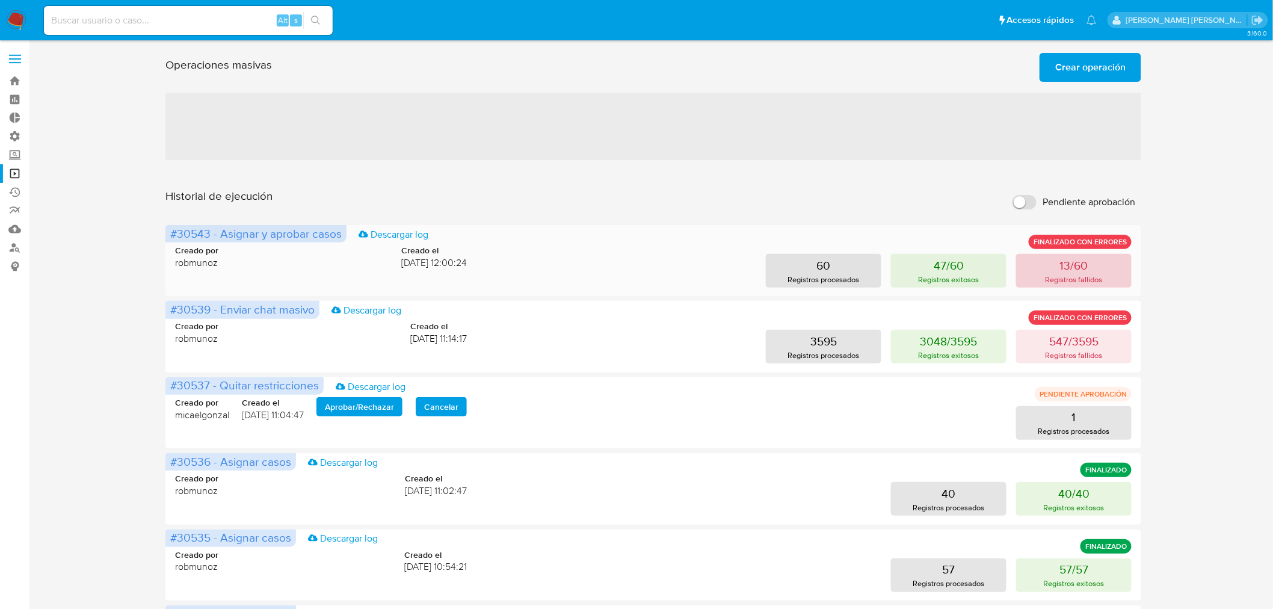
click at [1037, 273] on button "13/60 Registros fallidos" at bounding box center [1073, 271] width 115 height 34
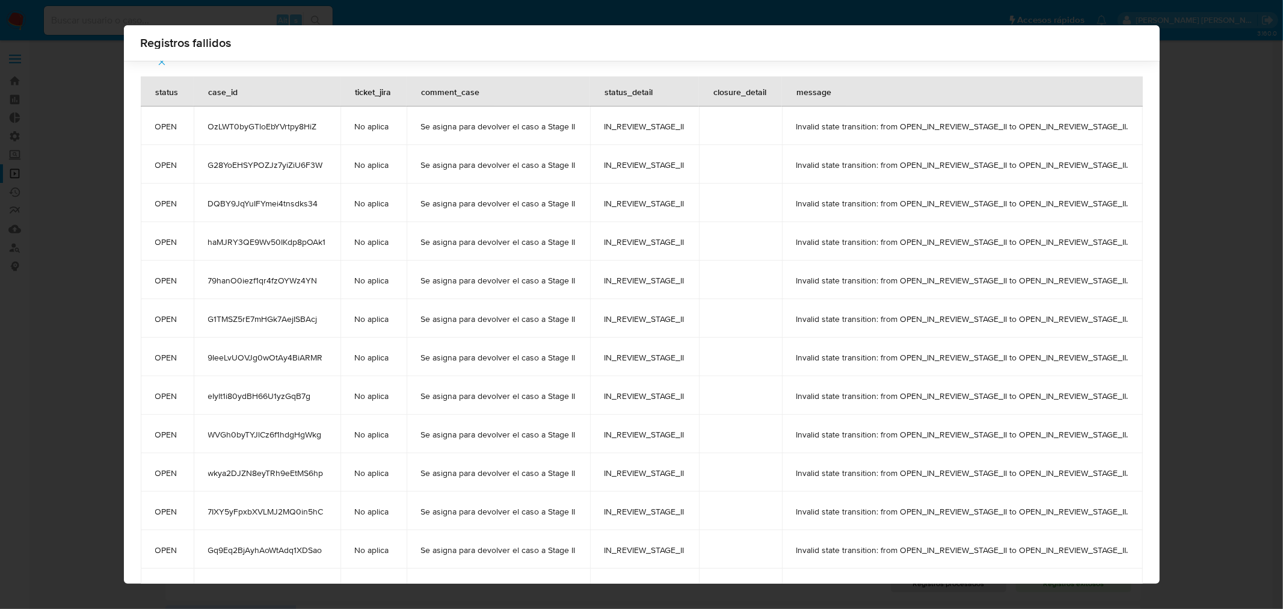
scroll to position [52, 0]
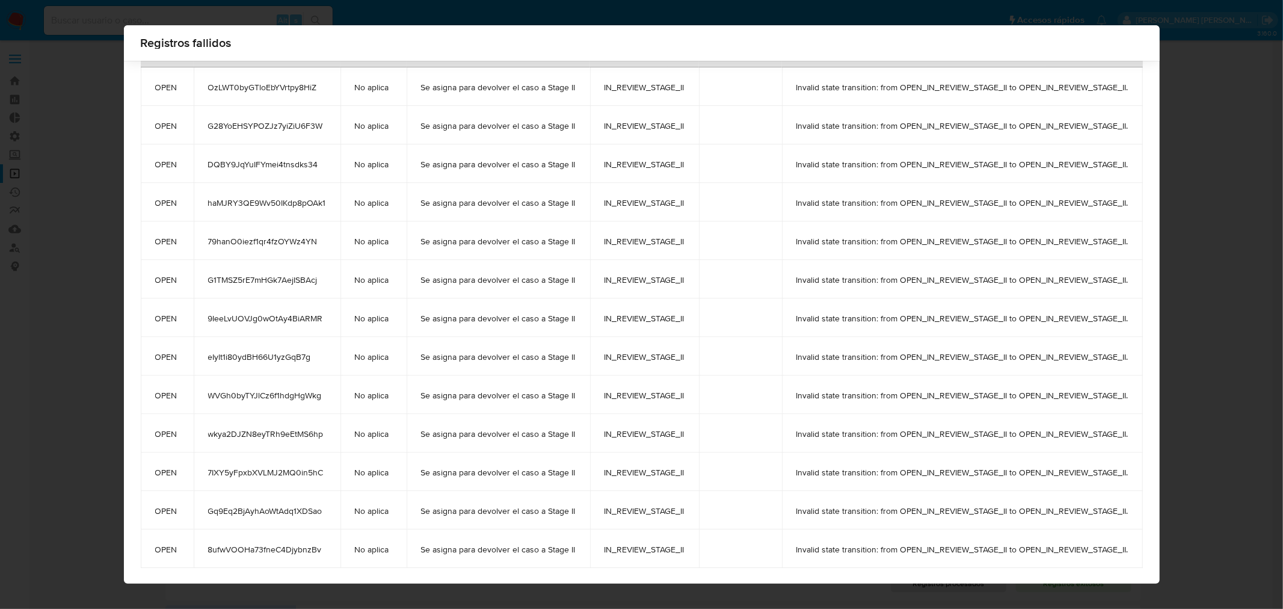
click at [1143, 46] on div "Registros fallidos" at bounding box center [642, 42] width 1036 height 35
click at [1230, 149] on div "Registros fallidos status case_id ticket_jira comment_case status_detail closur…" at bounding box center [641, 304] width 1283 height 609
click at [1264, 132] on div "Registros fallidos status case_id ticket_jira comment_case status_detail closur…" at bounding box center [641, 304] width 1283 height 609
click at [1189, 363] on div "Registros fallidos status case_id ticket_jira comment_case status_detail closur…" at bounding box center [641, 304] width 1283 height 609
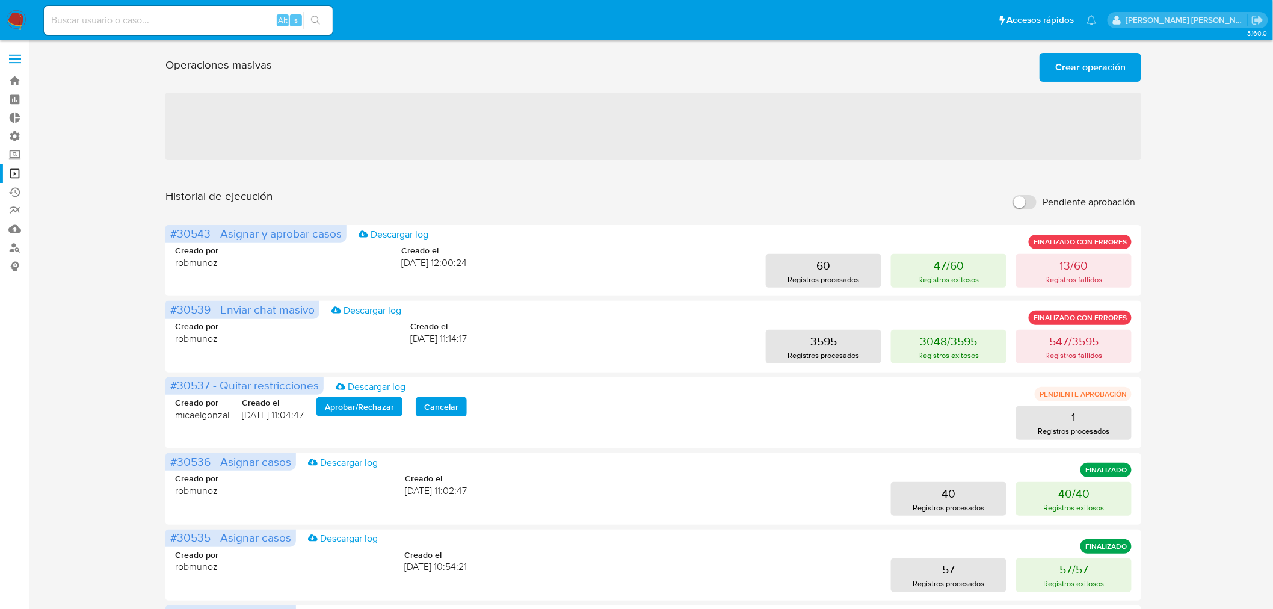
click at [1114, 74] on span "Crear operación" at bounding box center [1090, 67] width 70 height 26
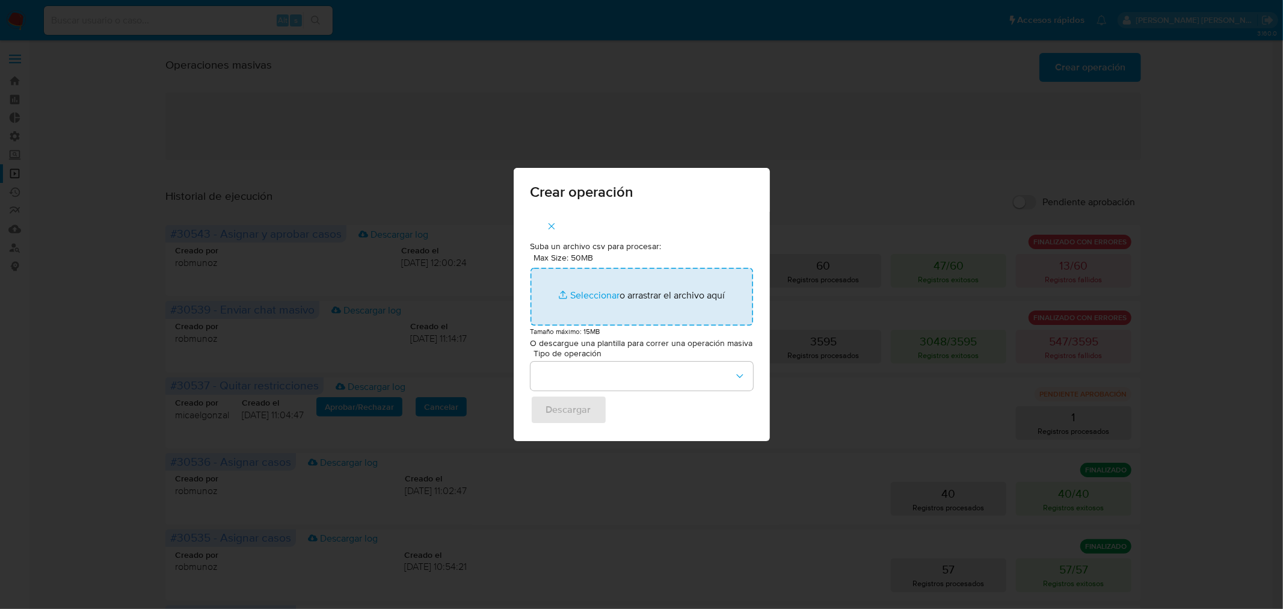
click at [686, 310] on input "Max Size: 50MB Seleccionar archivos" at bounding box center [642, 297] width 223 height 58
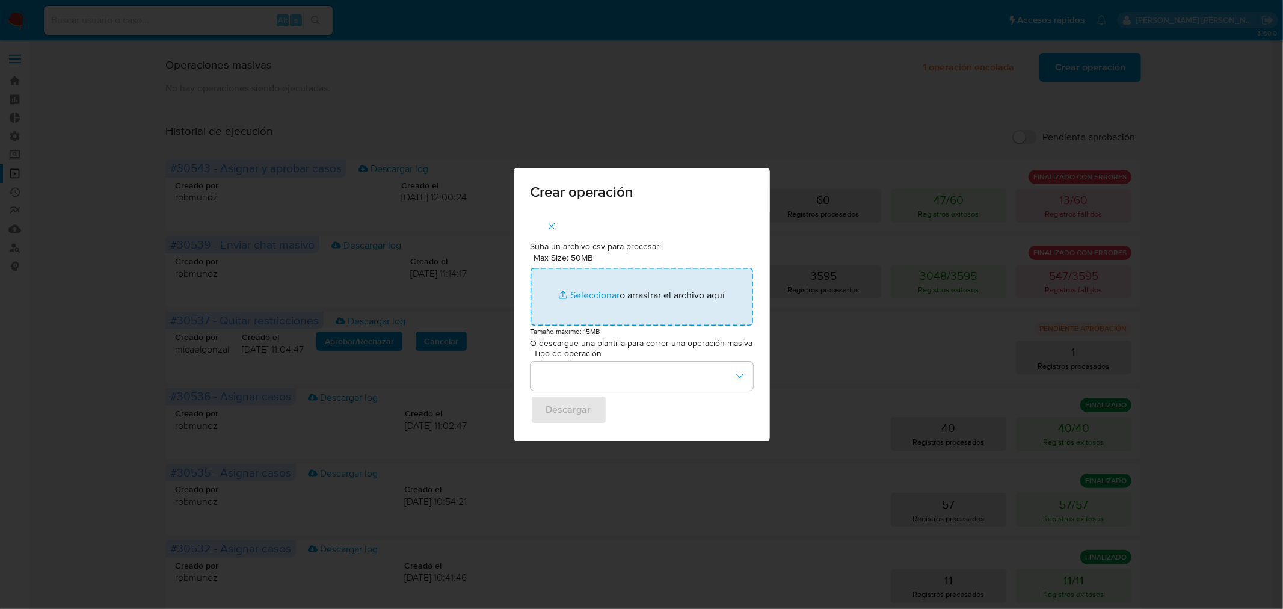
type input "C:\fakepath\SEND_CHAT_MASSIVE vilo rox.csv"
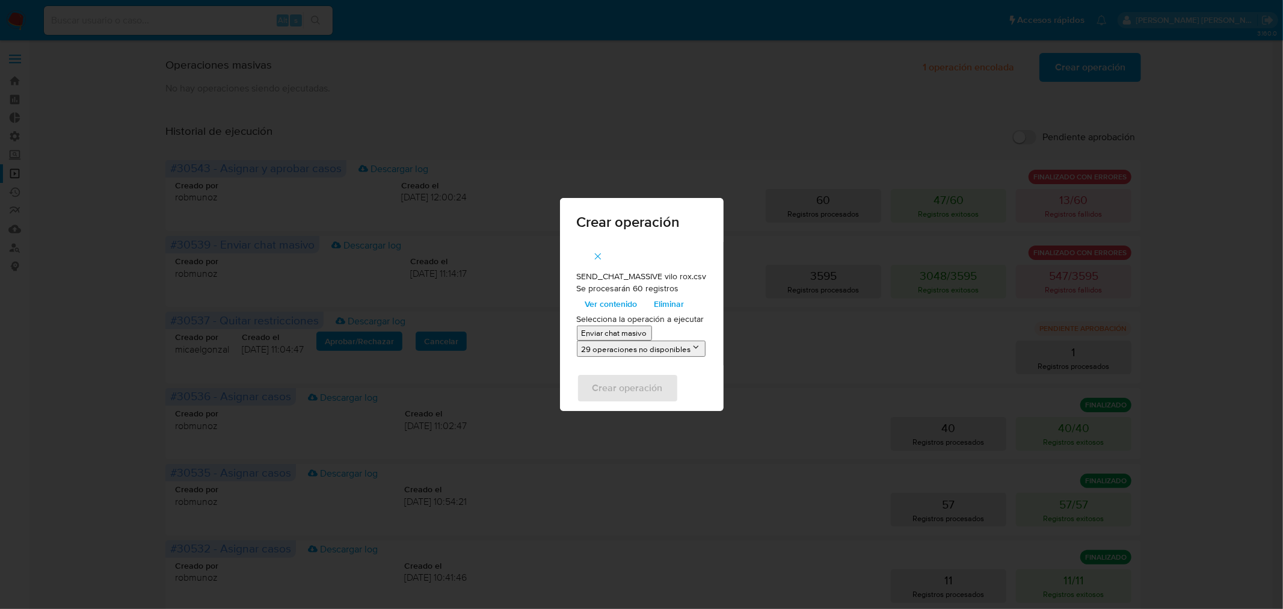
click at [612, 335] on p "Enviar chat masivo" at bounding box center [615, 332] width 66 height 11
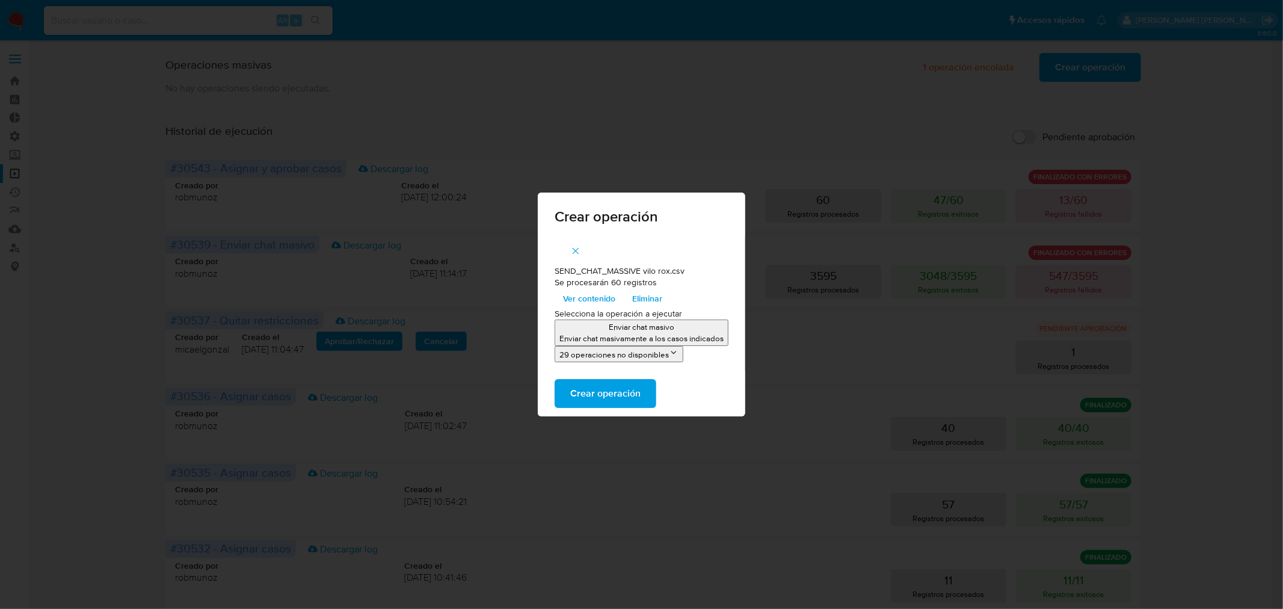
click at [639, 390] on span "Crear operación" at bounding box center [605, 393] width 70 height 26
